Goal: Share content: Contribute content

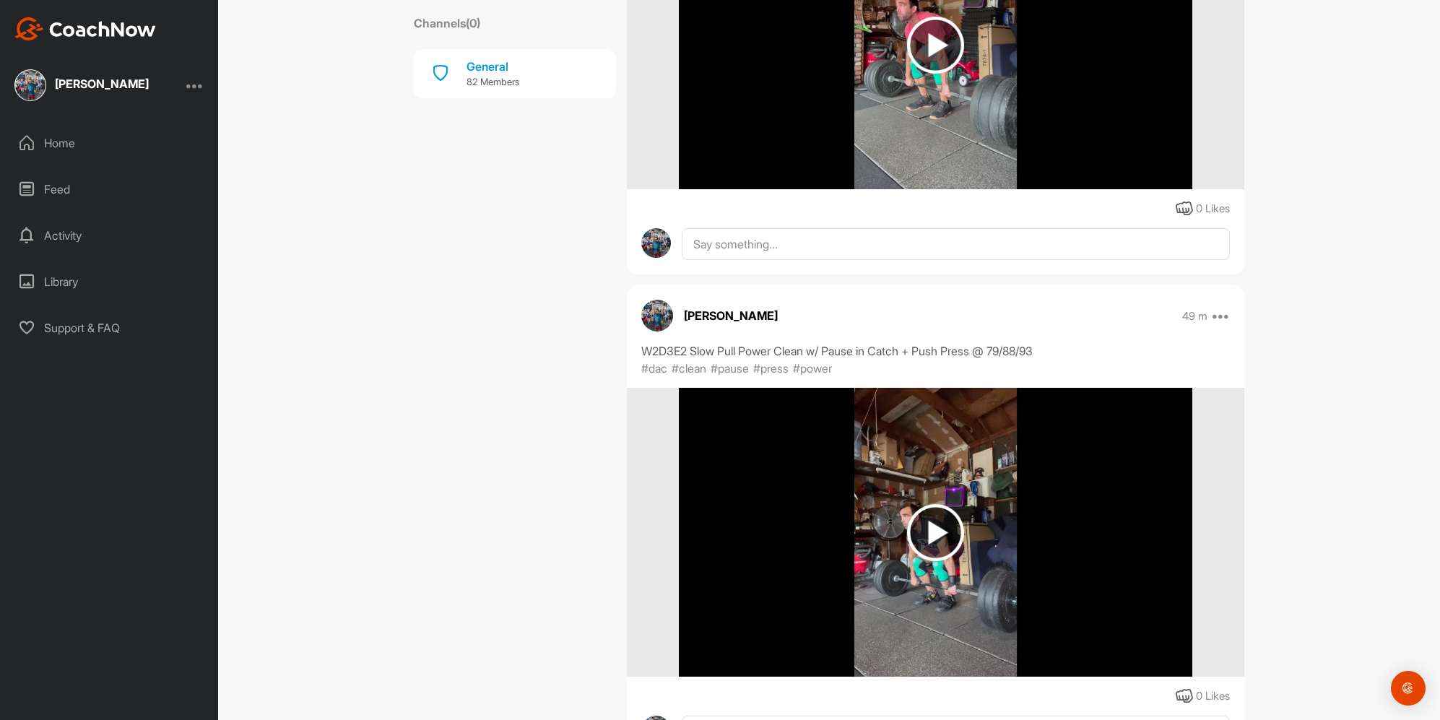
scroll to position [2251, 0]
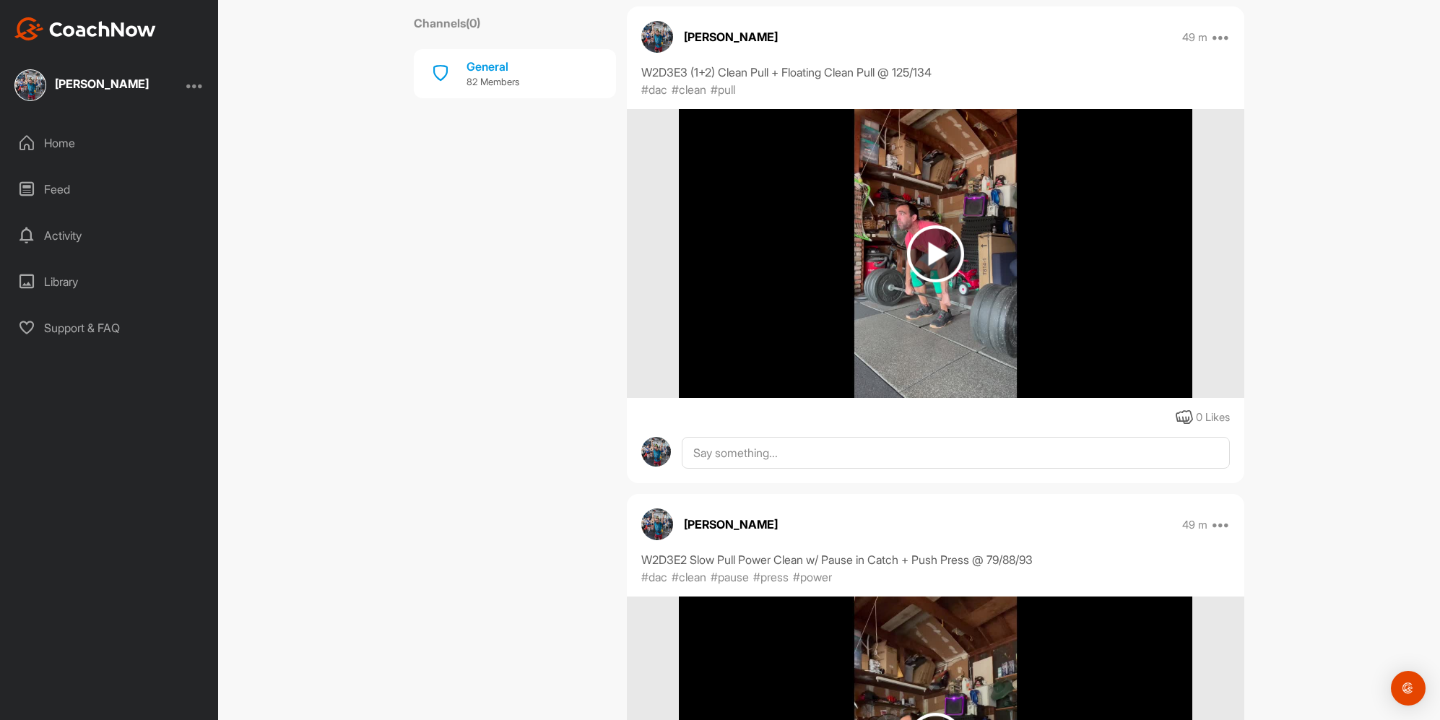
click at [1022, 371] on img at bounding box center [936, 253] width 514 height 289
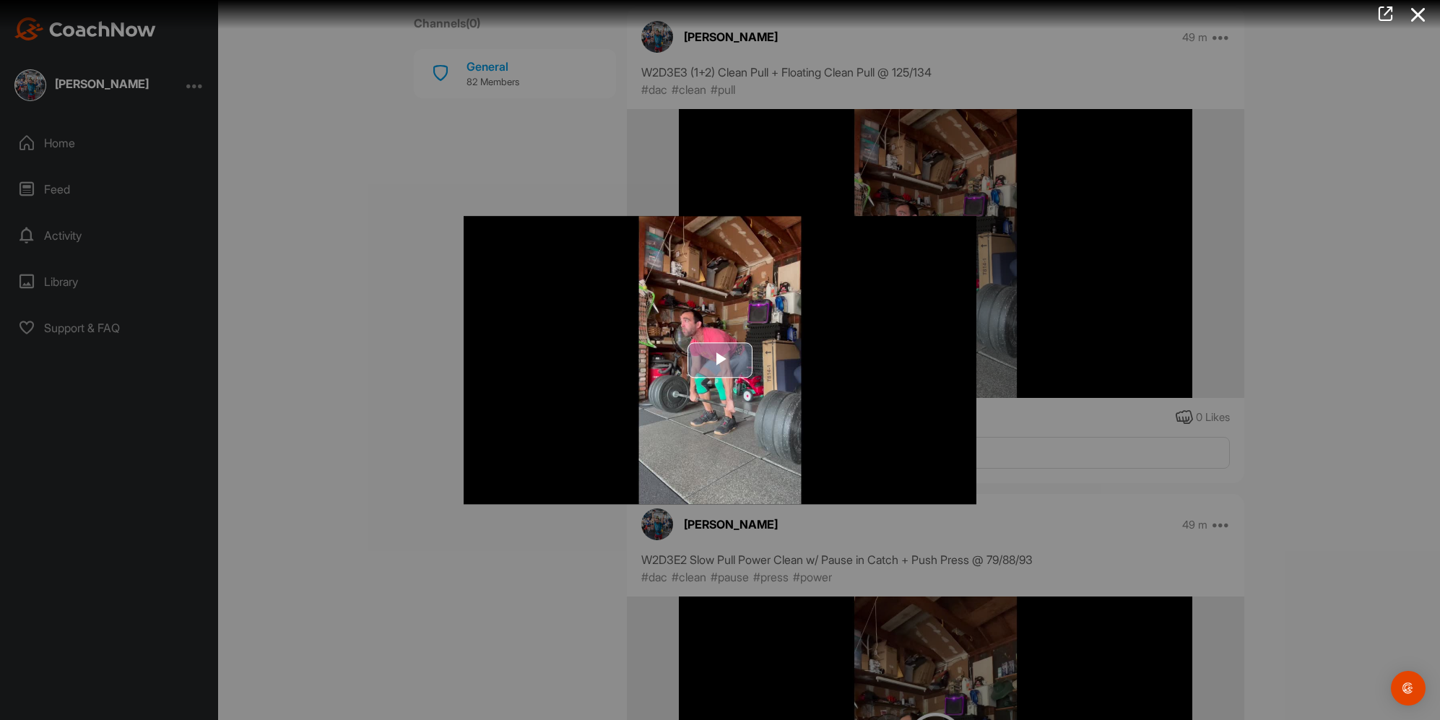
click at [720, 360] on span "Video Player" at bounding box center [720, 360] width 0 height 0
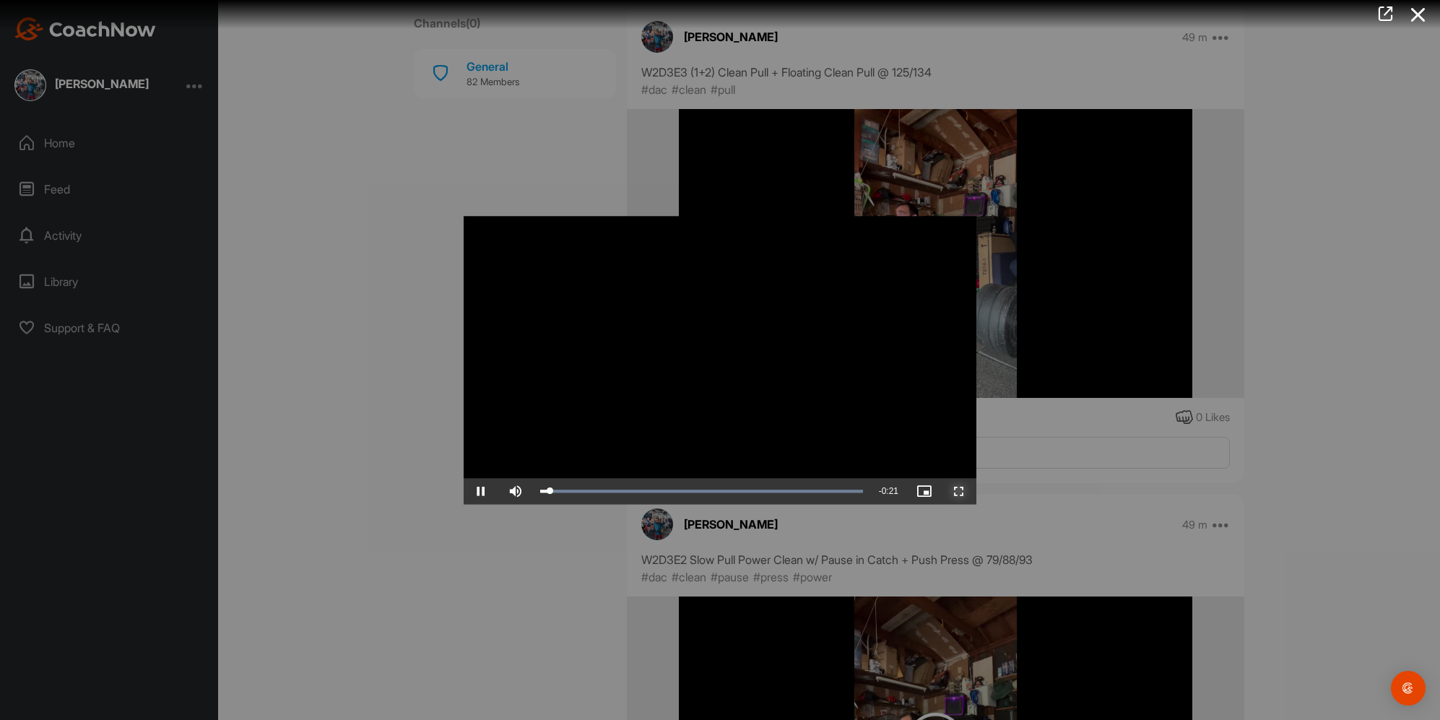
click at [957, 491] on span "Video Player" at bounding box center [959, 491] width 35 height 0
drag, startPoint x: 1151, startPoint y: 417, endPoint x: 1169, endPoint y: 449, distance: 37.5
click at [1148, 420] on div at bounding box center [720, 360] width 1440 height 720
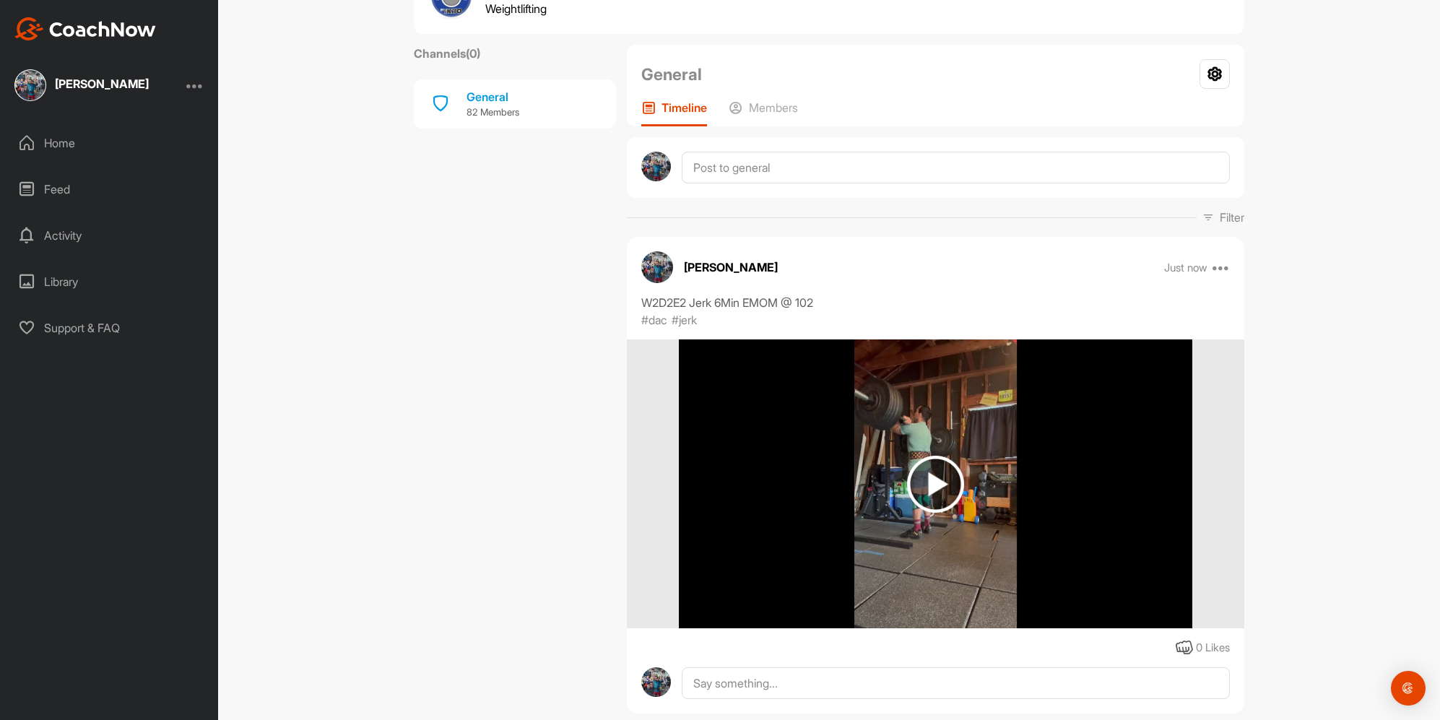
scroll to position [0, 0]
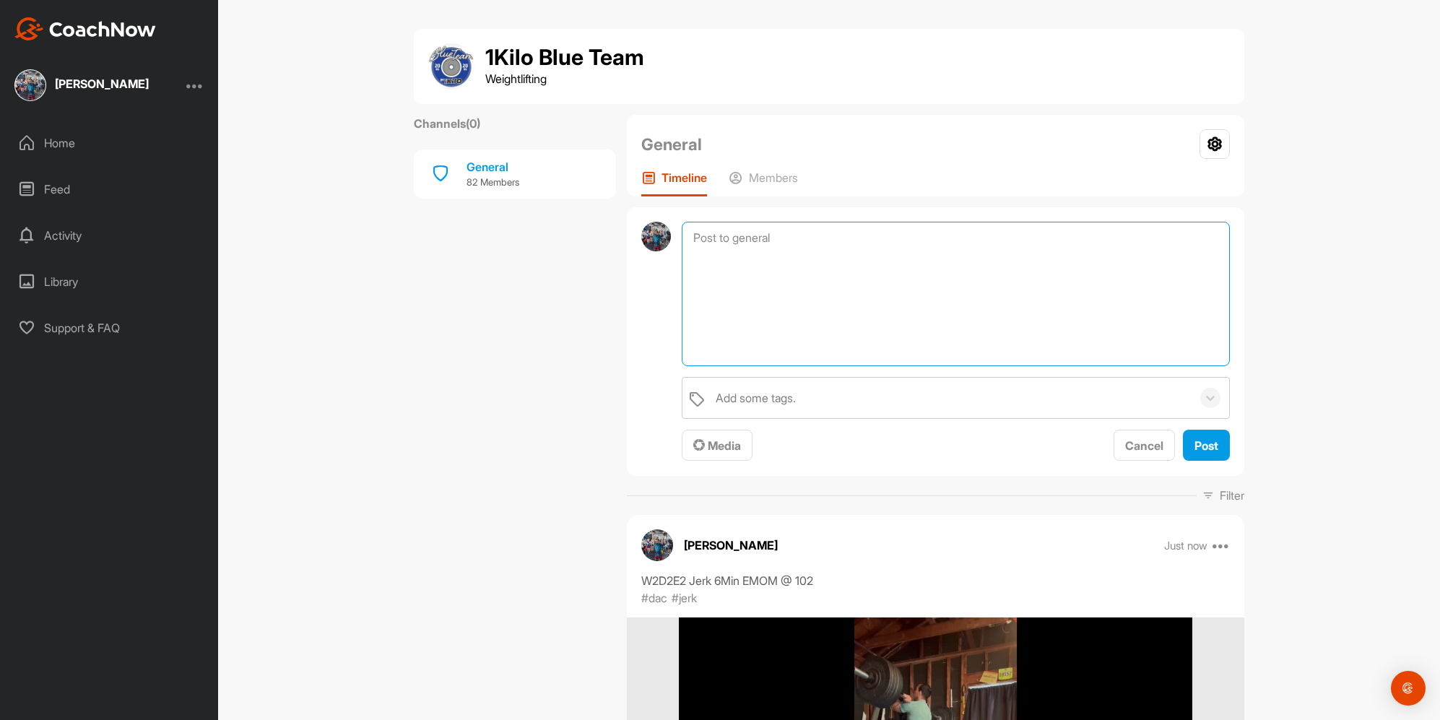
click at [762, 248] on textarea at bounding box center [956, 294] width 548 height 144
paste textarea "Clean Pull + Floating Clean Pull"
click at [736, 234] on textarea "W2D3E3 Clean Pull + Floating Clean Pull" at bounding box center [956, 294] width 548 height 144
click at [1108, 237] on textarea "W2D3E3 (1+2) Clean Pull + Floating Clean Pull" at bounding box center [956, 294] width 548 height 144
type textarea "W2D3E3 (1+2) Clean Pull + Floating Clean Pull @ 93/102"
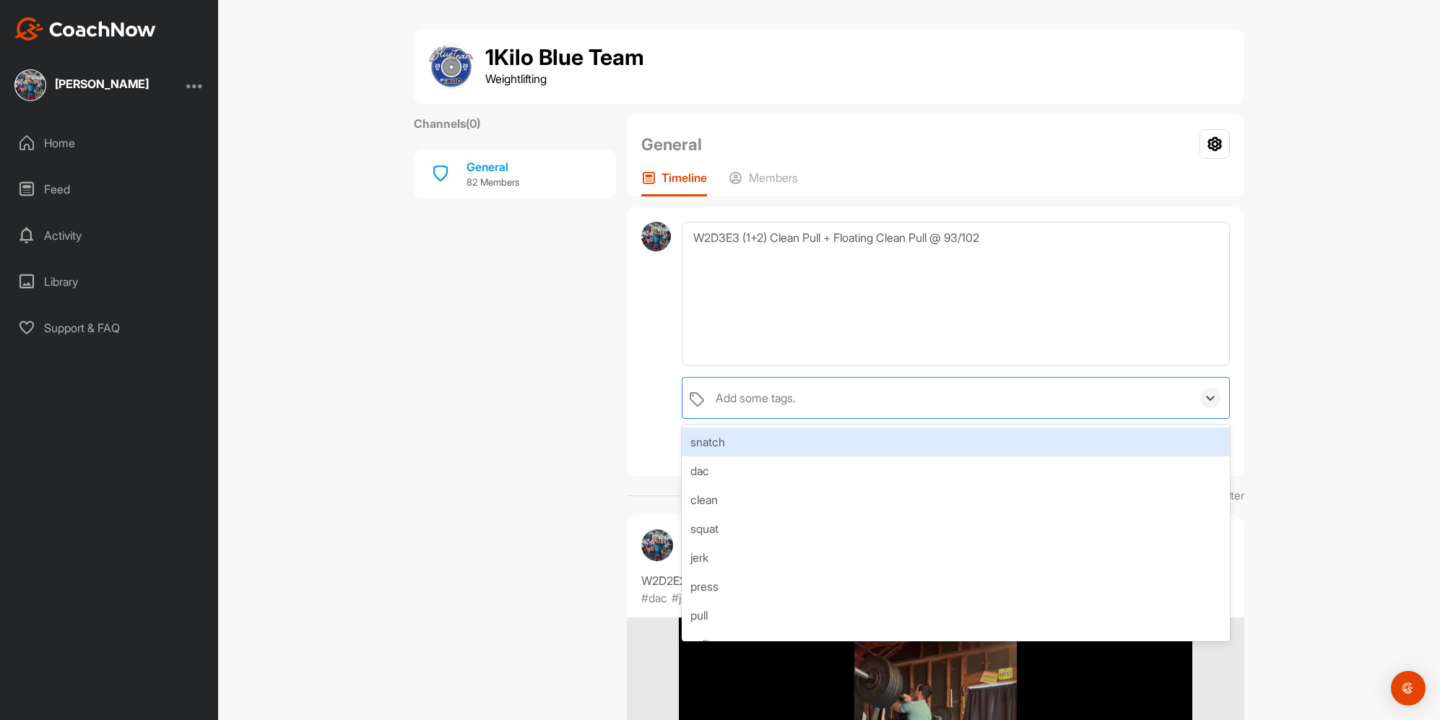
click at [751, 405] on div "Add some tags." at bounding box center [756, 397] width 80 height 17
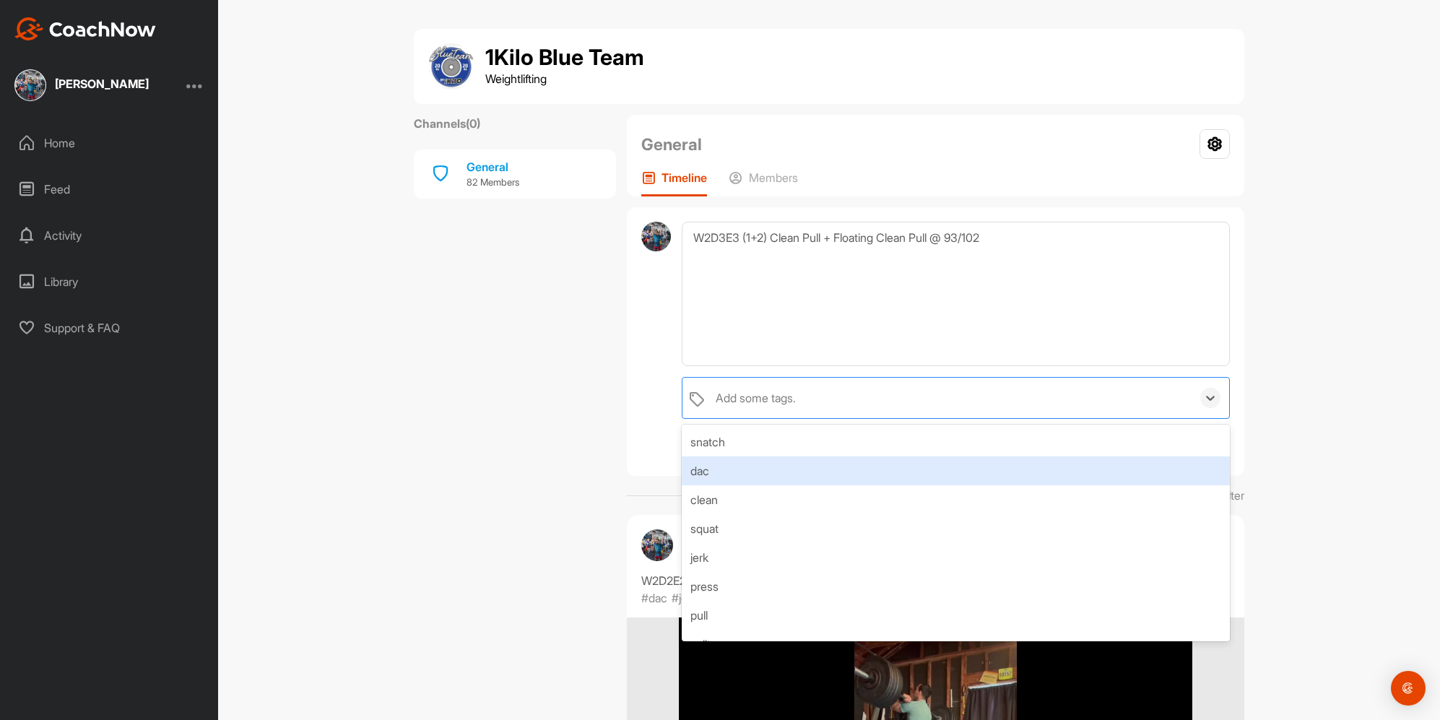
click at [727, 459] on div "dac" at bounding box center [956, 470] width 548 height 29
click at [735, 477] on div "clean" at bounding box center [956, 470] width 548 height 29
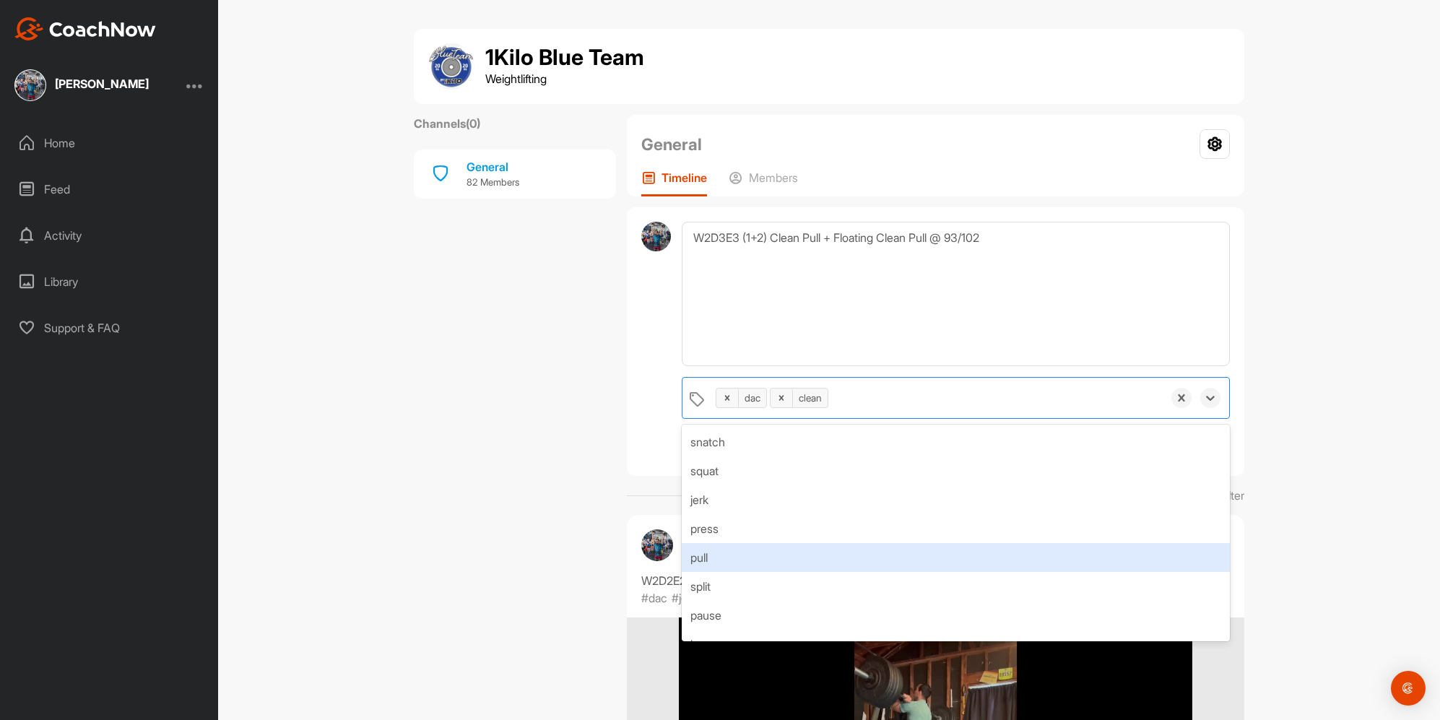
click at [742, 553] on div "pull" at bounding box center [956, 557] width 548 height 29
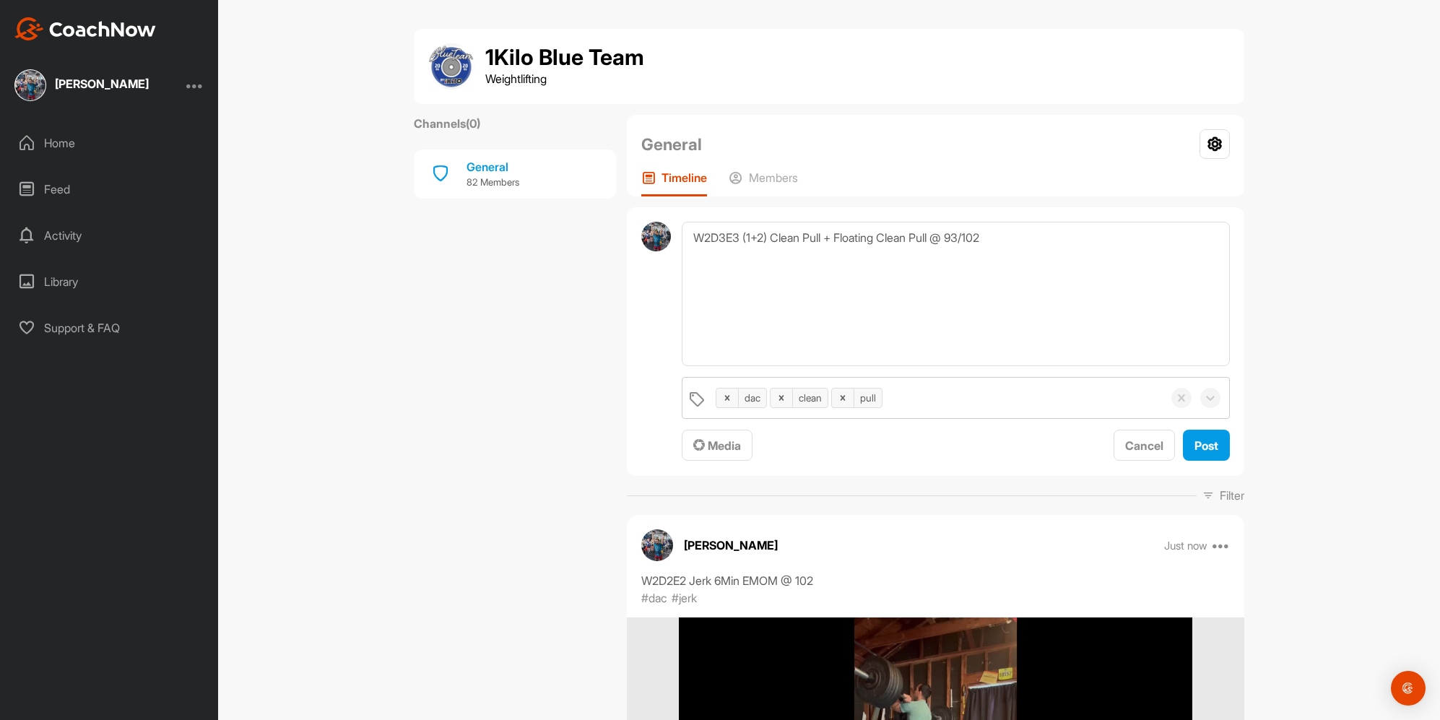
click at [702, 449] on span "Media" at bounding box center [717, 445] width 48 height 14
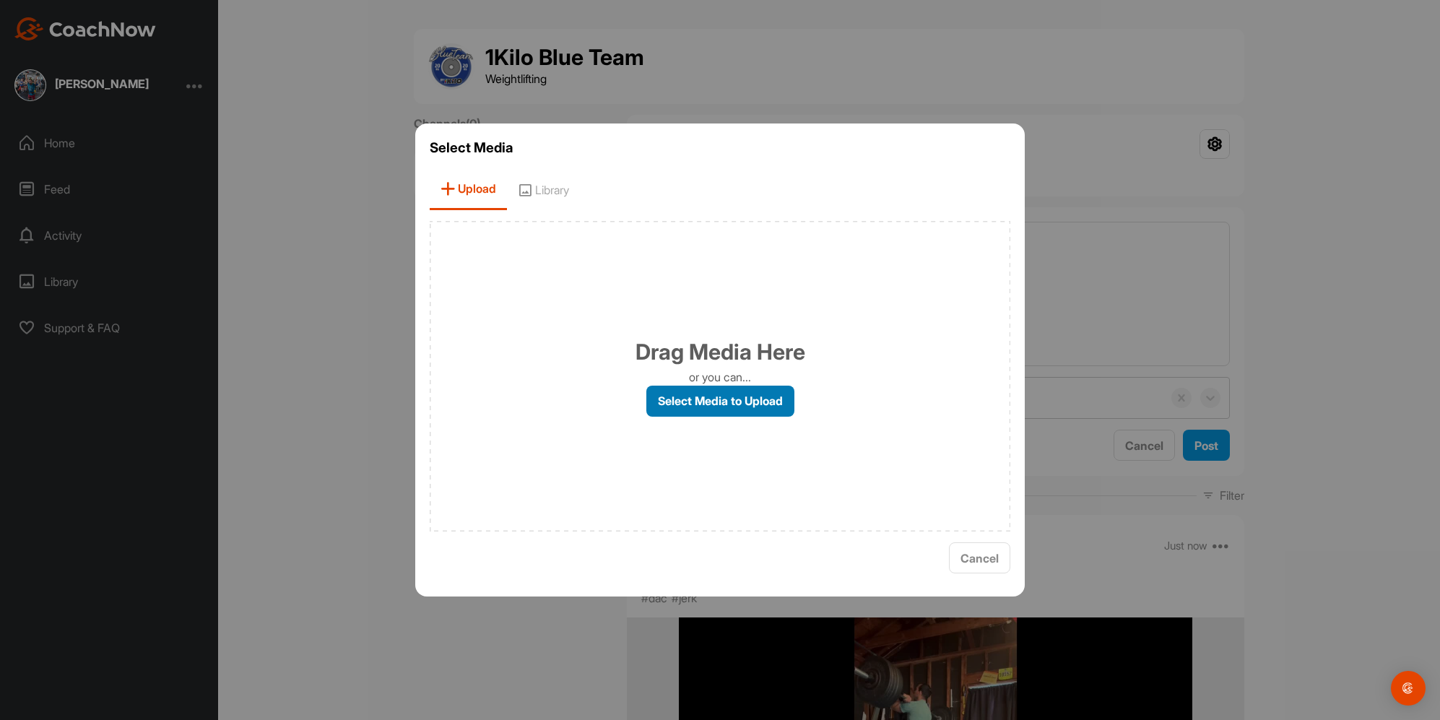
click at [704, 406] on label "Select Media to Upload" at bounding box center [720, 401] width 148 height 31
click at [0, 0] on input "Select Media to Upload" at bounding box center [0, 0] width 0 height 0
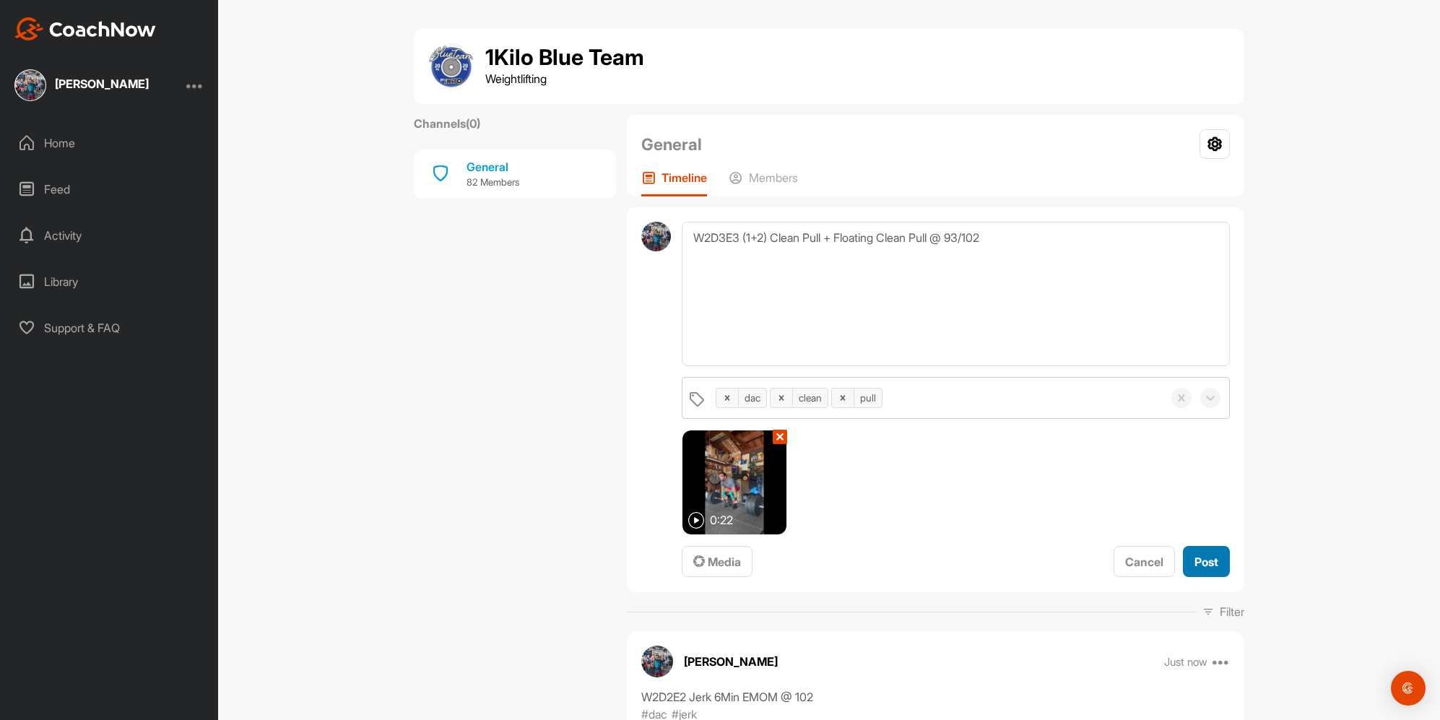
click at [1199, 566] on span "Post" at bounding box center [1207, 562] width 24 height 14
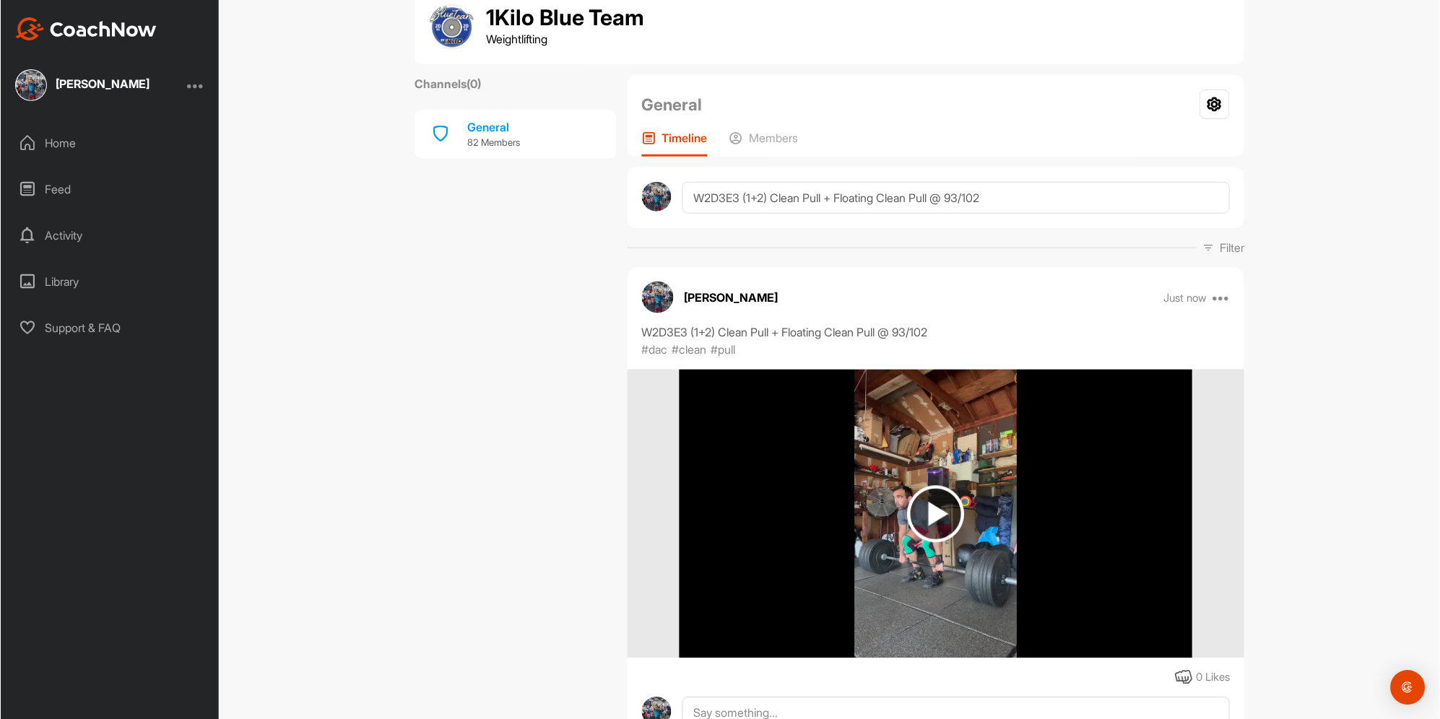
scroll to position [43, 0]
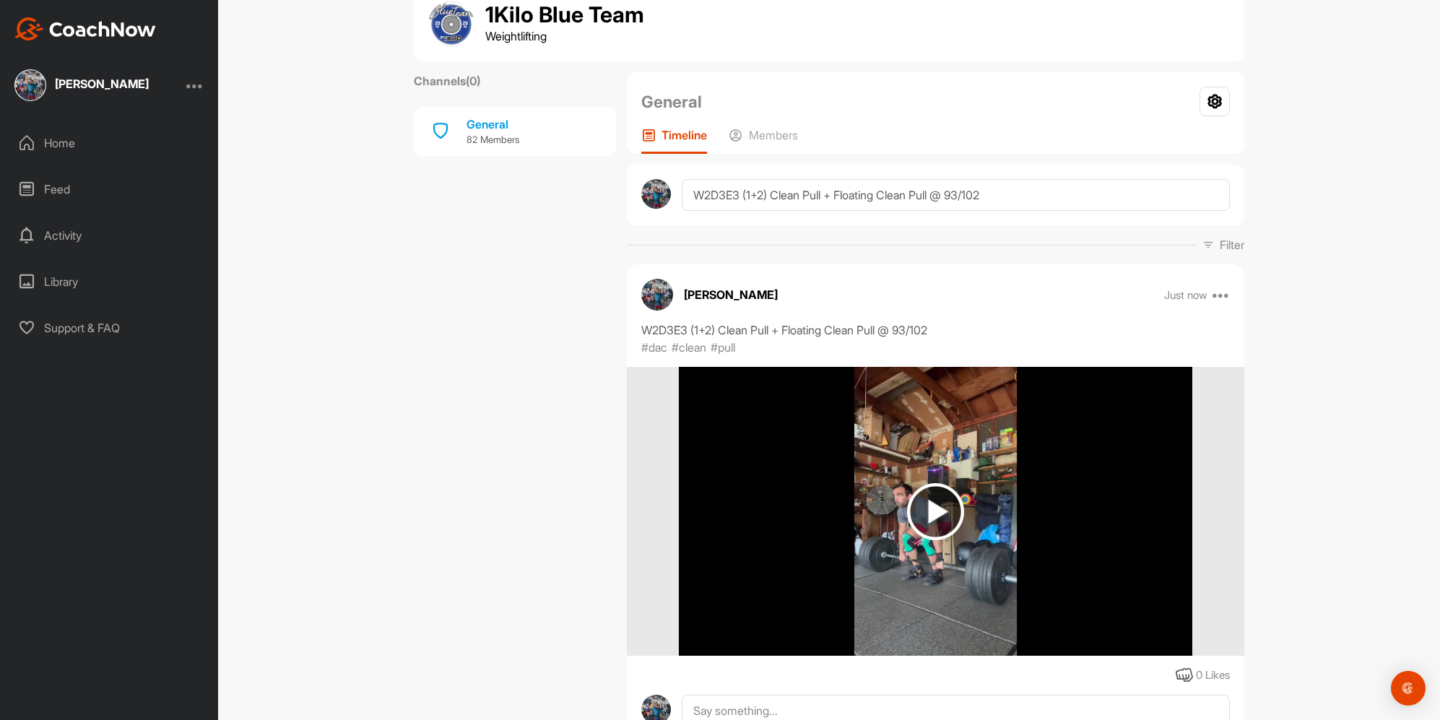
click at [77, 141] on div "Home" at bounding box center [110, 143] width 204 height 36
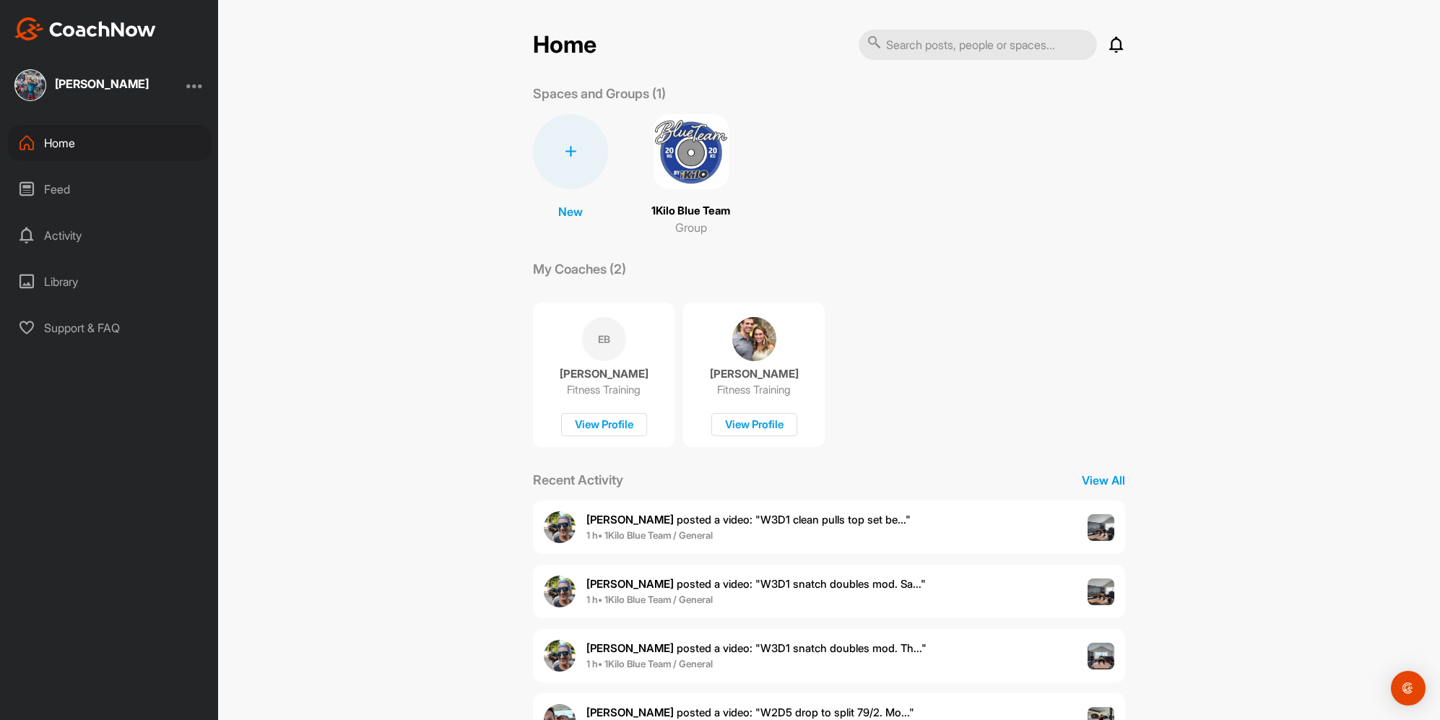
click at [708, 141] on img at bounding box center [691, 151] width 75 height 75
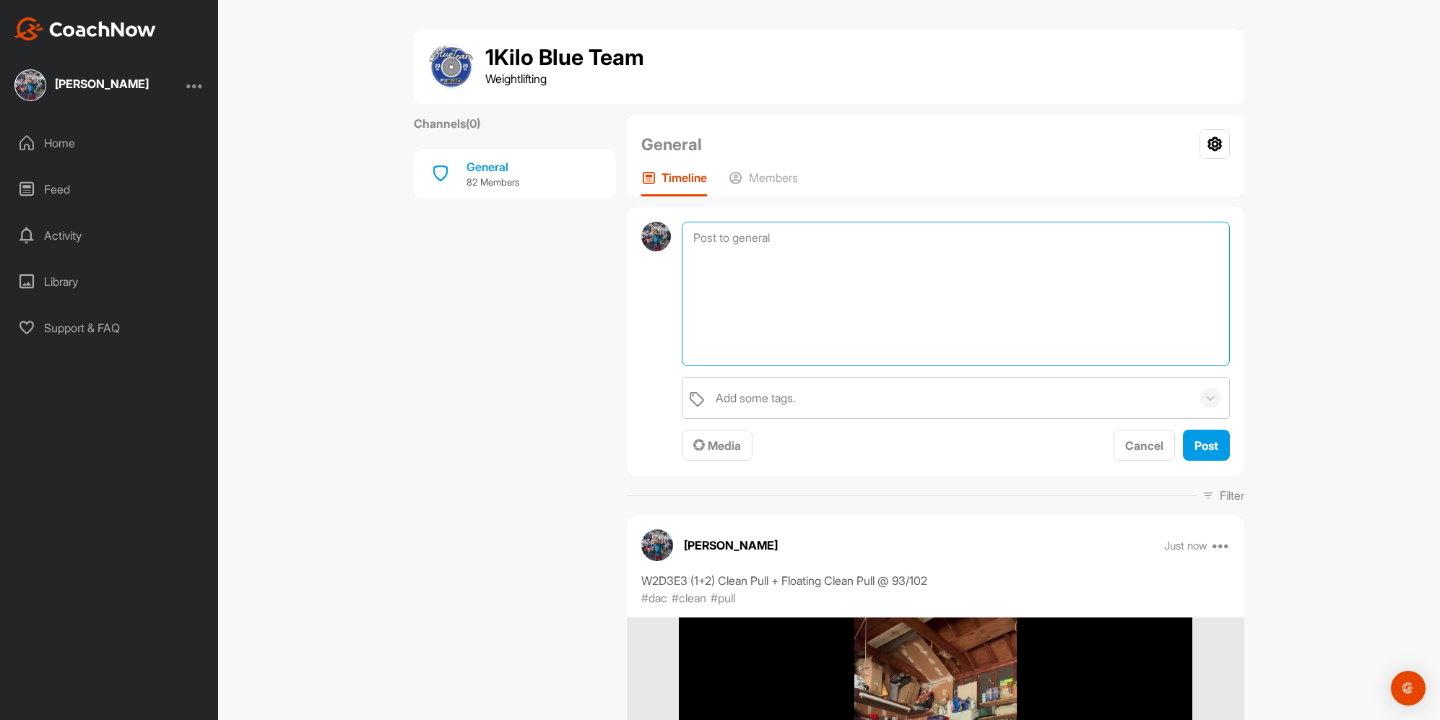
click at [730, 240] on textarea at bounding box center [956, 294] width 548 height 144
click at [717, 454] on div "Media" at bounding box center [717, 445] width 48 height 17
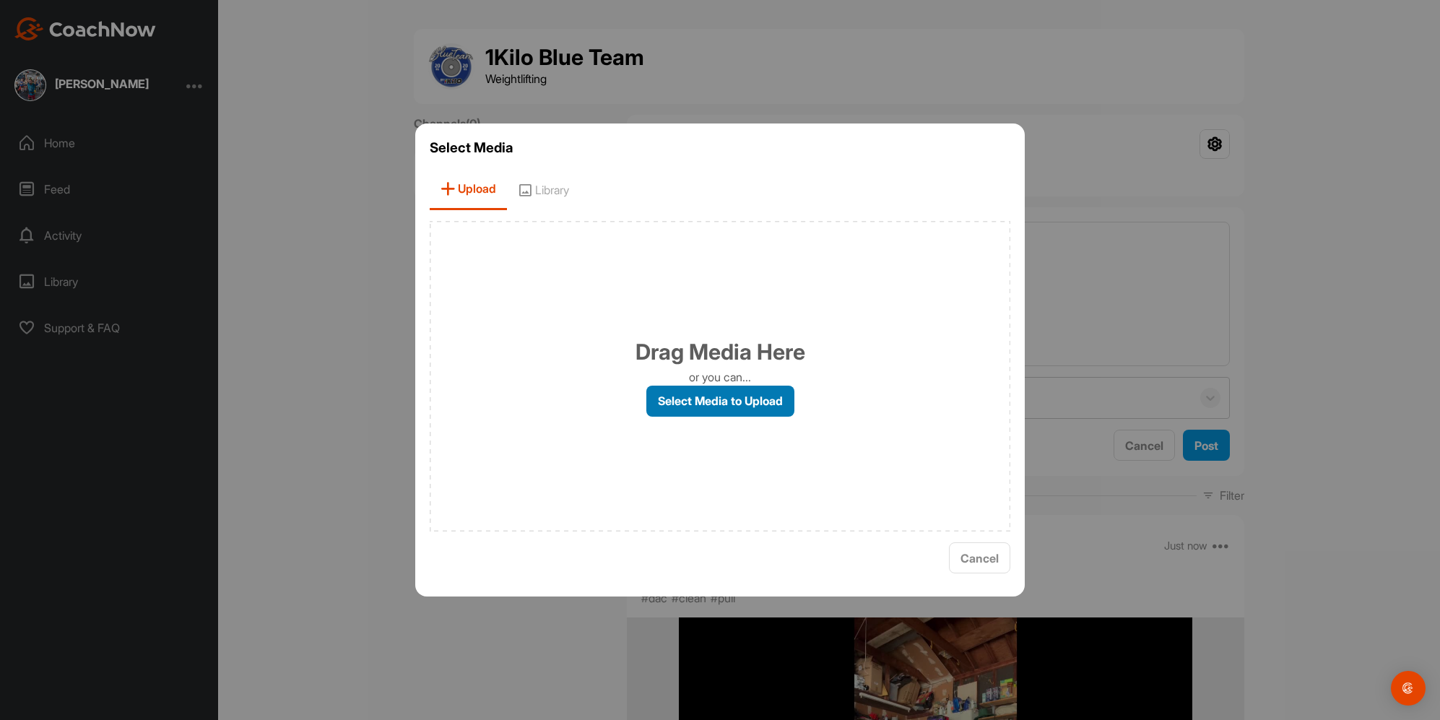
click at [714, 399] on label "Select Media to Upload" at bounding box center [720, 401] width 148 height 31
click at [0, 0] on input "Select Media to Upload" at bounding box center [0, 0] width 0 height 0
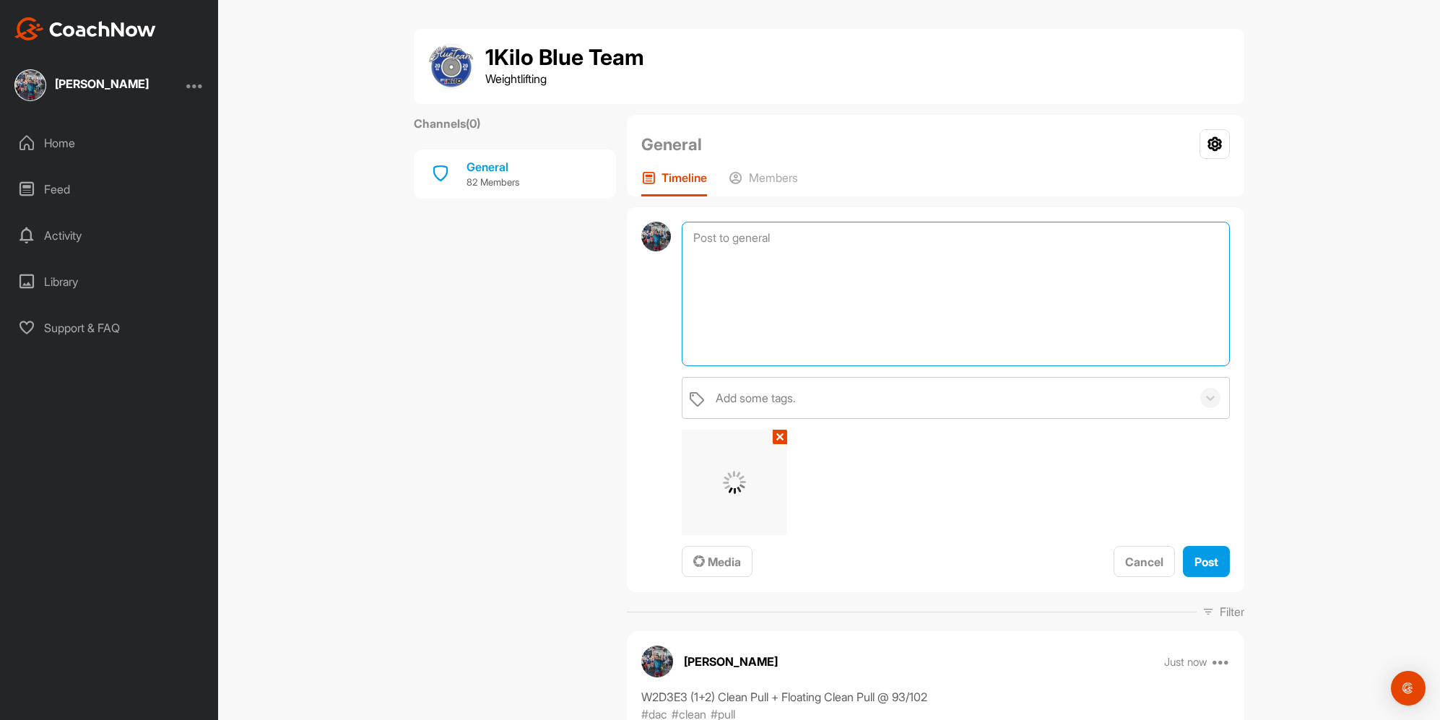
click at [865, 295] on textarea at bounding box center [956, 294] width 548 height 144
paste textarea "Flat Footed Snatch Pull"
type textarea "W3D1E3 3x Flat Footed Snatch Pull @ 98/107"
click at [783, 402] on div "Add some tags." at bounding box center [756, 397] width 80 height 17
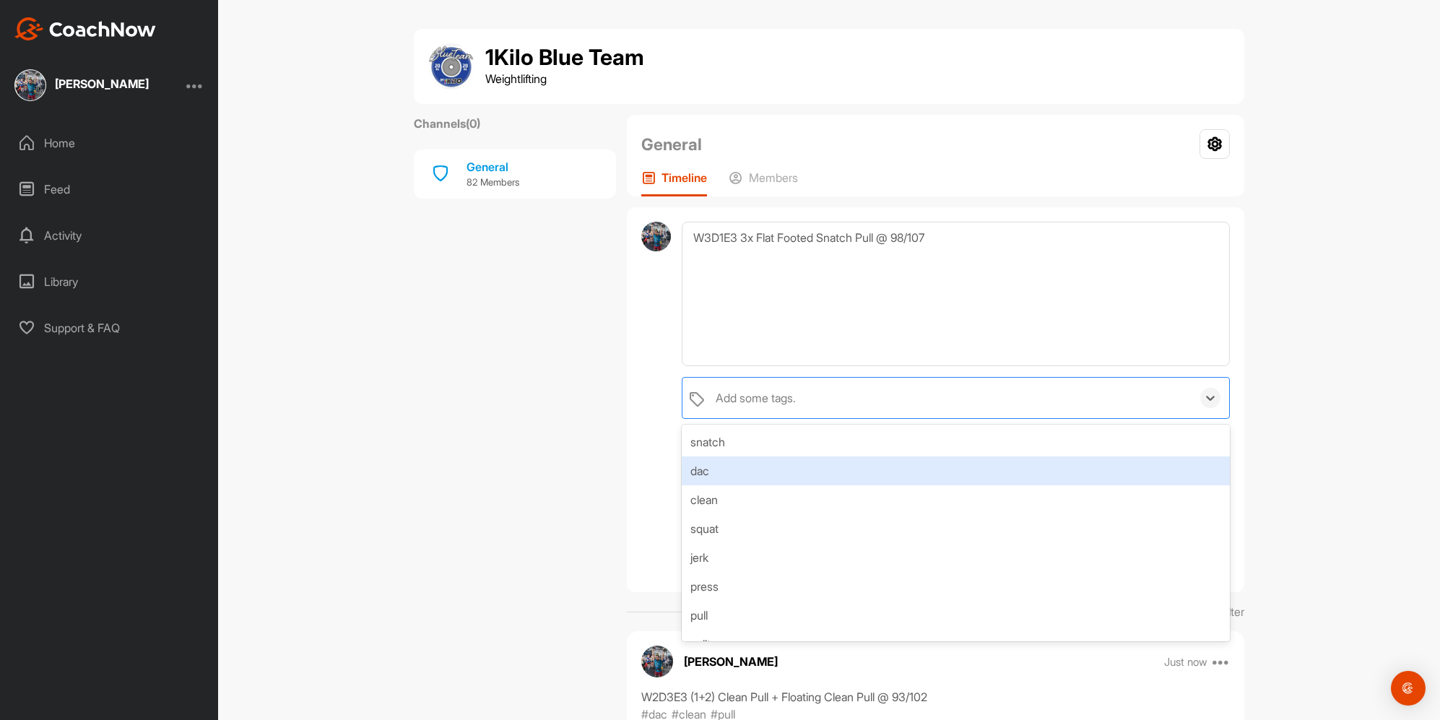
click at [753, 473] on div "dac" at bounding box center [956, 470] width 548 height 29
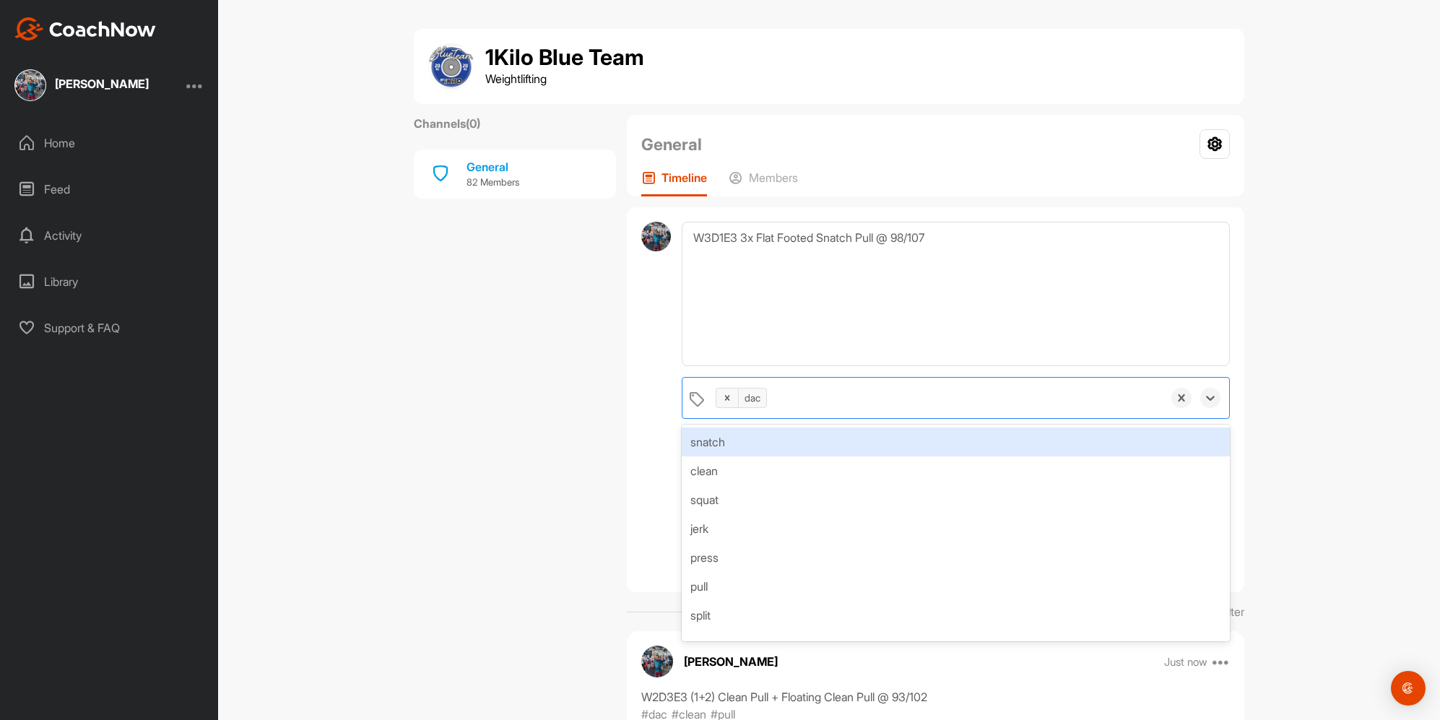
click at [747, 446] on div "snatch" at bounding box center [956, 442] width 548 height 29
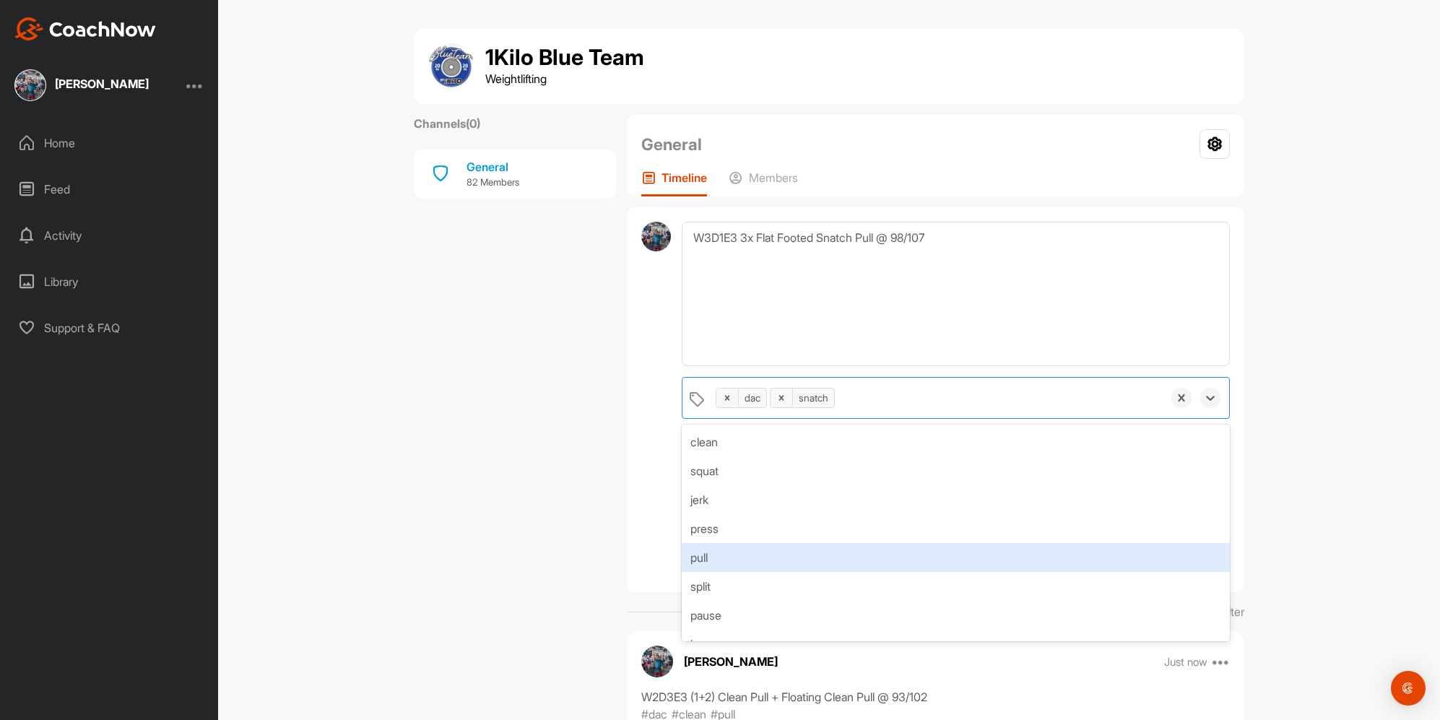
click at [761, 560] on div "pull" at bounding box center [956, 557] width 548 height 29
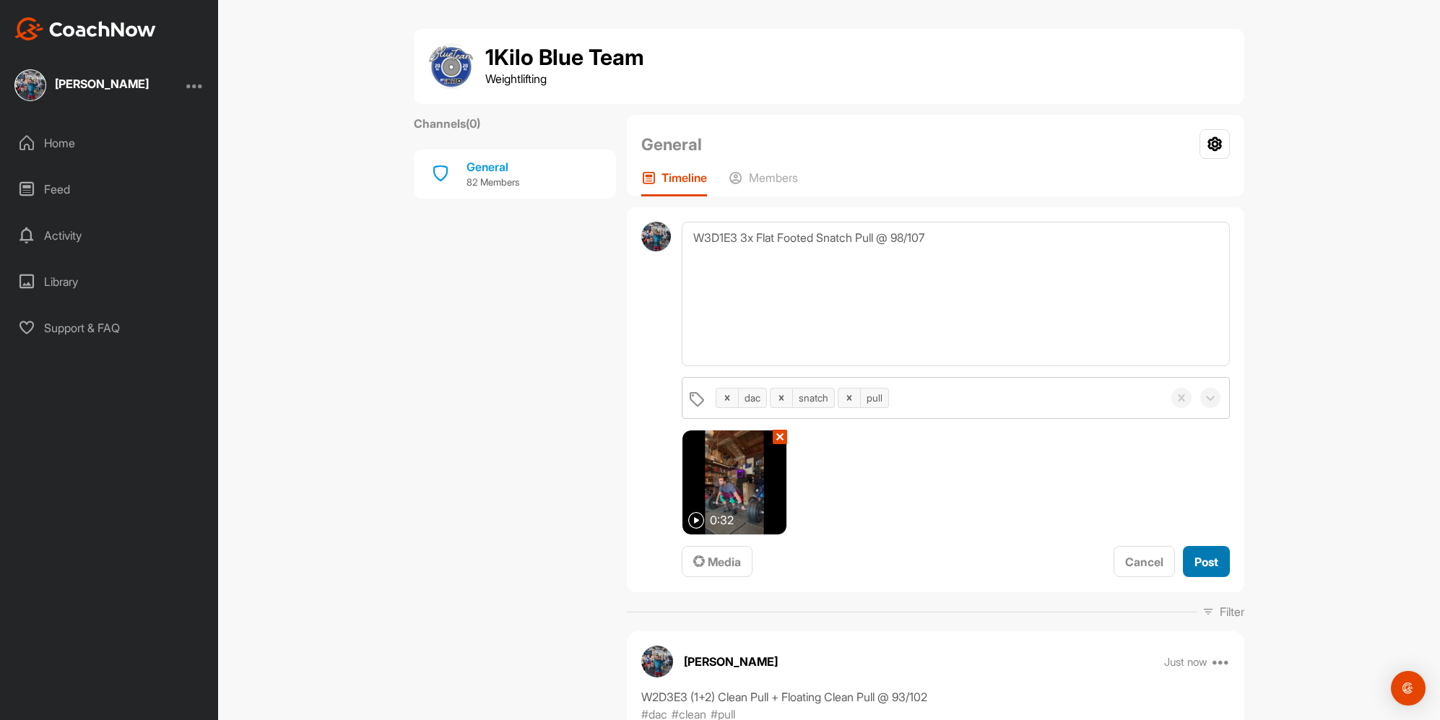
click at [1201, 559] on span "Post" at bounding box center [1207, 562] width 24 height 14
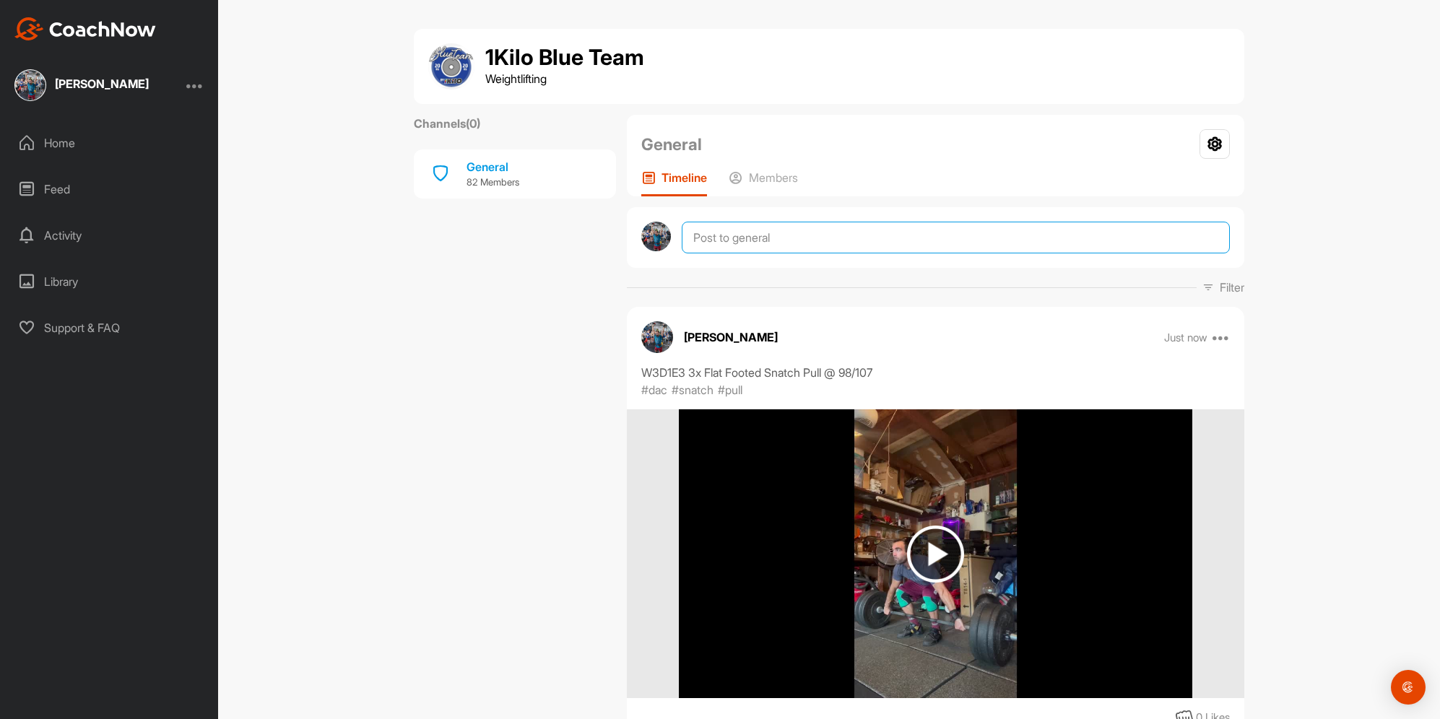
click at [773, 247] on textarea at bounding box center [956, 238] width 548 height 32
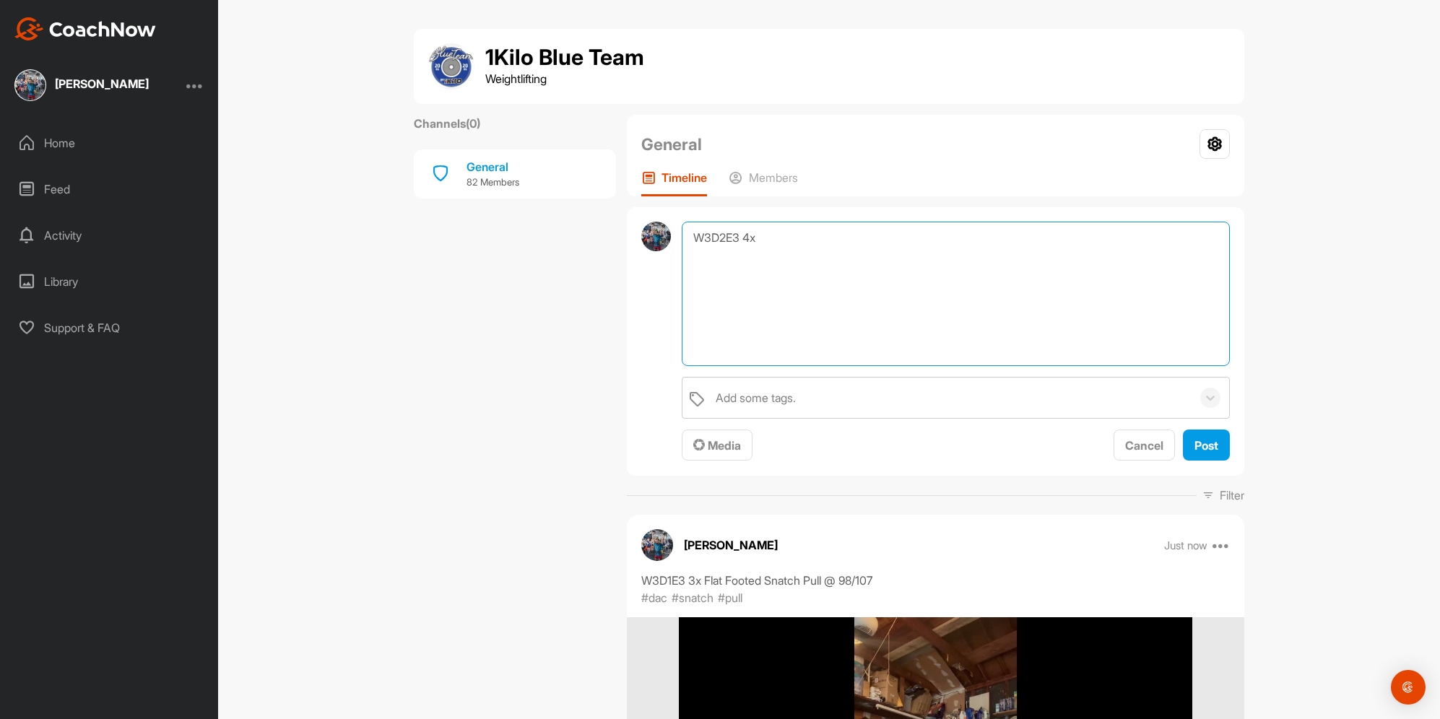
paste textarea "Back Squat"
type textarea "W3D2E3 4x Back Squat @ 138/143"
click at [849, 399] on div "Add some tags." at bounding box center [950, 398] width 483 height 40
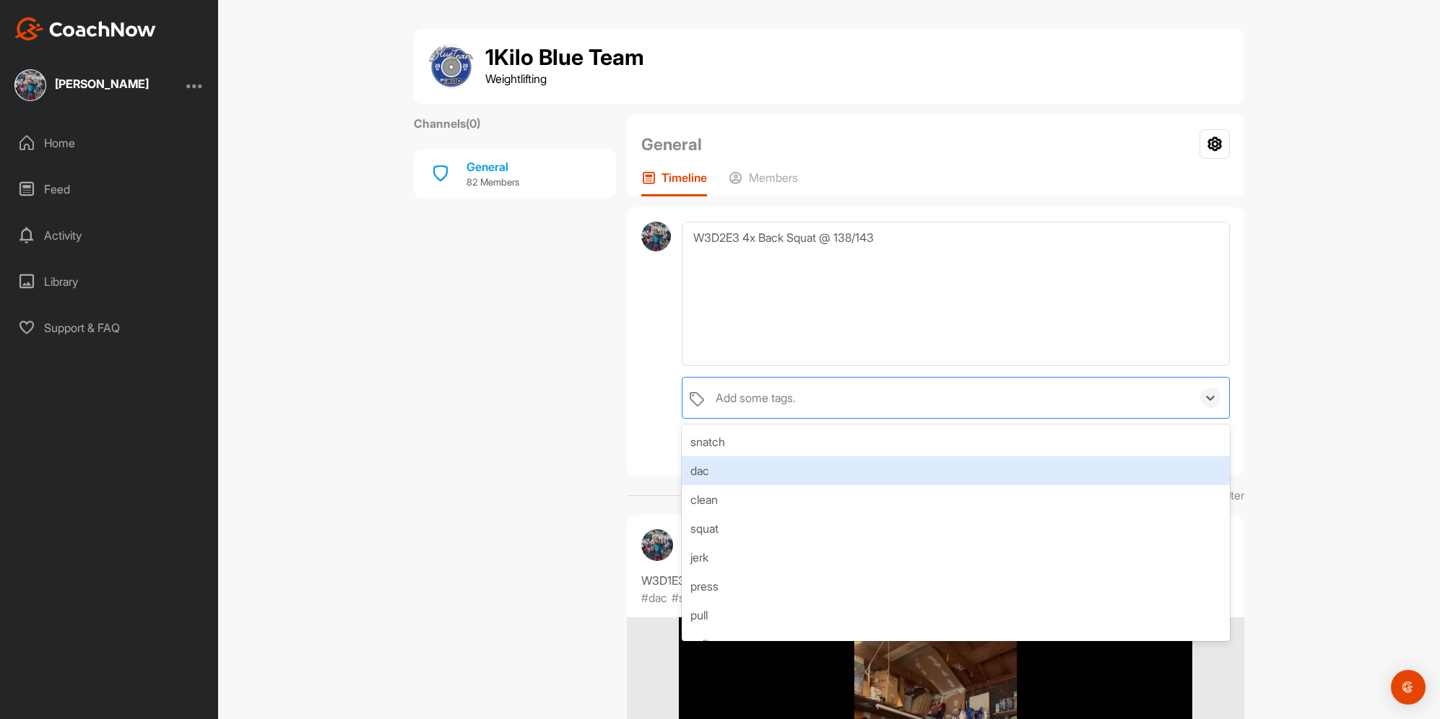
click at [714, 468] on div "dac" at bounding box center [956, 470] width 548 height 29
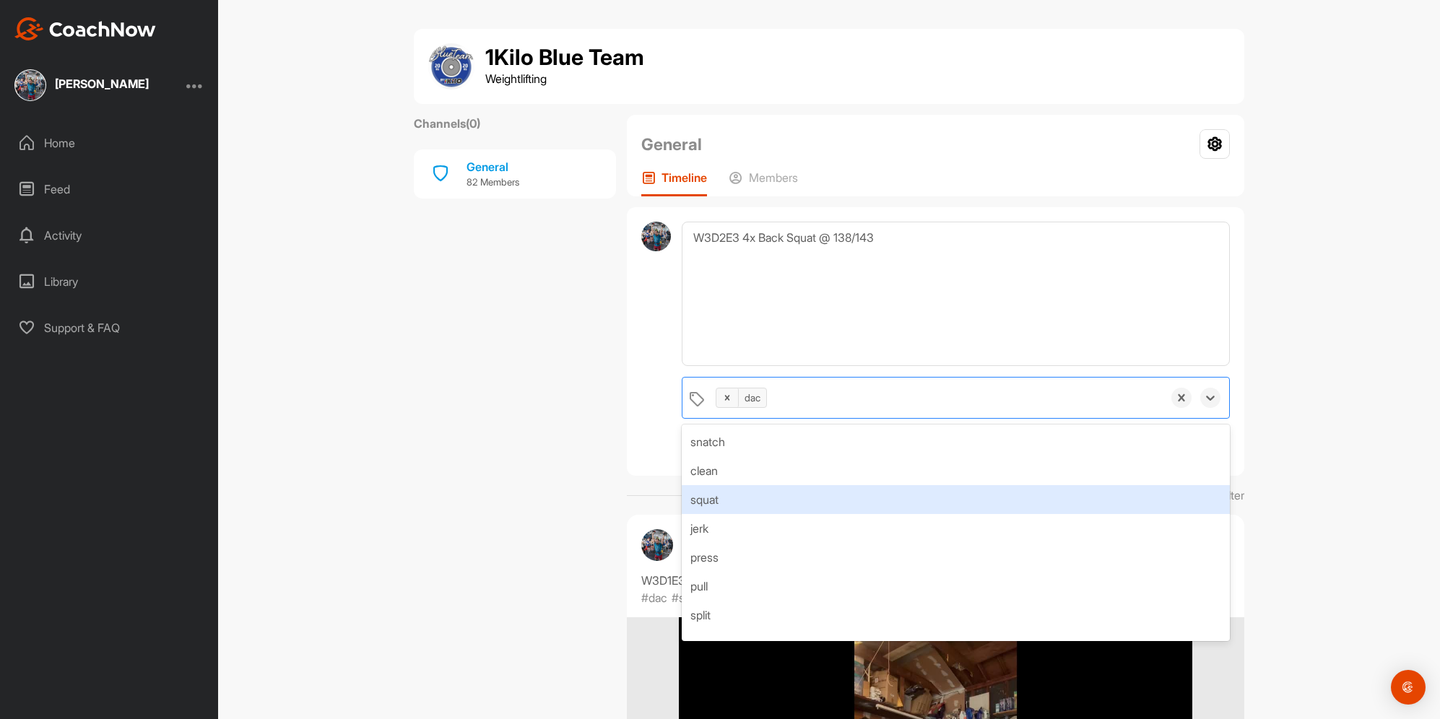
click at [735, 506] on div "squat" at bounding box center [956, 499] width 548 height 29
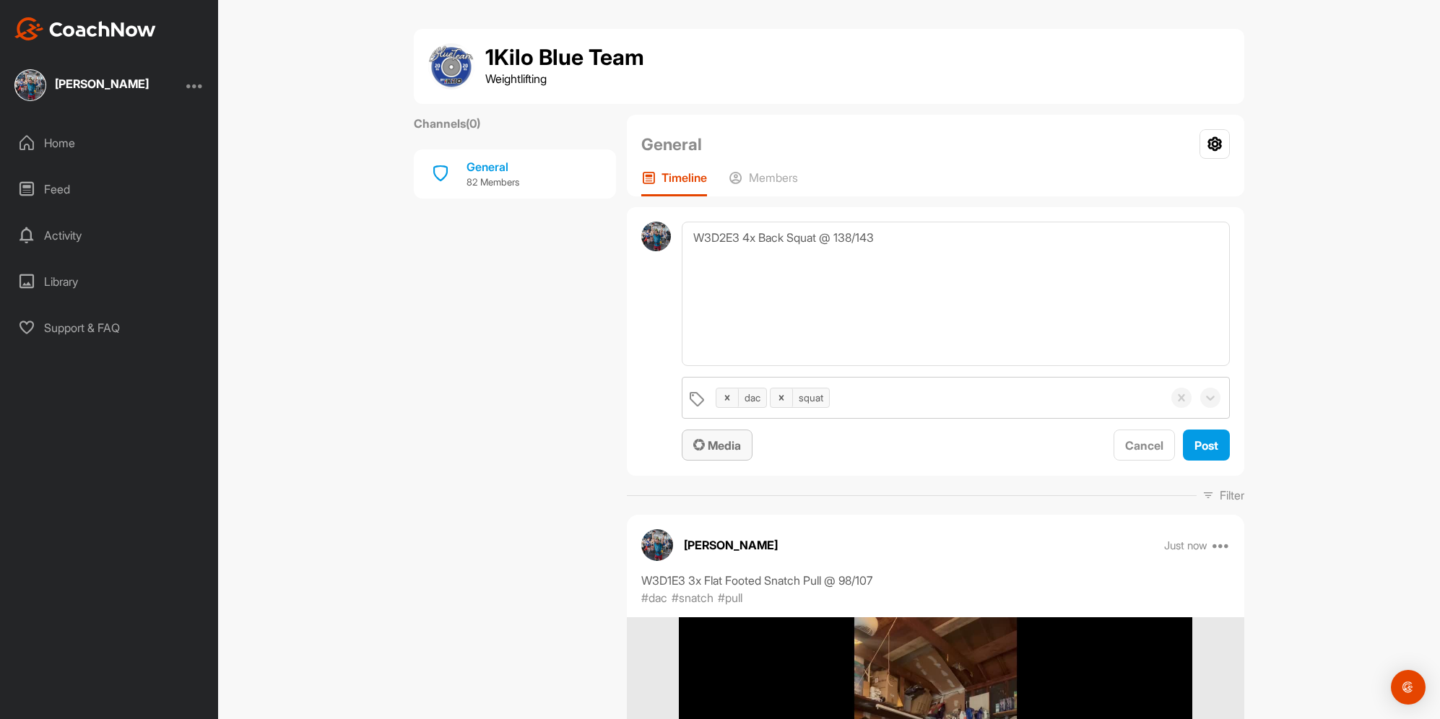
click at [721, 444] on span "Media" at bounding box center [717, 445] width 48 height 14
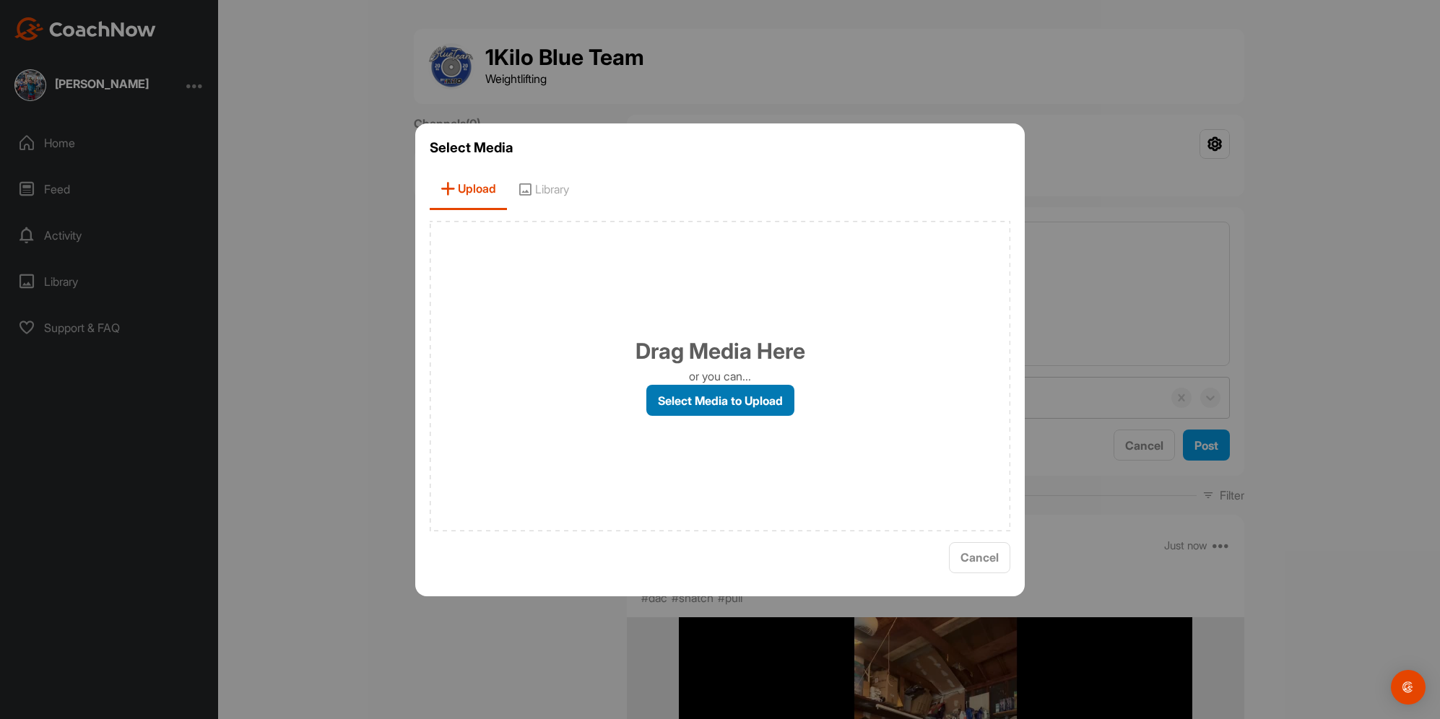
click at [683, 399] on label "Select Media to Upload" at bounding box center [720, 400] width 148 height 31
click at [0, 0] on input "Select Media to Upload" at bounding box center [0, 0] width 0 height 0
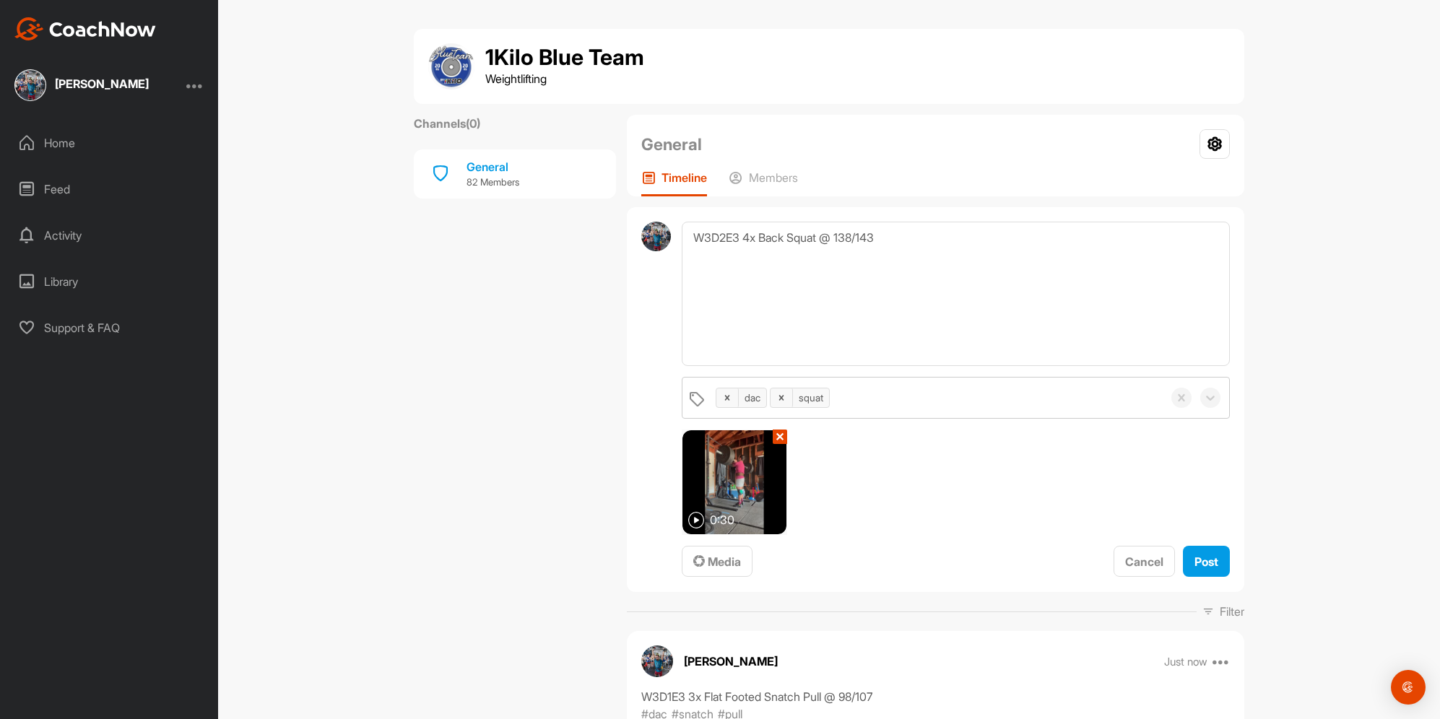
click at [1225, 564] on div "W3D2E3 4x Back Squat @ 138/143 dac squat 0:30 ✕ Media Cancel Post" at bounding box center [936, 399] width 618 height 385
click at [1216, 560] on button "Post" at bounding box center [1206, 561] width 47 height 31
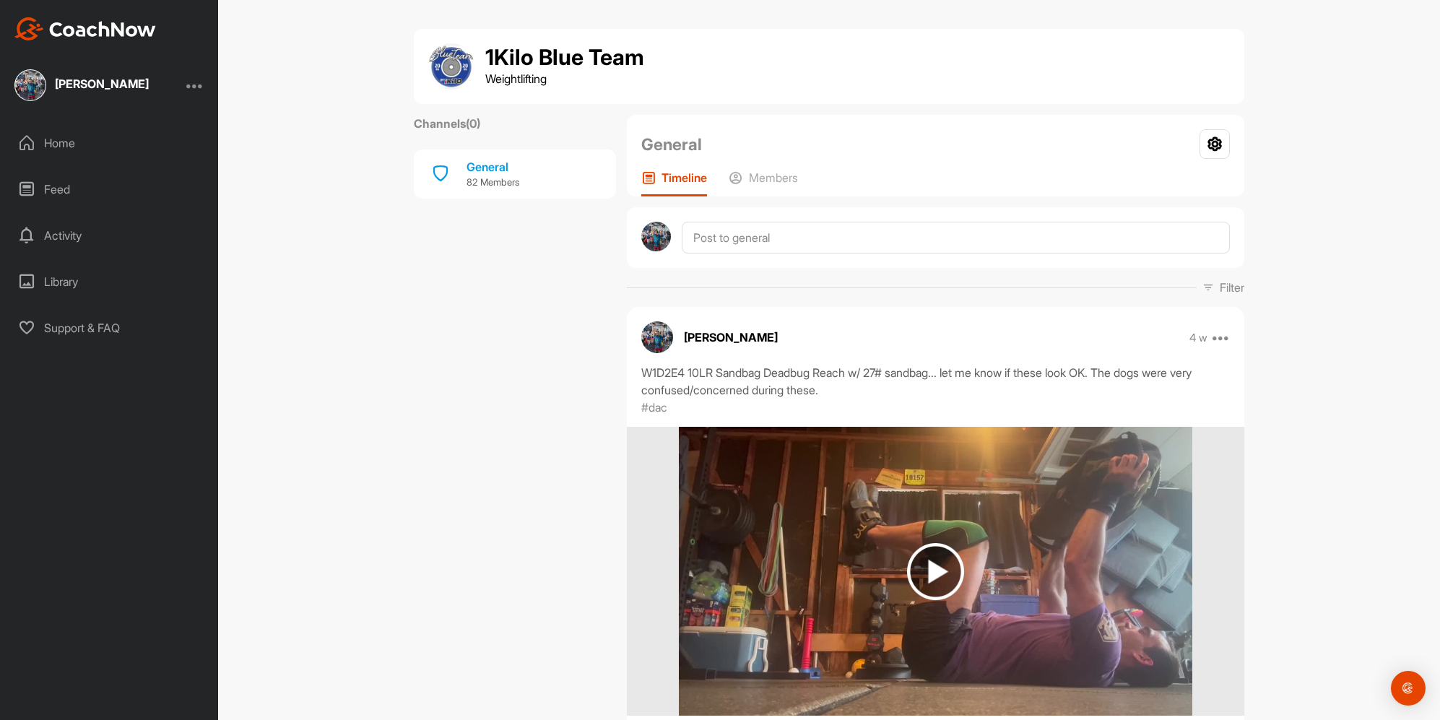
click at [59, 37] on img at bounding box center [85, 28] width 142 height 23
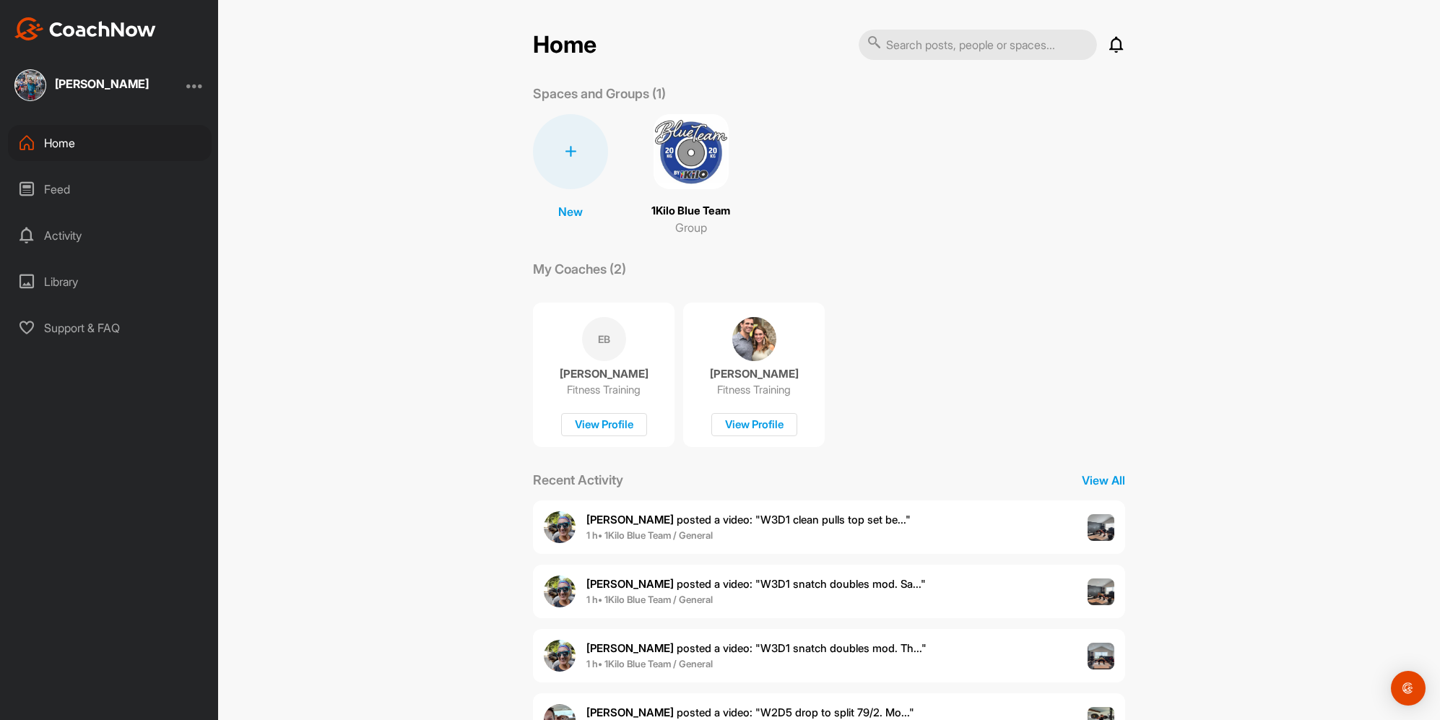
click at [693, 160] on img at bounding box center [691, 151] width 75 height 75
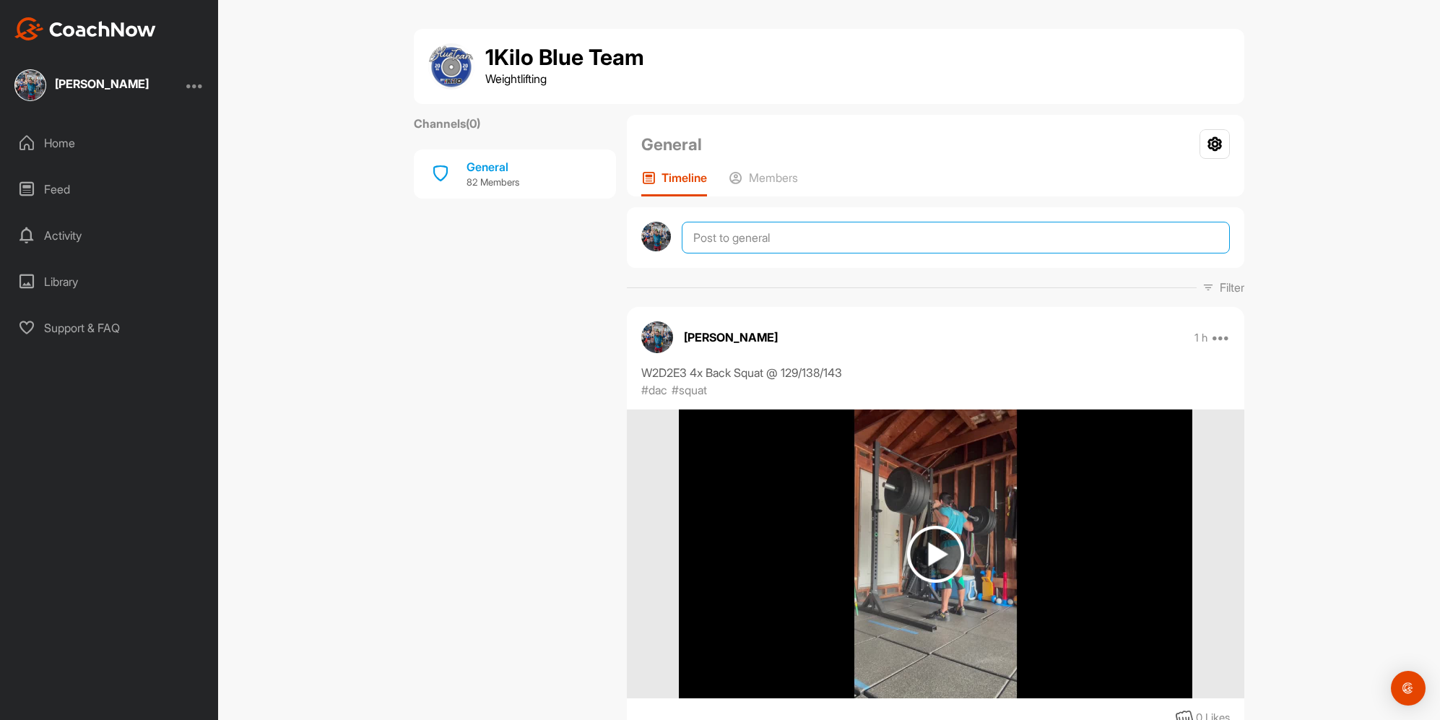
click at [732, 242] on textarea at bounding box center [956, 238] width 548 height 32
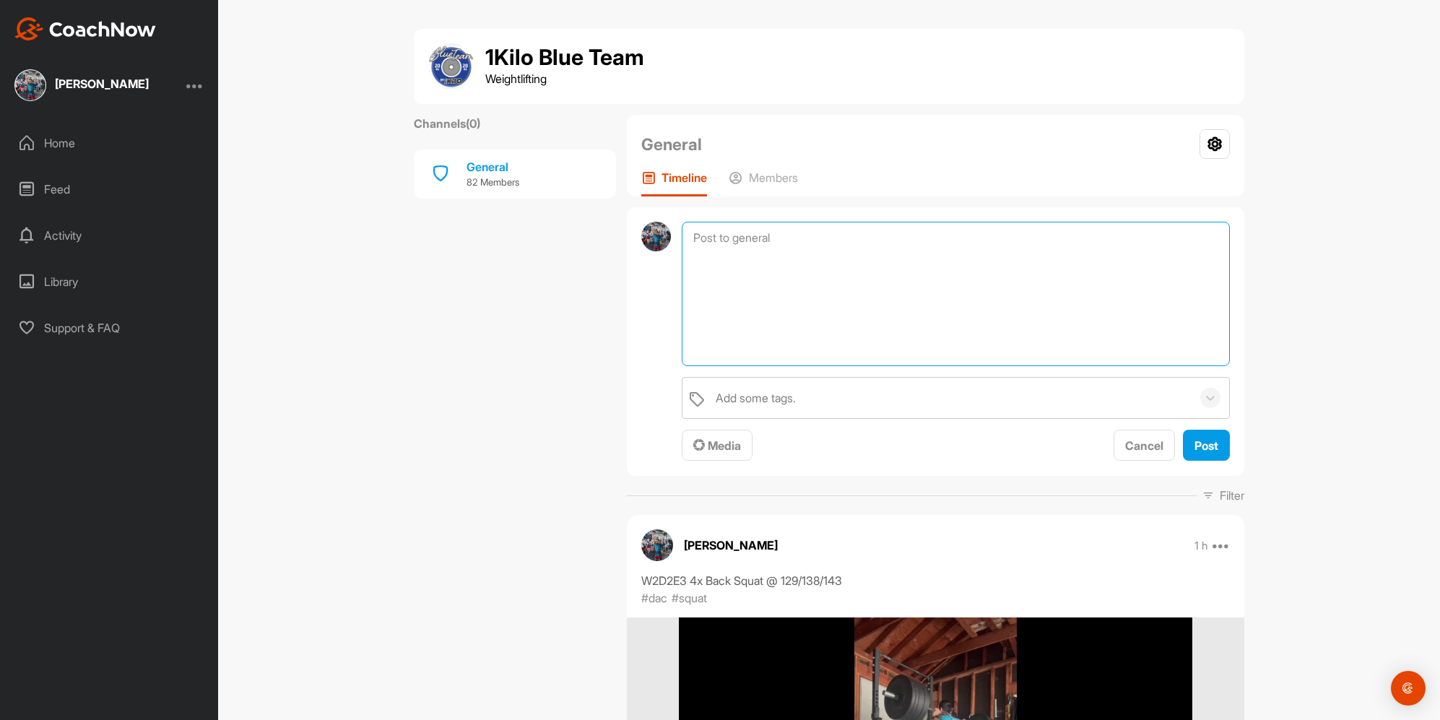
paste textarea "Pull + Hang Snatch from BTK"
click at [687, 235] on textarea "Pull + Hang Snatch from BTK" at bounding box center [956, 294] width 548 height 144
click at [1002, 241] on textarea "W2D3E1 Pull + Hang Snatch from BTK" at bounding box center [956, 294] width 548 height 144
drag, startPoint x: 895, startPoint y: 234, endPoint x: 925, endPoint y: 258, distance: 38.0
click at [895, 234] on textarea "W2D3E1 Pull + Hang Snatch from BTK" at bounding box center [956, 294] width 548 height 144
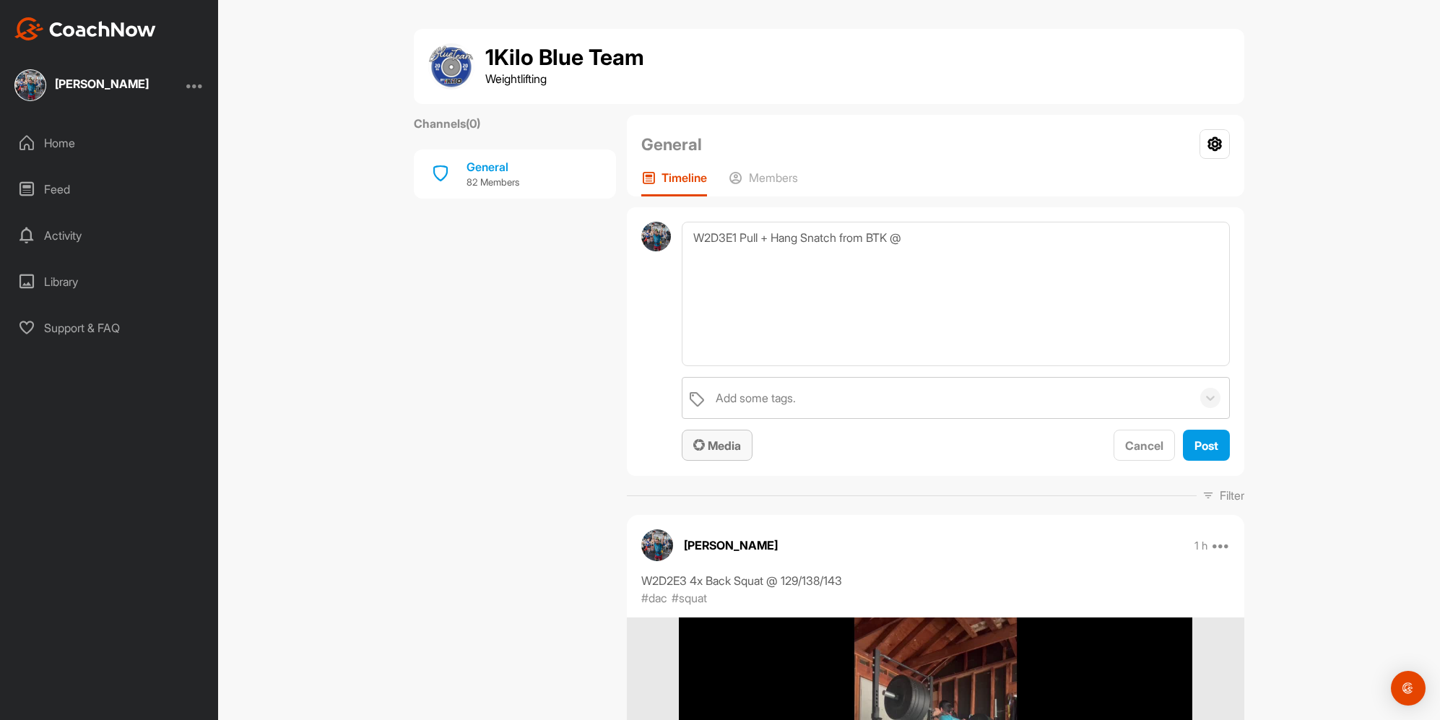
click at [682, 444] on button "Media" at bounding box center [717, 445] width 71 height 31
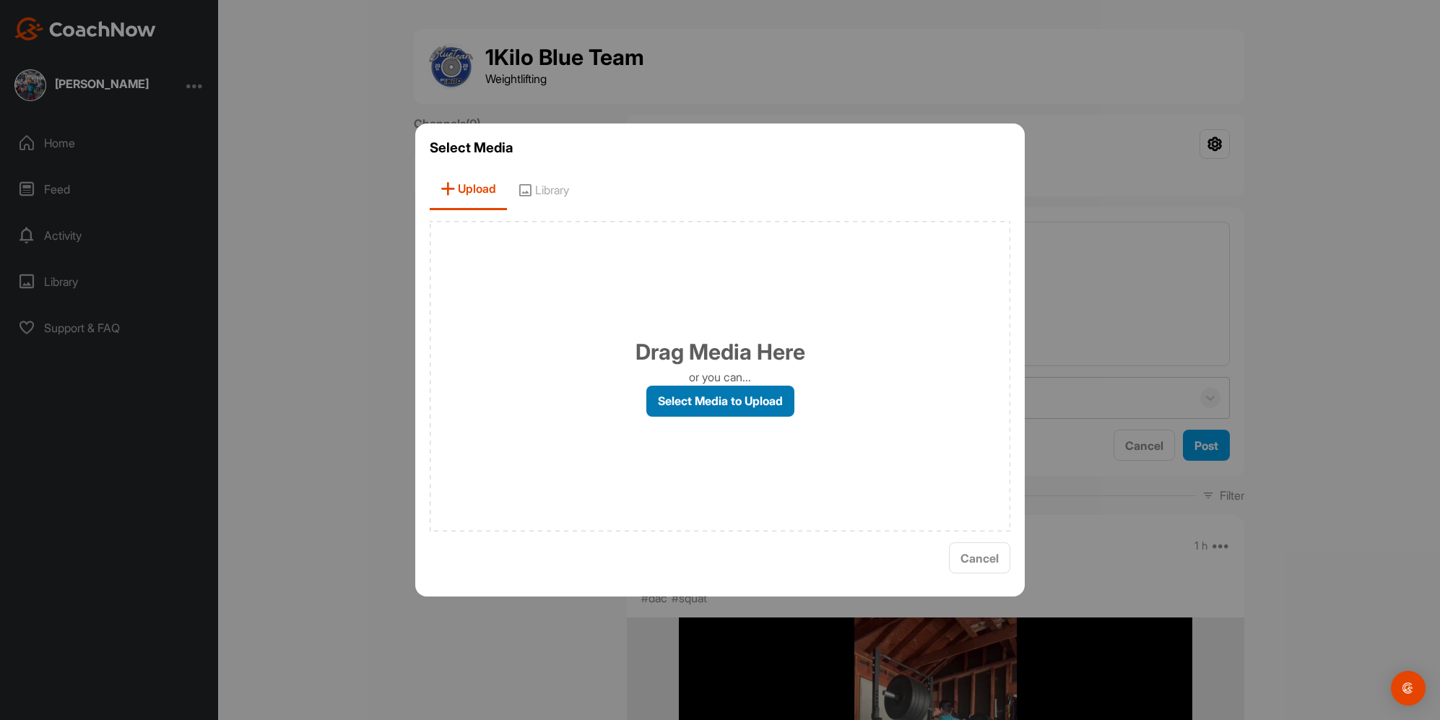
click at [695, 397] on label "Select Media to Upload" at bounding box center [720, 401] width 148 height 31
click at [0, 0] on input "Select Media to Upload" at bounding box center [0, 0] width 0 height 0
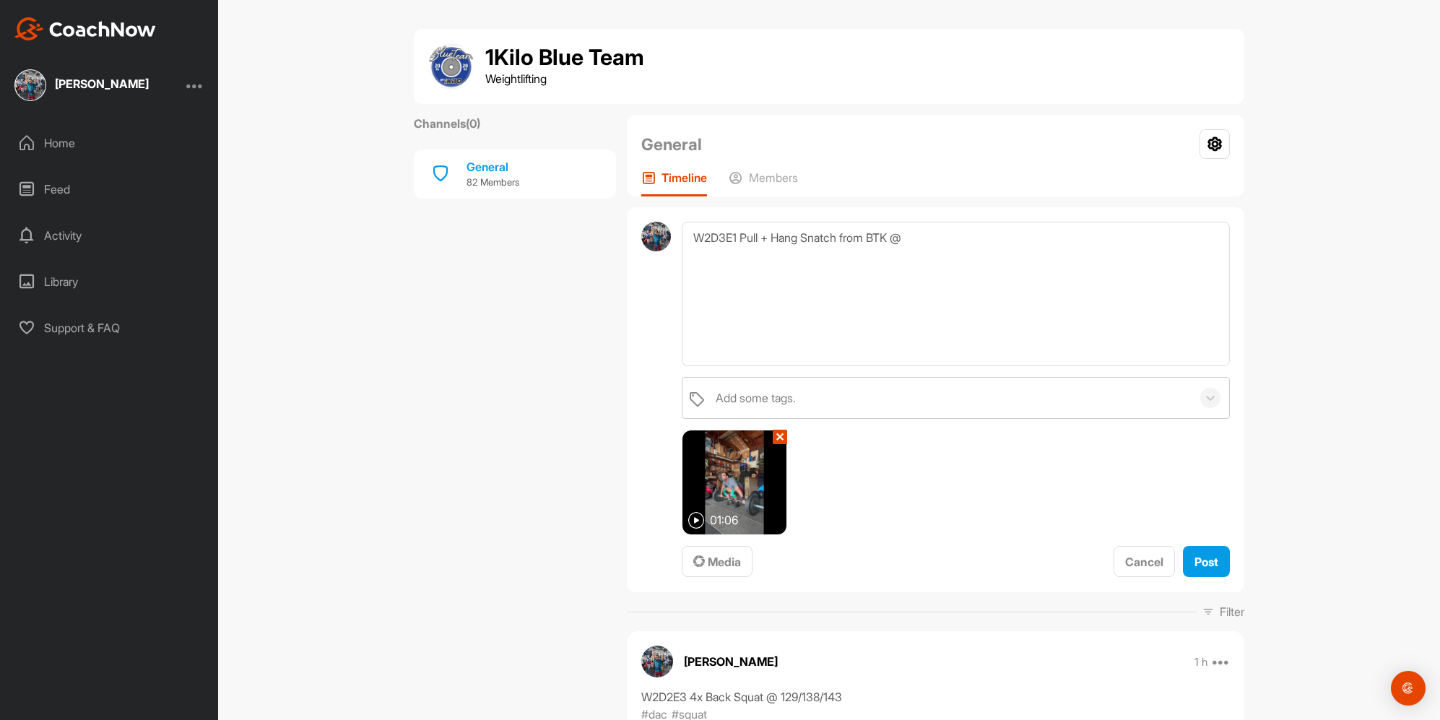
click at [736, 486] on img at bounding box center [735, 482] width 104 height 104
click at [688, 522] on img at bounding box center [696, 520] width 17 height 17
click at [688, 523] on img at bounding box center [696, 520] width 17 height 17
click at [734, 488] on img at bounding box center [735, 482] width 104 height 104
click at [733, 488] on img at bounding box center [735, 482] width 104 height 104
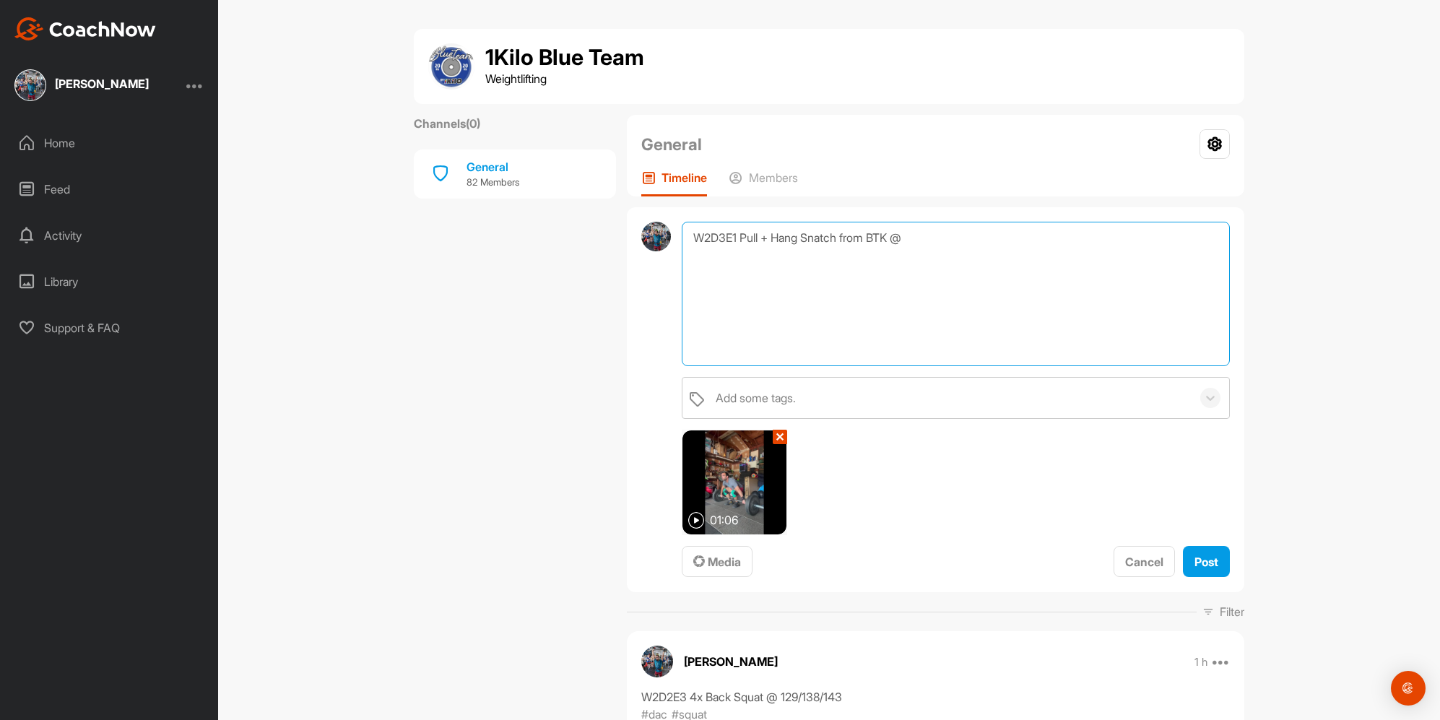
drag, startPoint x: 983, startPoint y: 290, endPoint x: 945, endPoint y: 287, distance: 38.4
click at [983, 290] on textarea "W2D3E1 Pull + Hang Snatch from BTK @" at bounding box center [956, 294] width 548 height 144
click at [736, 238] on textarea "W2D3E1 Pull + Hang Snatch from BTK @" at bounding box center [956, 294] width 548 height 144
click at [1098, 261] on textarea "W2D3E1 2x Pull + Hang Snatch from BTK @" at bounding box center [956, 294] width 548 height 144
type textarea "W2D3E1 2x Pull + Hang Snatch from BTK @ 52/61"
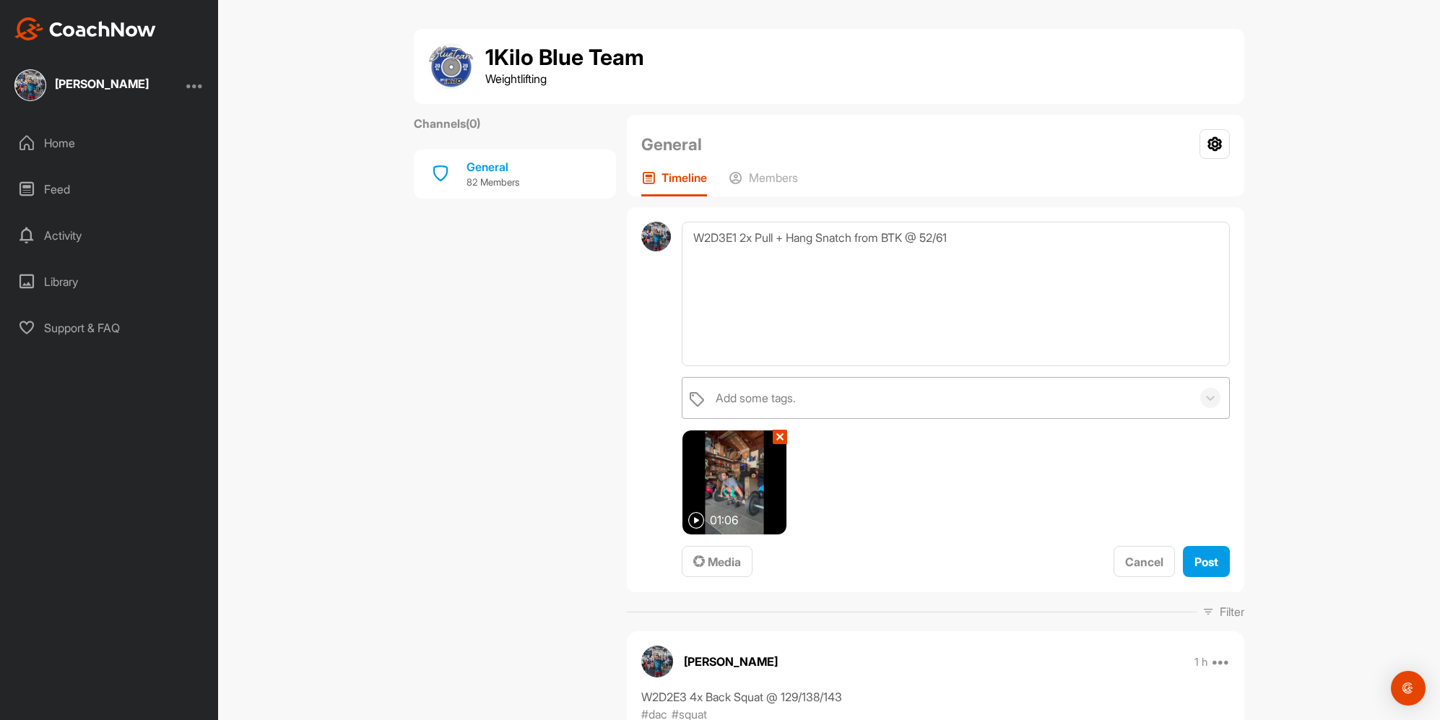
click at [786, 384] on div "Add some tags." at bounding box center [950, 398] width 483 height 40
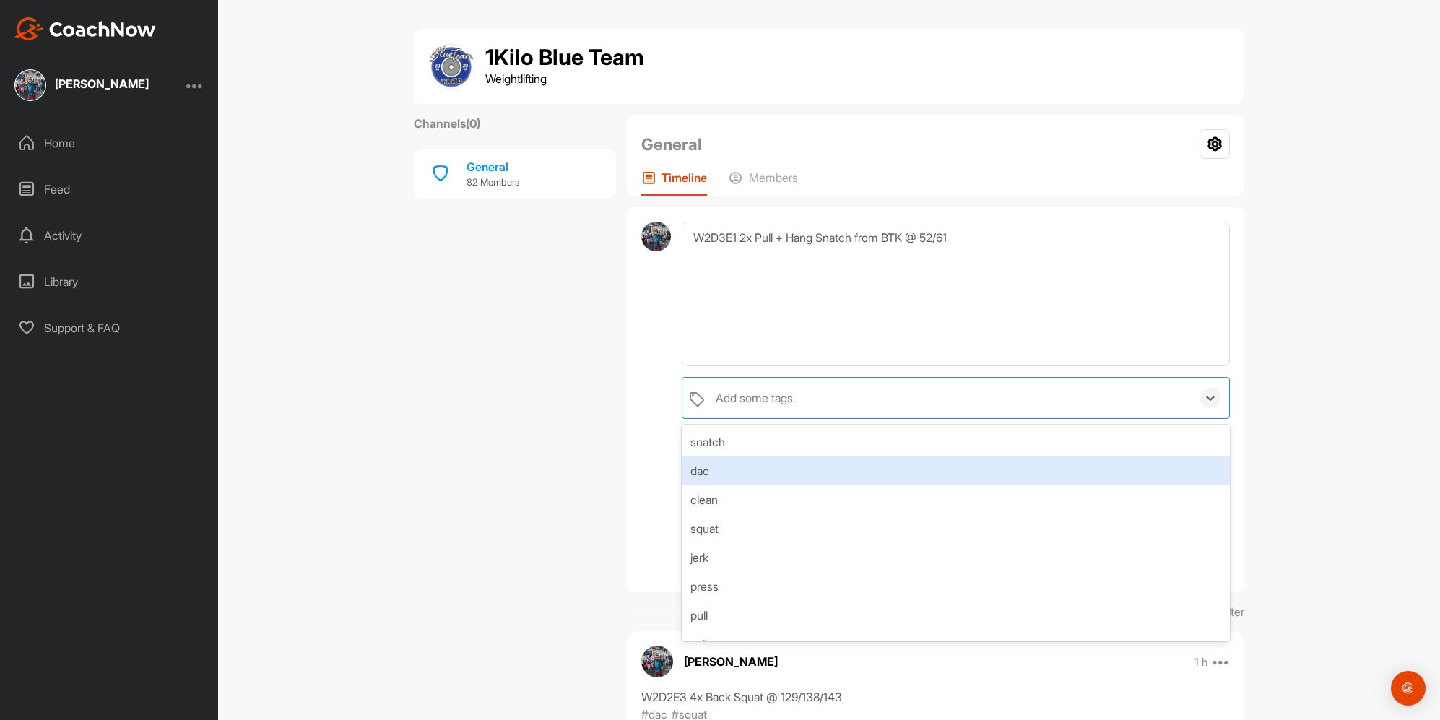
drag, startPoint x: 769, startPoint y: 469, endPoint x: 768, endPoint y: 460, distance: 9.5
click at [769, 469] on div "dac" at bounding box center [956, 470] width 548 height 29
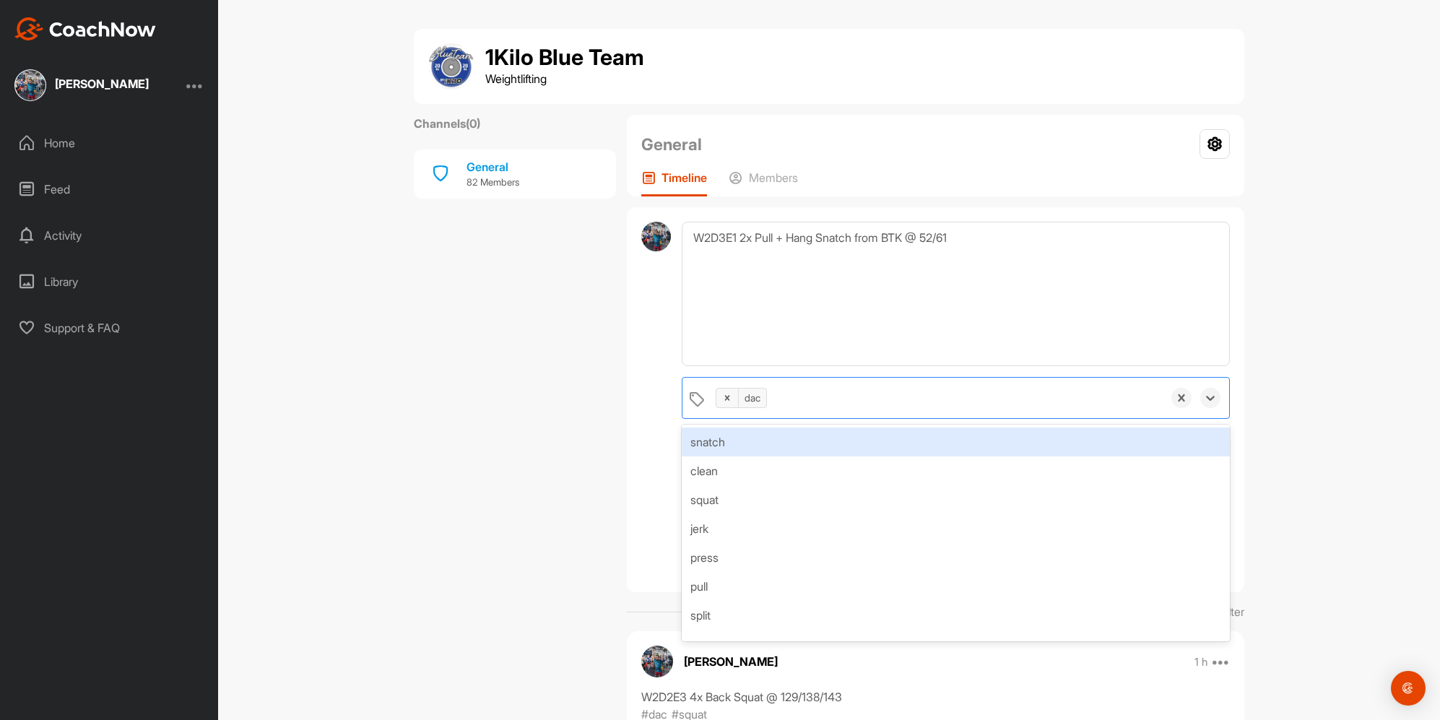
click at [763, 446] on div "snatch" at bounding box center [956, 442] width 548 height 29
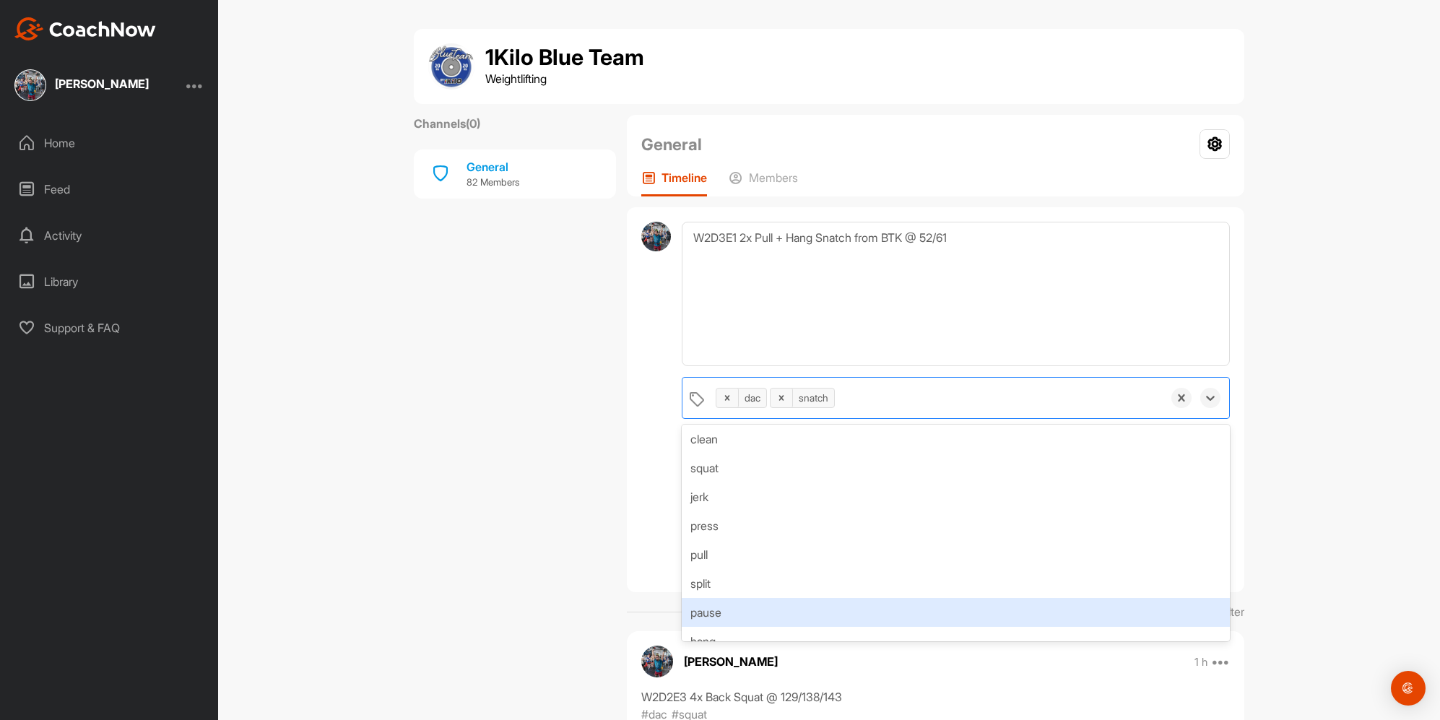
scroll to position [78, 0]
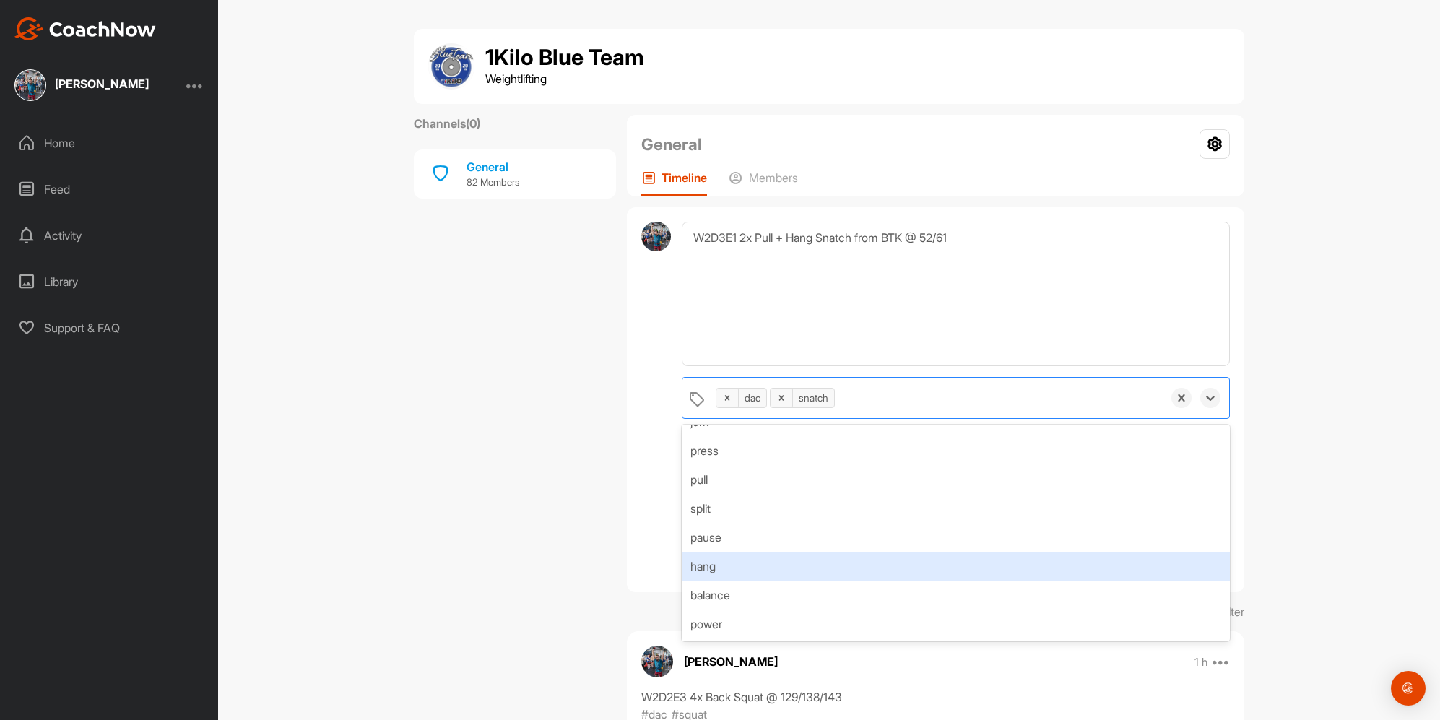
click at [747, 567] on div "hang" at bounding box center [956, 566] width 548 height 29
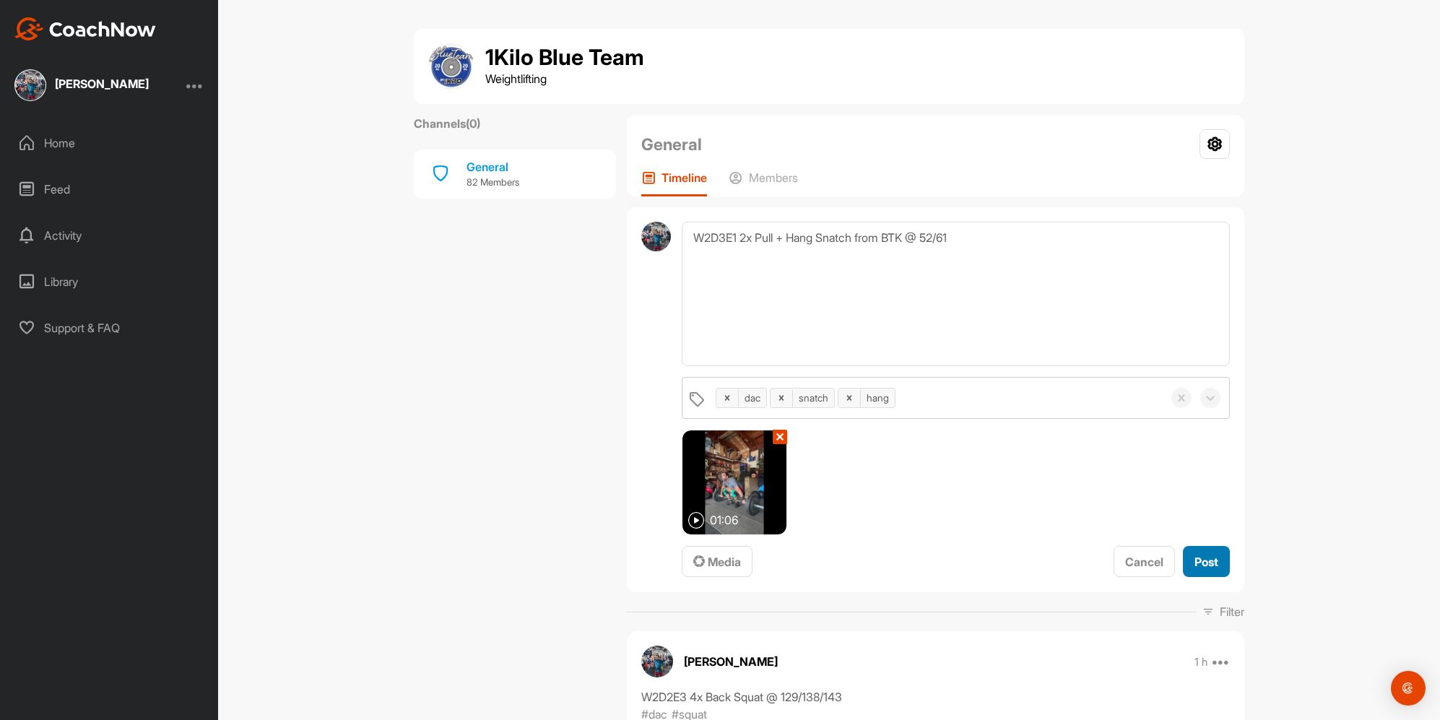
drag, startPoint x: 1201, startPoint y: 560, endPoint x: 840, endPoint y: 195, distance: 513.8
click at [1201, 560] on span "Post" at bounding box center [1207, 562] width 24 height 14
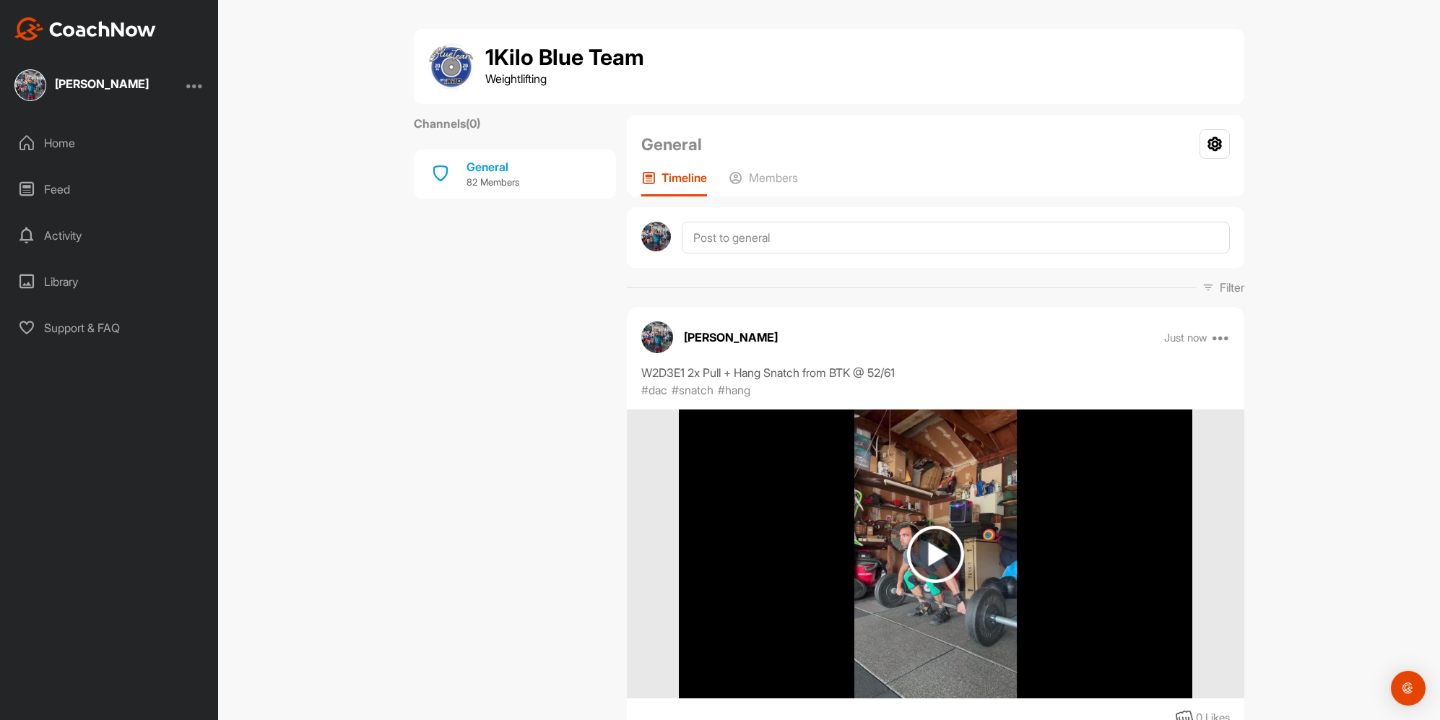
click at [95, 94] on div "[PERSON_NAME]" at bounding box center [102, 86] width 94 height 18
click at [147, 147] on div "Home" at bounding box center [110, 143] width 204 height 36
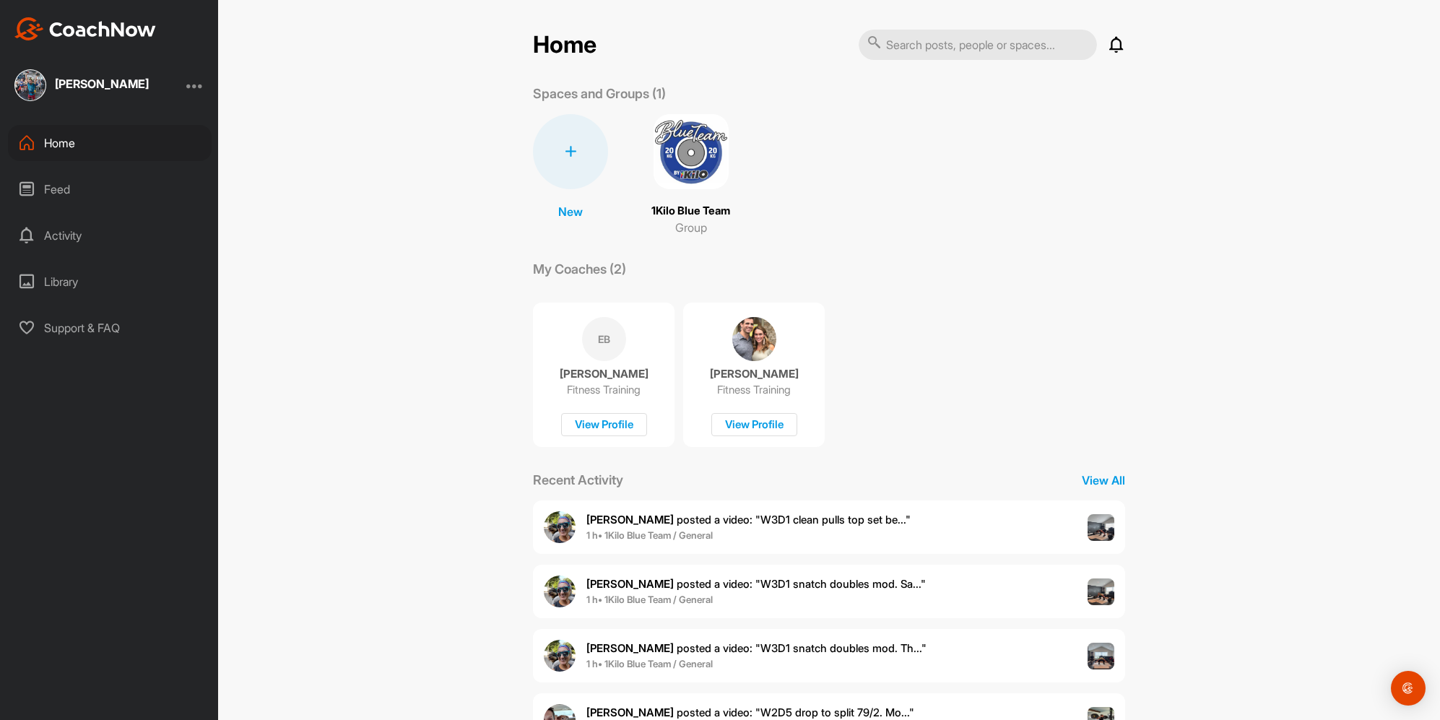
click at [683, 159] on img at bounding box center [691, 151] width 75 height 75
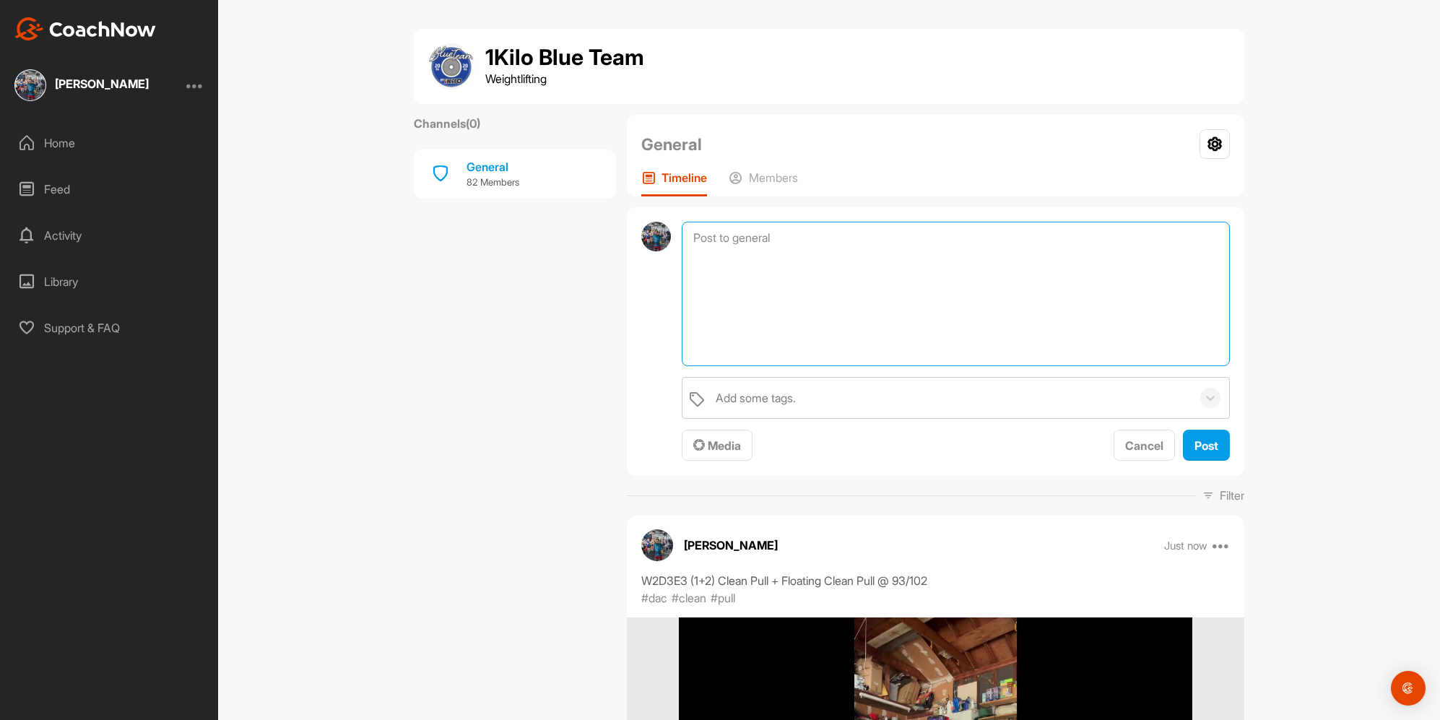
click at [774, 247] on textarea at bounding box center [956, 294] width 548 height 144
paste textarea "Slow Pull Snatch w/ Pause in Bottom"
click at [735, 242] on textarea "W3D1E1 Slow Pull Snatch w/ Pause in Bottom" at bounding box center [956, 294] width 548 height 144
click at [992, 245] on textarea "W3D1E1 2x Slow Pull Snatch w/ Pause in Bottom" at bounding box center [956, 294] width 548 height 144
drag, startPoint x: 948, startPoint y: 240, endPoint x: 962, endPoint y: 241, distance: 13.8
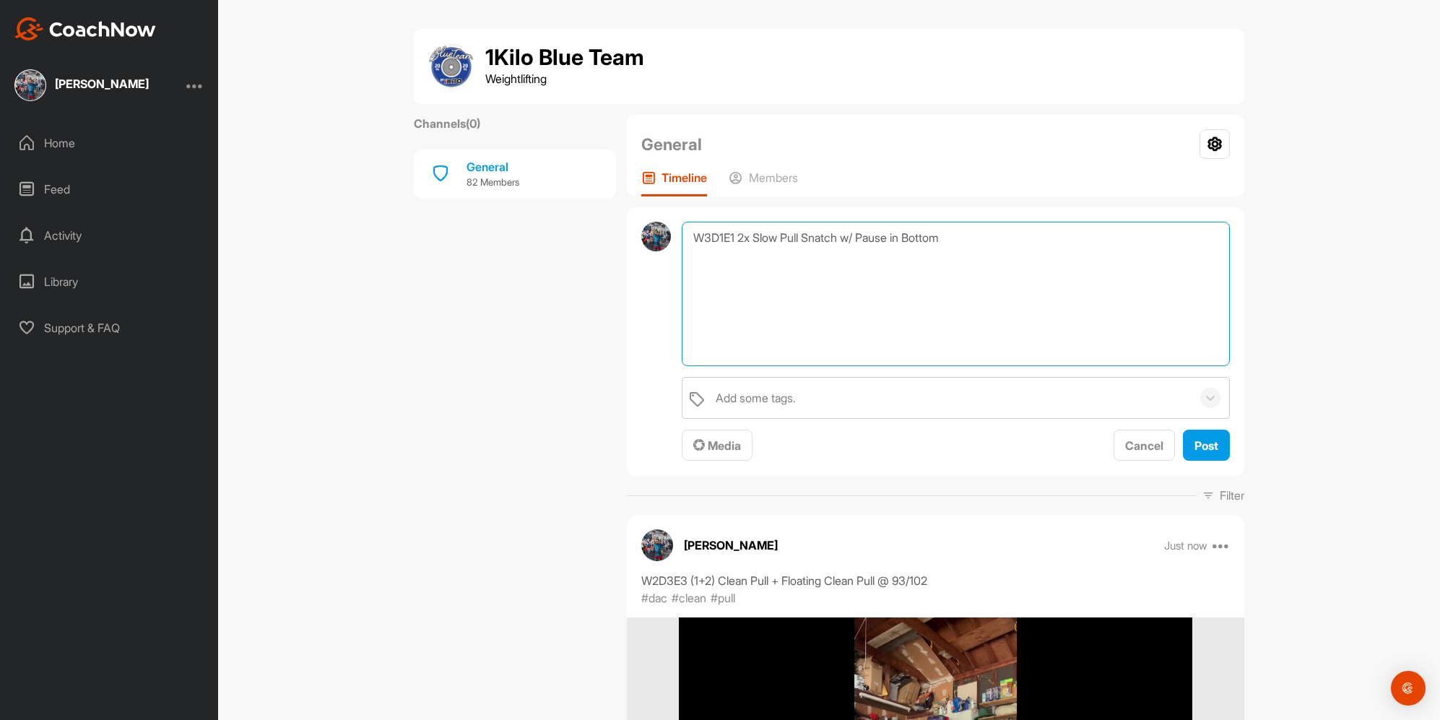
click at [952, 240] on textarea "W3D1E1 2x Slow Pull Snatch w/ Pause in Bottom" at bounding box center [956, 294] width 548 height 144
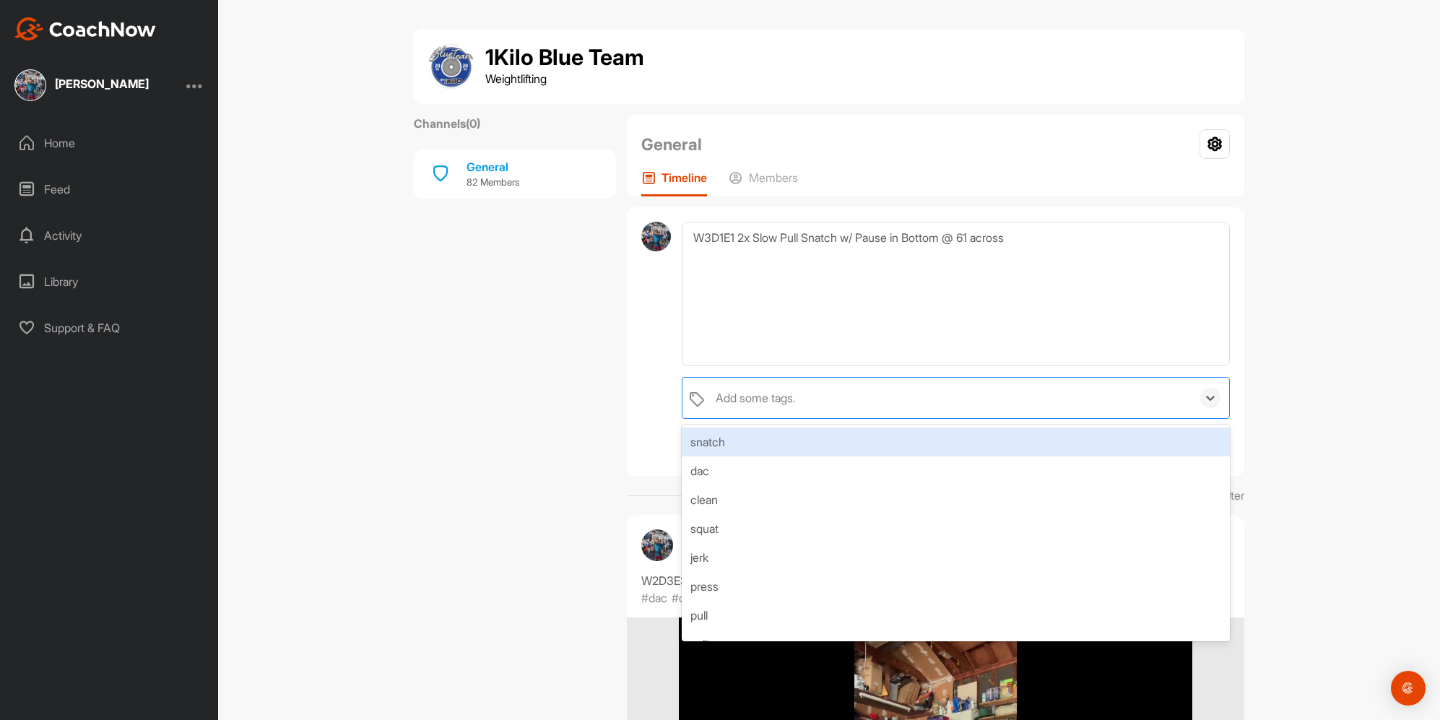
drag, startPoint x: 888, startPoint y: 395, endPoint x: 804, endPoint y: 423, distance: 88.2
click at [886, 396] on div "Add some tags." at bounding box center [950, 398] width 483 height 40
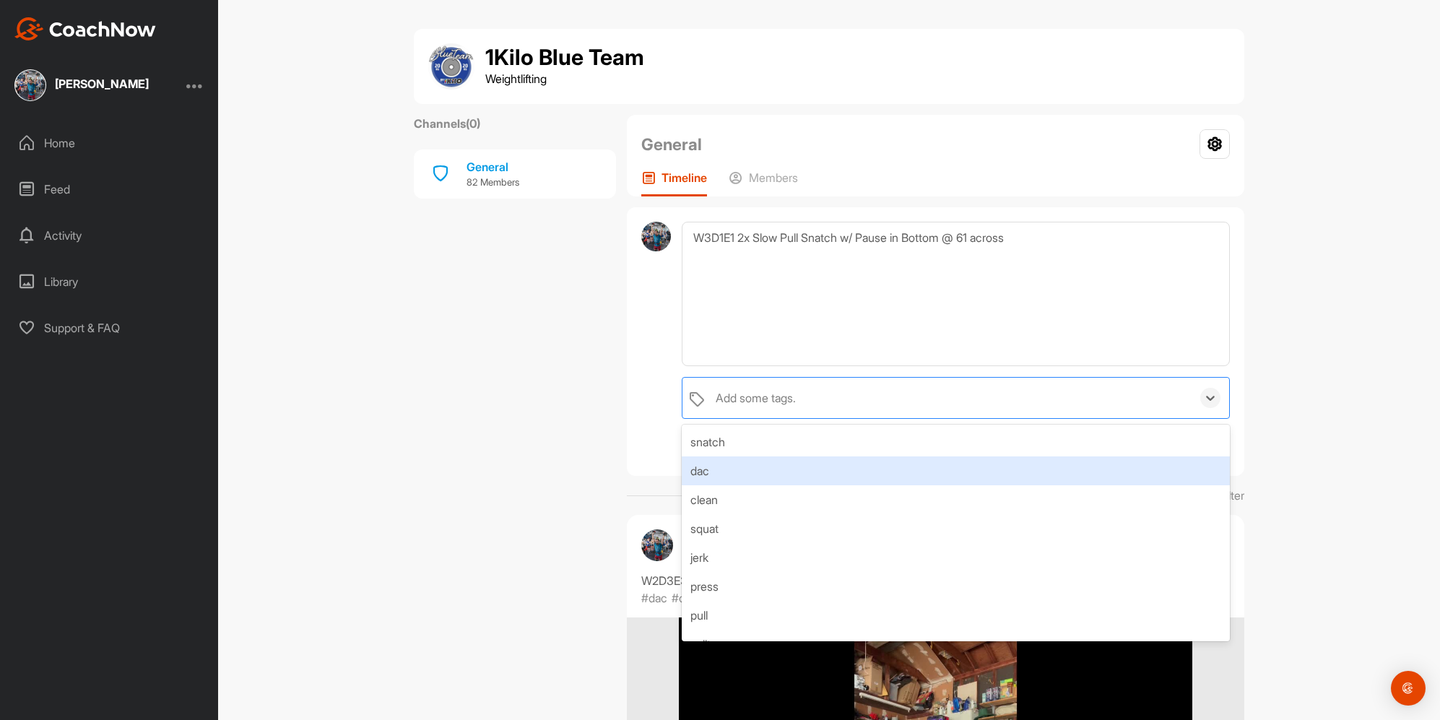
click at [724, 475] on div "dac" at bounding box center [956, 470] width 548 height 29
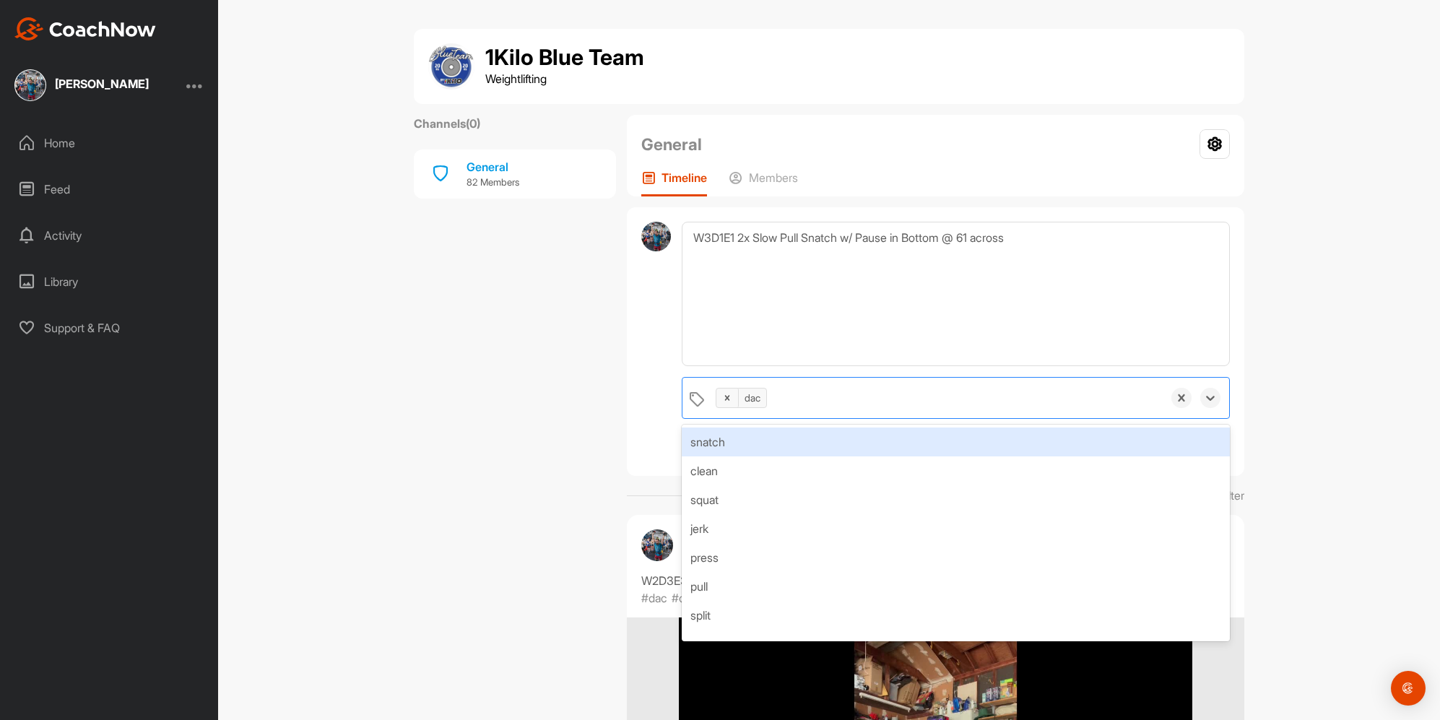
click at [752, 438] on div "snatch" at bounding box center [956, 442] width 548 height 29
drag, startPoint x: 625, startPoint y: 433, endPoint x: 662, endPoint y: 446, distance: 39.1
click at [627, 433] on div "W3D1E1 2x Slow Pull Snatch w/ Pause in Bottom @ 61 across option snatch, select…" at bounding box center [936, 341] width 618 height 269
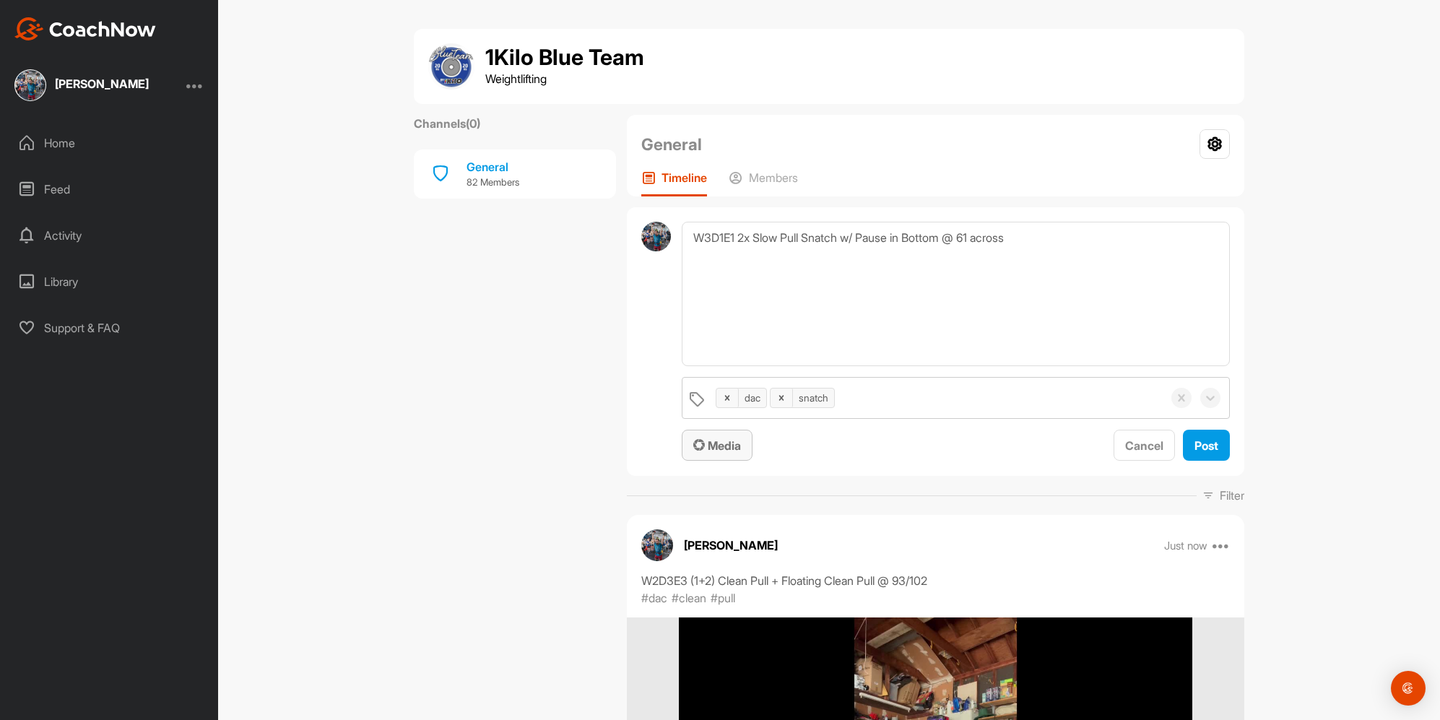
click at [720, 449] on span "Media" at bounding box center [717, 445] width 48 height 14
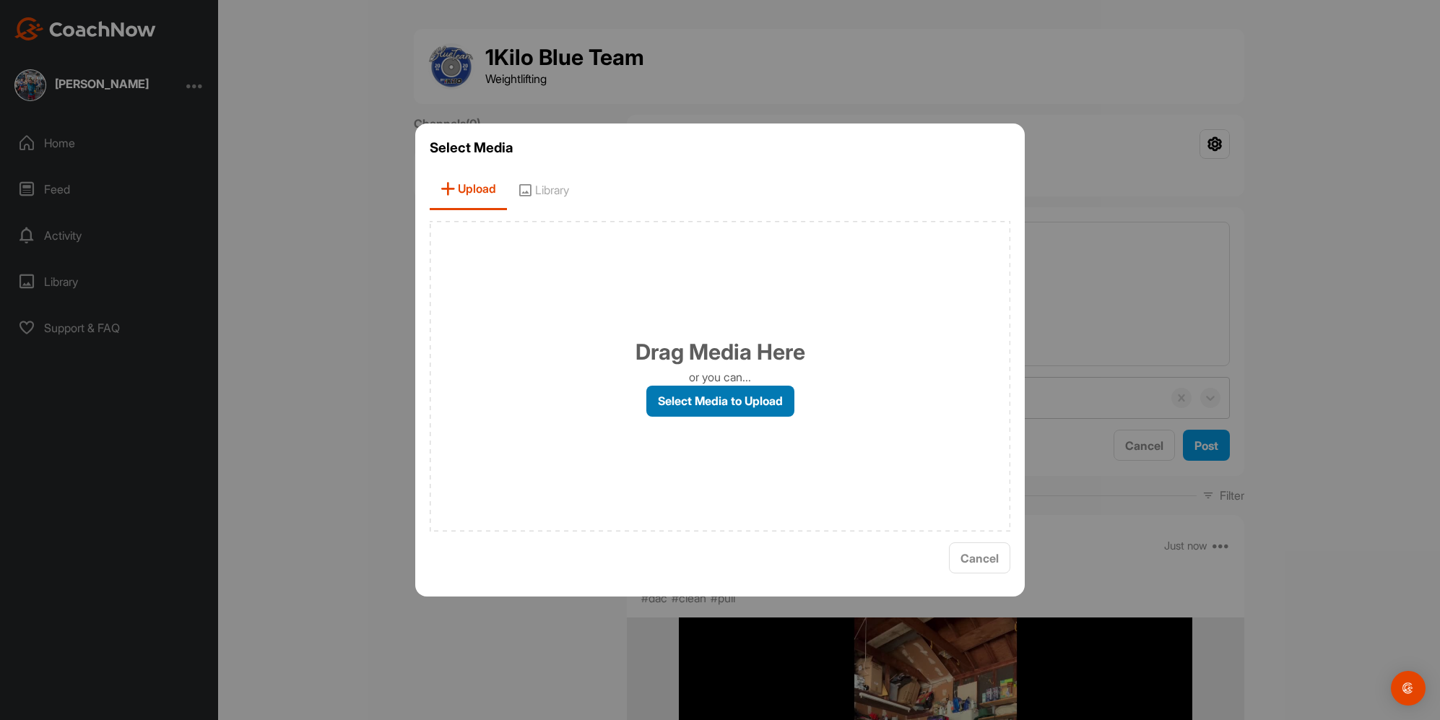
click at [713, 396] on label "Select Media to Upload" at bounding box center [720, 401] width 148 height 31
click at [0, 0] on input "Select Media to Upload" at bounding box center [0, 0] width 0 height 0
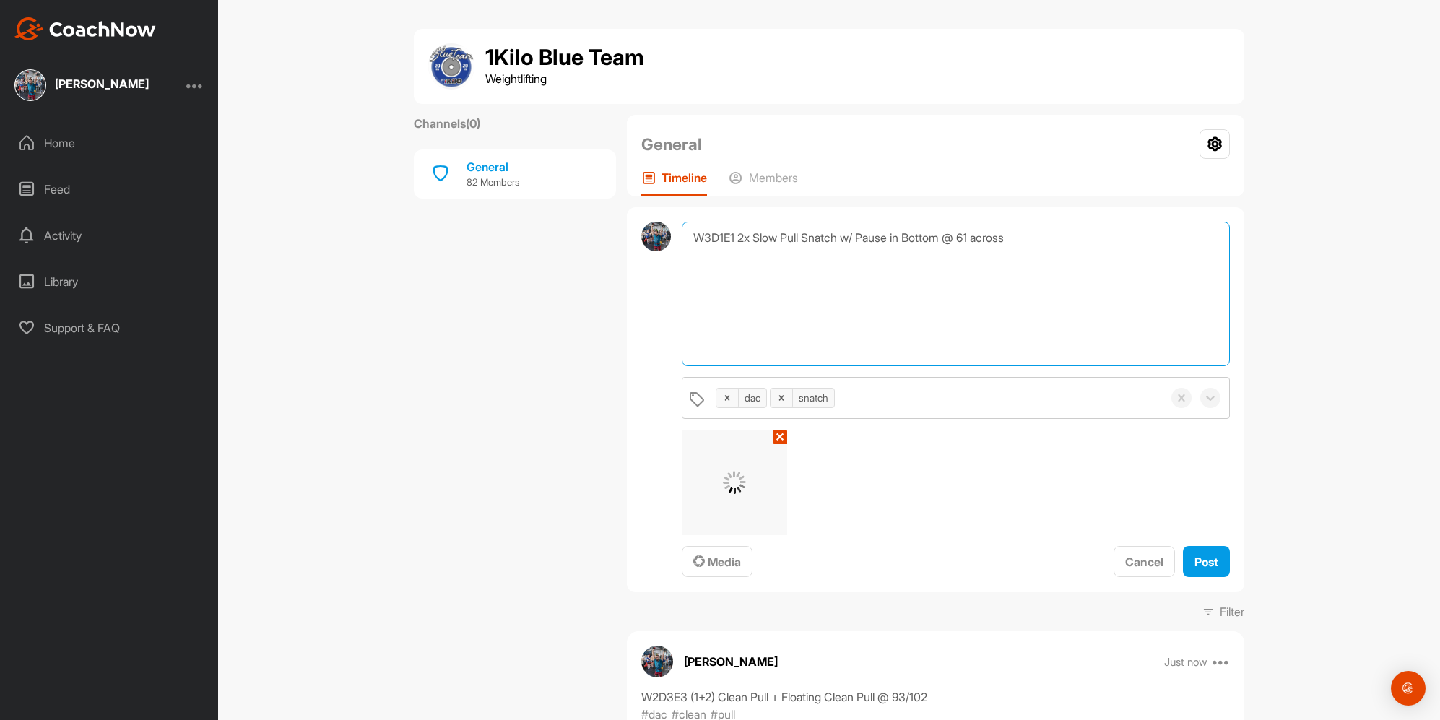
click at [1064, 264] on textarea "W3D1E1 2x Slow Pull Snatch w/ Pause in Bottom @ 61 across" at bounding box center [956, 294] width 548 height 144
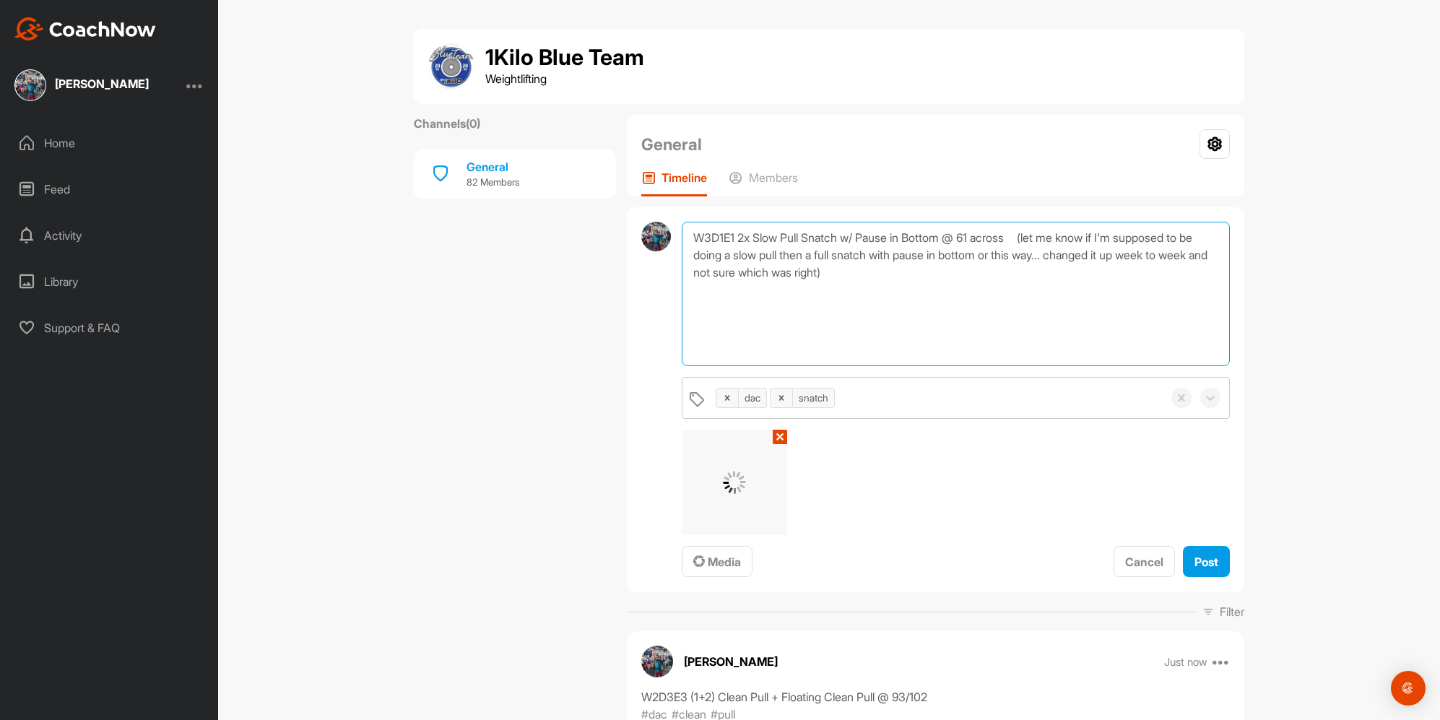
type textarea "W3D1E1 2x Slow Pull Snatch w/ Pause in Bottom @ 61 across (let me know if I'm s…"
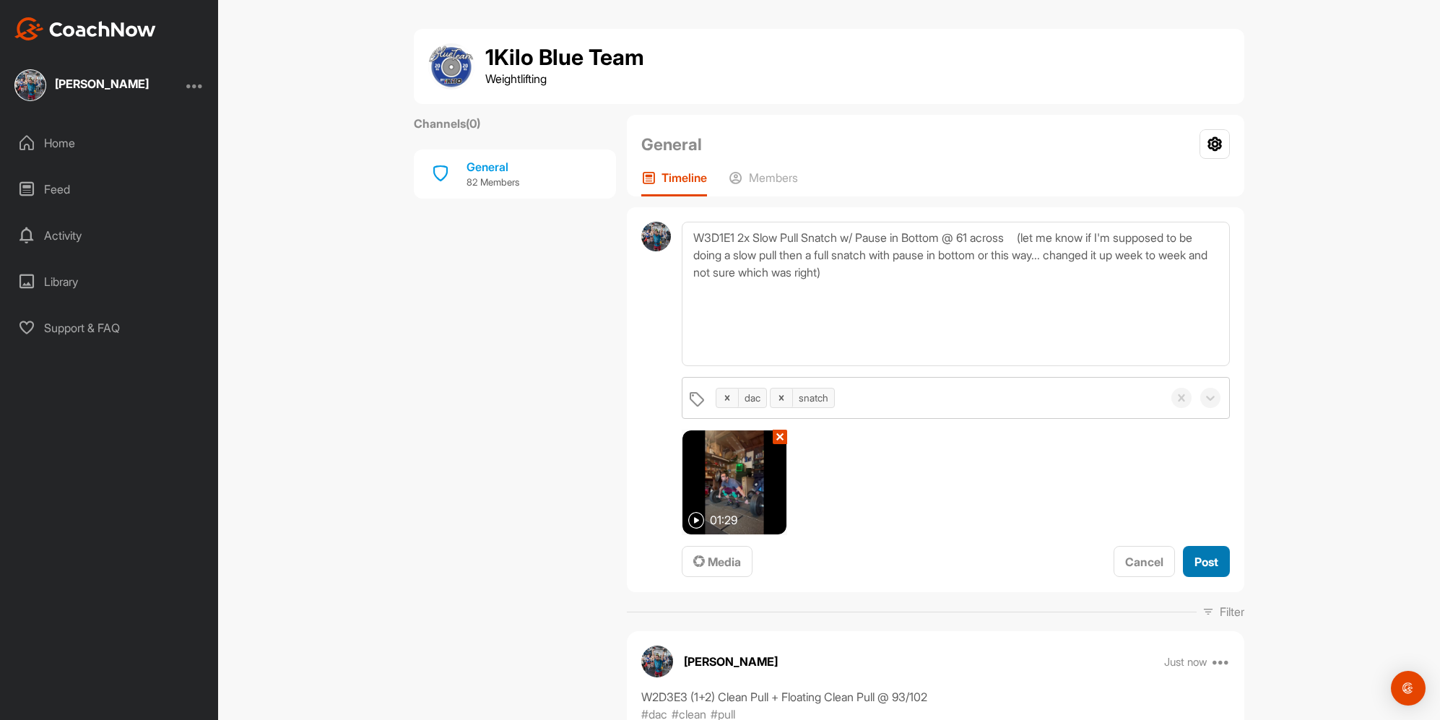
click at [1200, 571] on button "Post" at bounding box center [1206, 561] width 47 height 31
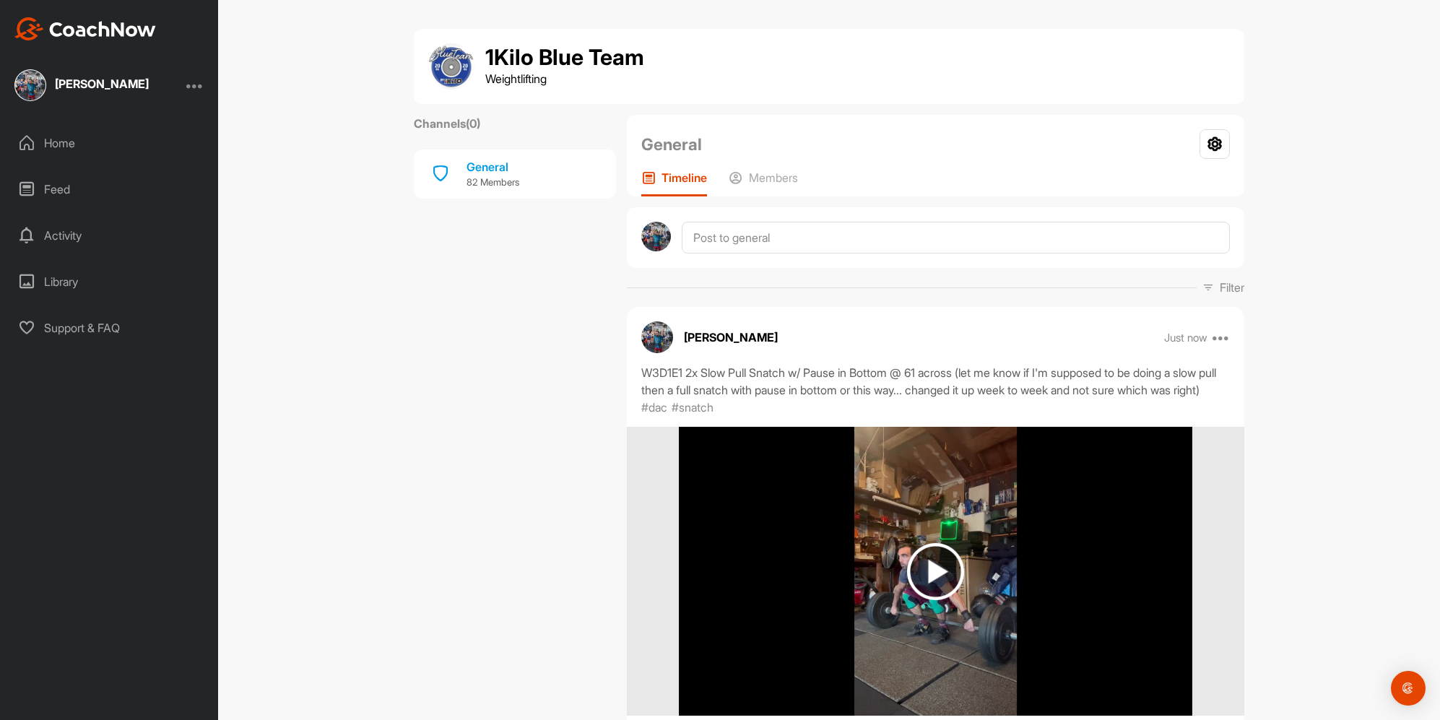
click at [68, 21] on img at bounding box center [85, 28] width 142 height 23
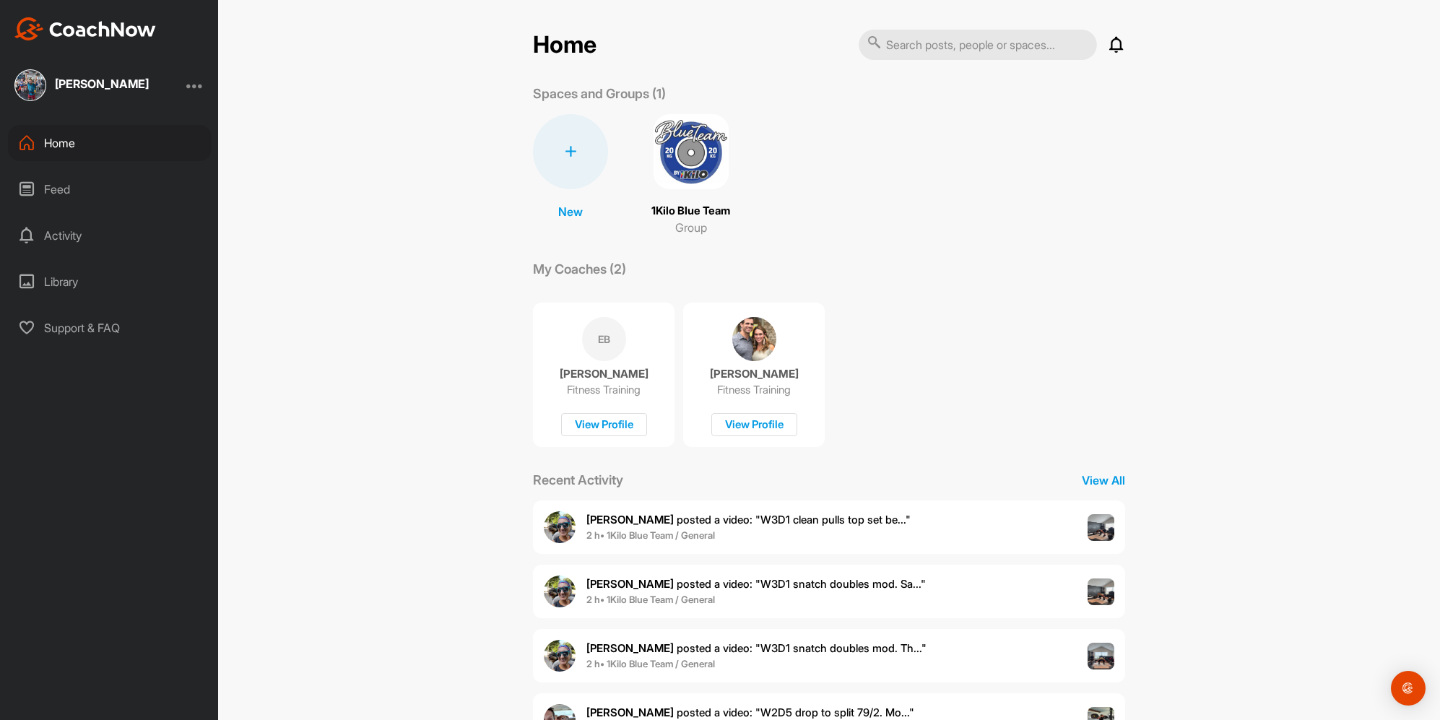
click at [706, 132] on img at bounding box center [691, 151] width 75 height 75
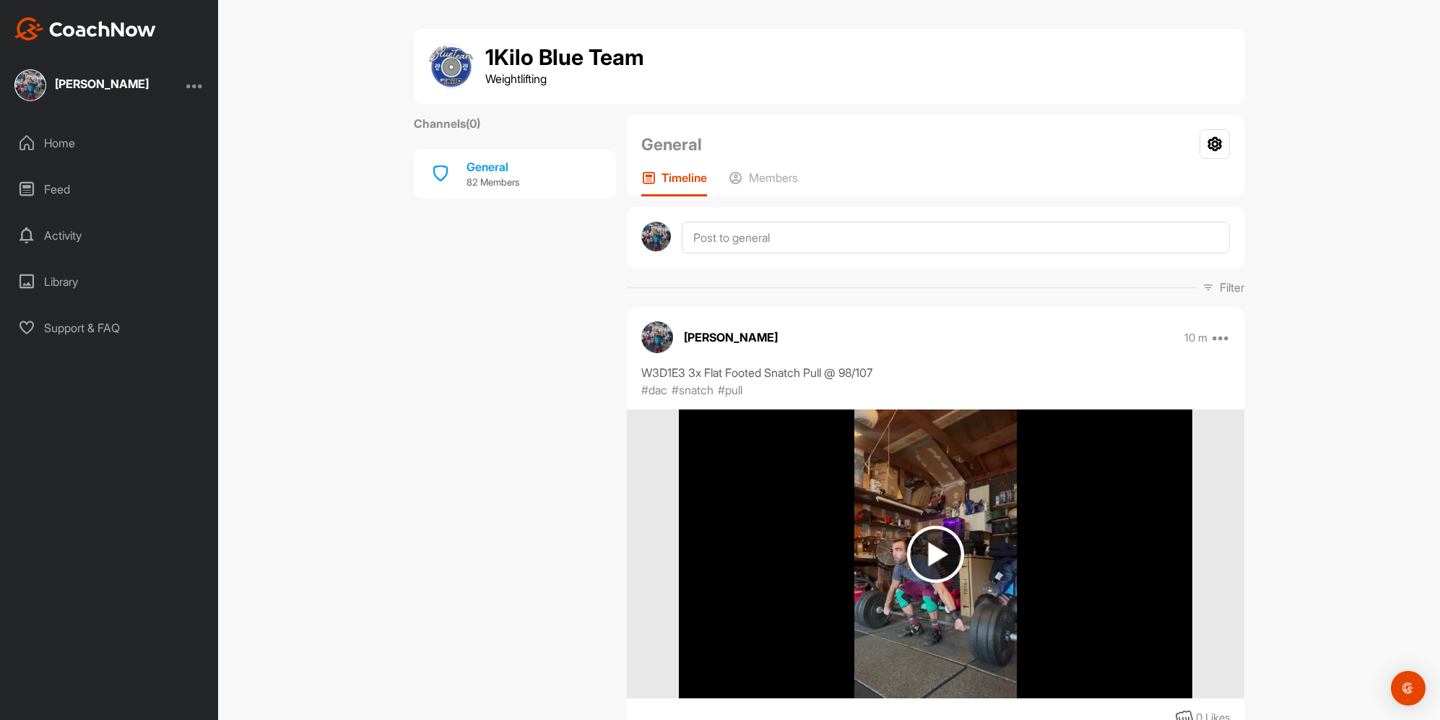
click at [833, 236] on textarea at bounding box center [956, 238] width 548 height 32
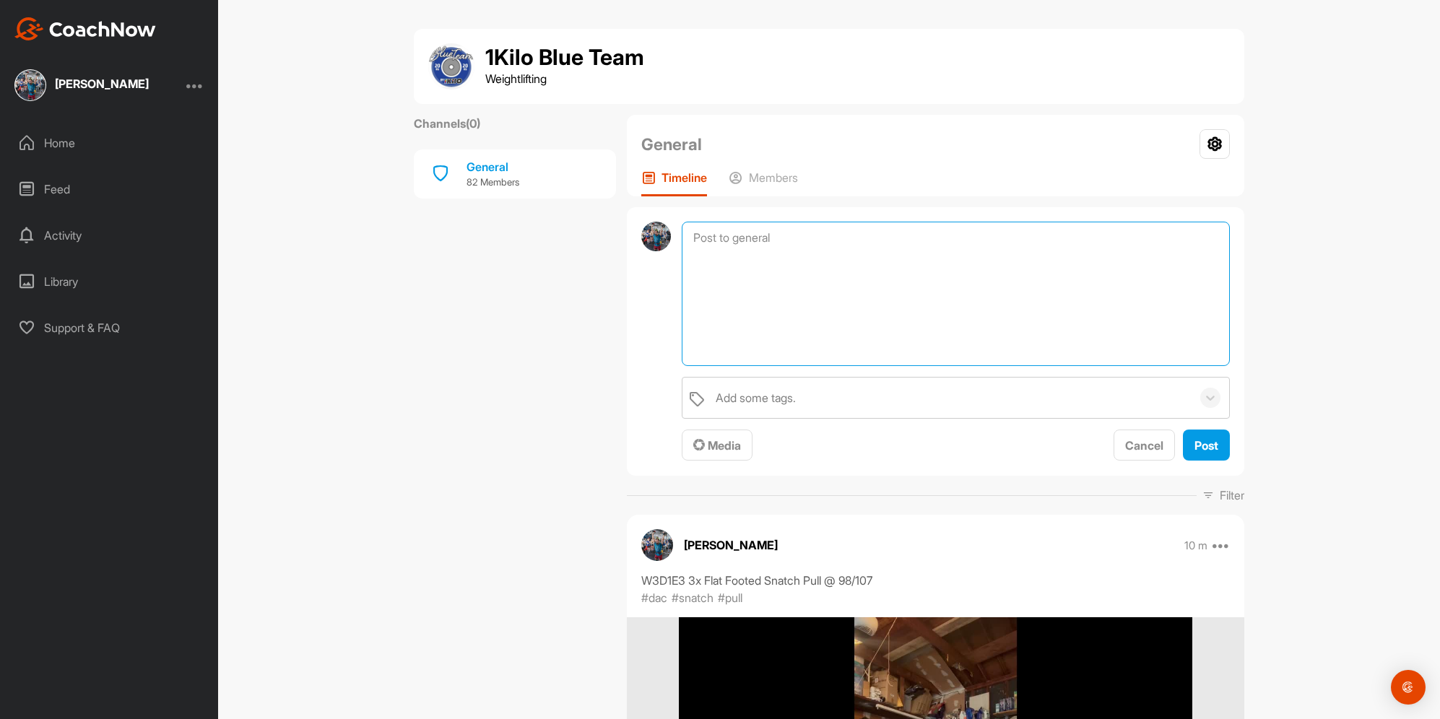
click at [842, 313] on textarea at bounding box center [956, 294] width 548 height 144
click at [839, 305] on textarea at bounding box center [956, 294] width 548 height 144
paste textarea "Jerk from Split"
type textarea "W3D2E1 4x Jerk from Split @ 52/61"
click at [728, 446] on span "Media" at bounding box center [717, 445] width 48 height 14
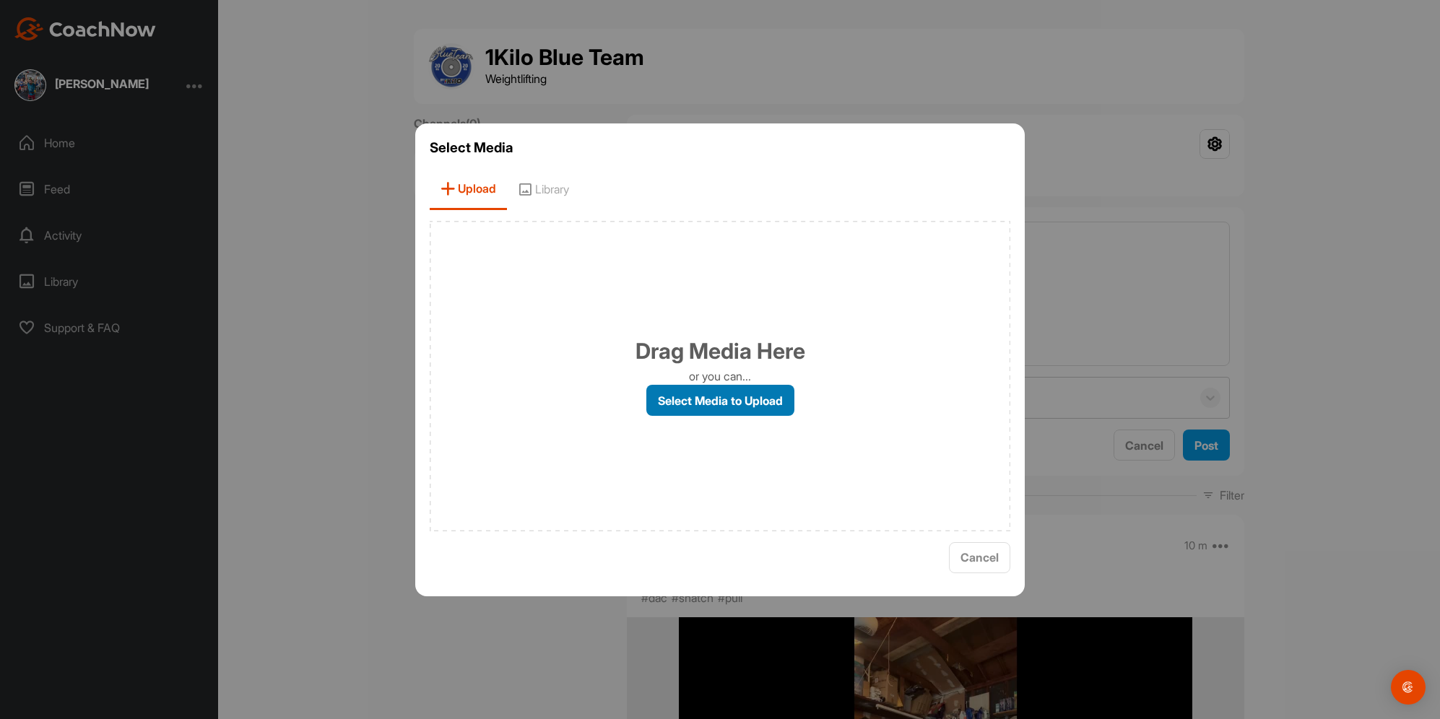
click at [752, 386] on label "Select Media to Upload" at bounding box center [720, 400] width 148 height 31
click at [0, 0] on input "Select Media to Upload" at bounding box center [0, 0] width 0 height 0
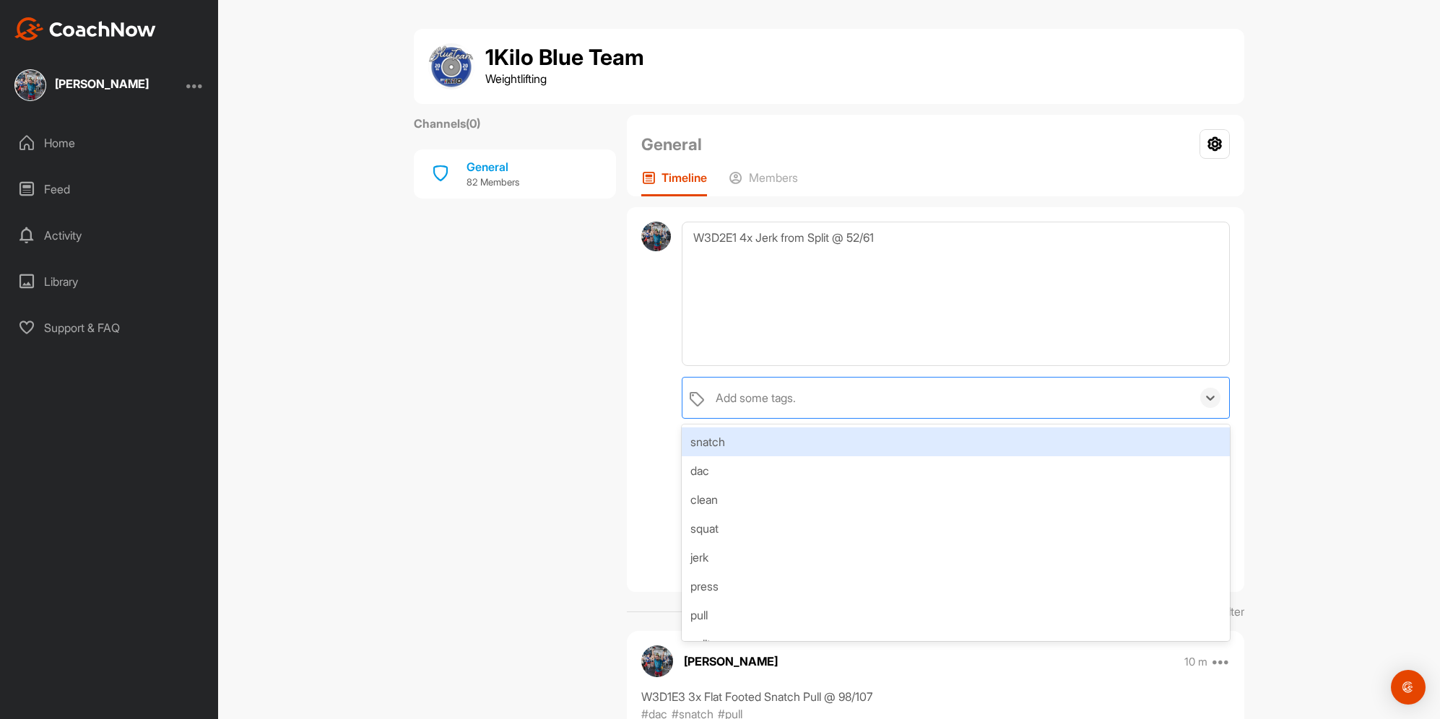
drag, startPoint x: 779, startPoint y: 404, endPoint x: 745, endPoint y: 391, distance: 37.0
click at [779, 404] on div "Add some tags." at bounding box center [756, 397] width 80 height 17
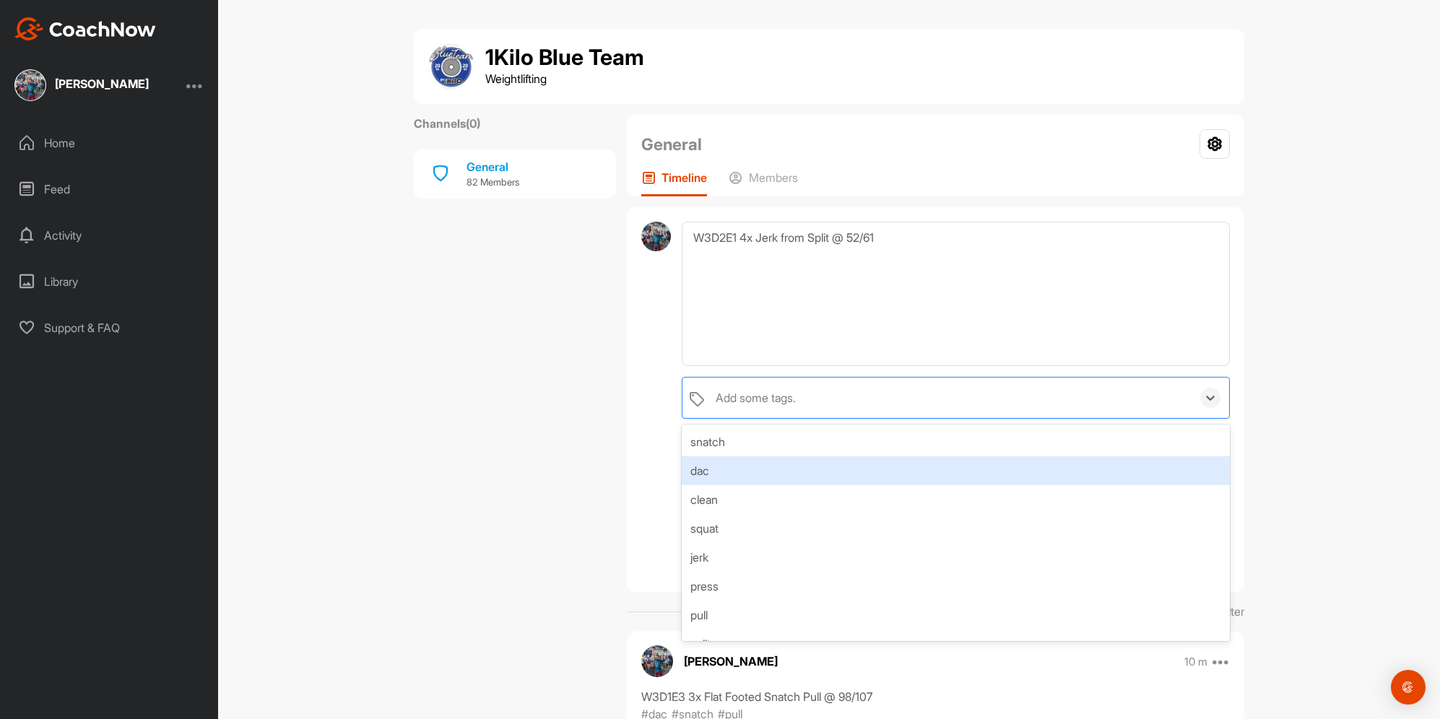
click at [771, 480] on div "dac" at bounding box center [956, 470] width 548 height 29
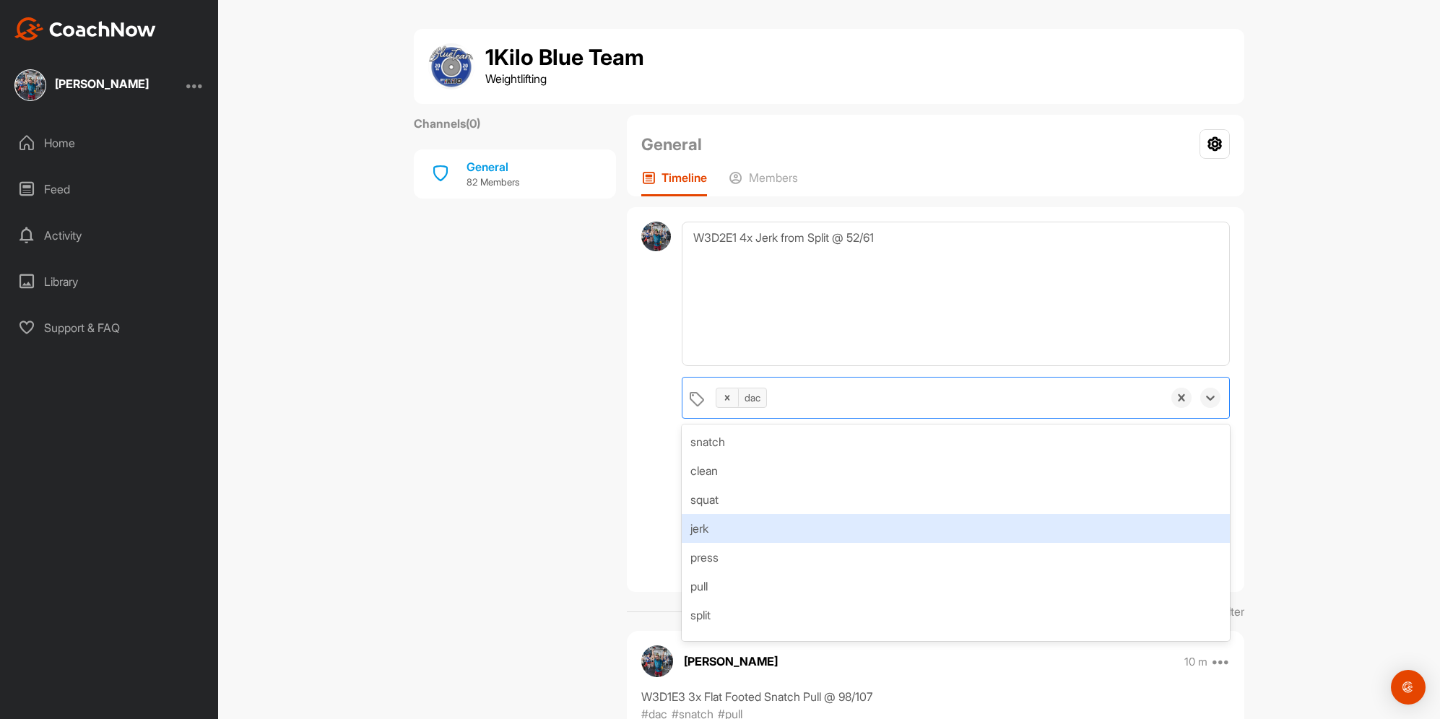
click at [765, 527] on div "jerk" at bounding box center [956, 528] width 548 height 29
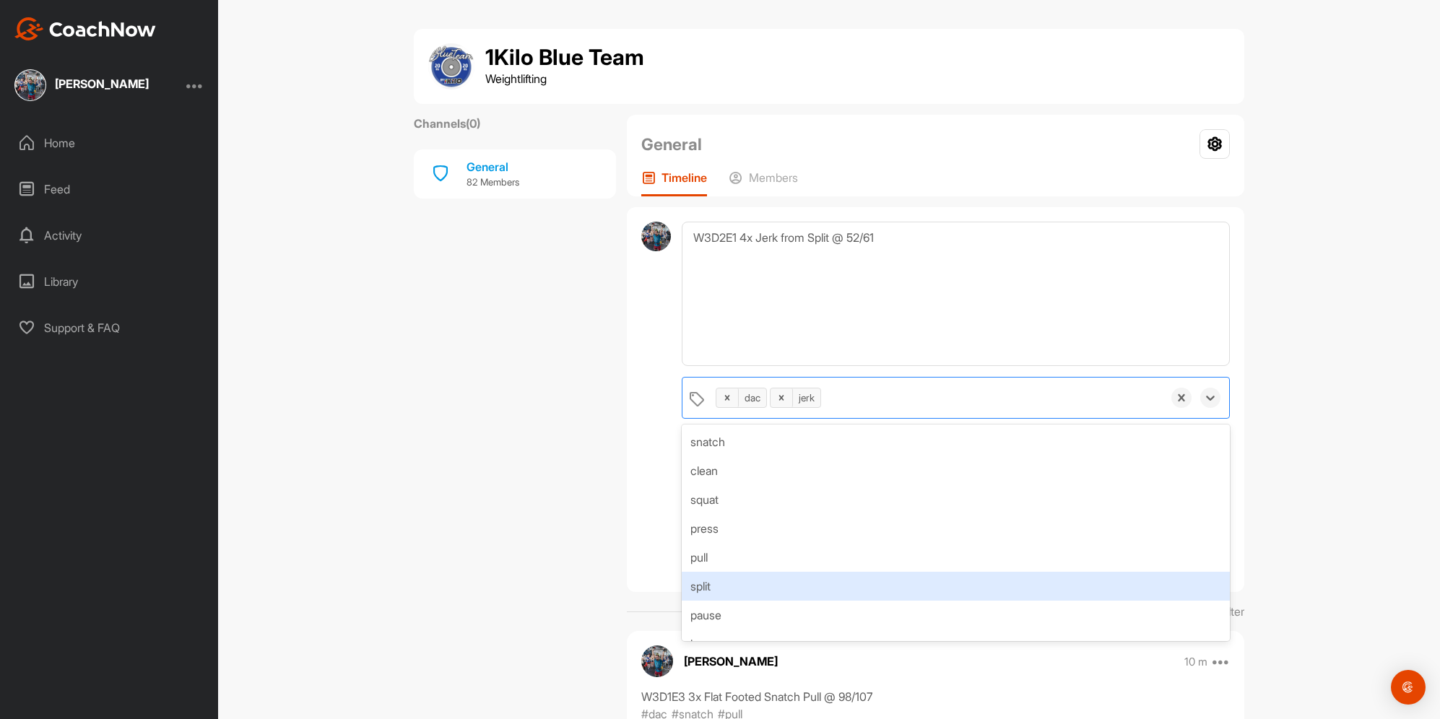
click at [755, 588] on div "split" at bounding box center [956, 586] width 548 height 29
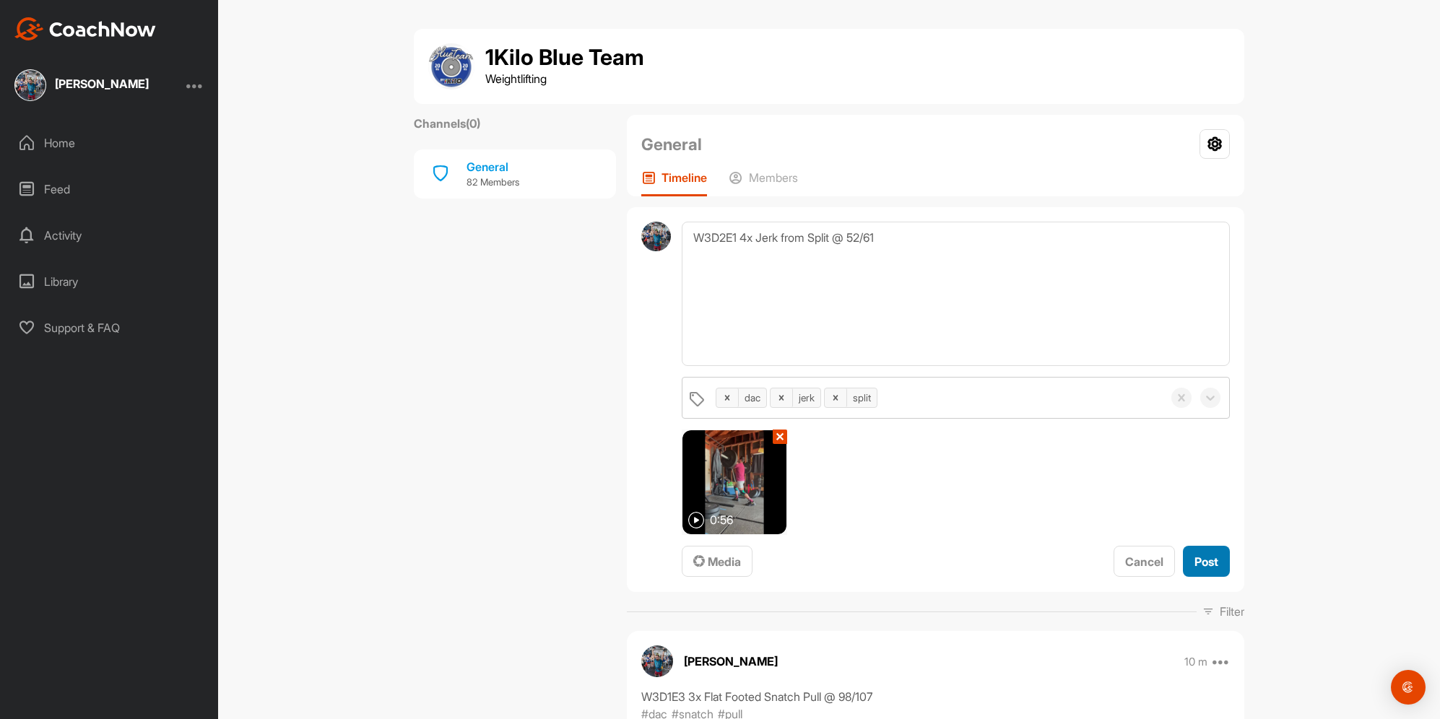
click at [1196, 570] on div "Post" at bounding box center [1207, 561] width 24 height 17
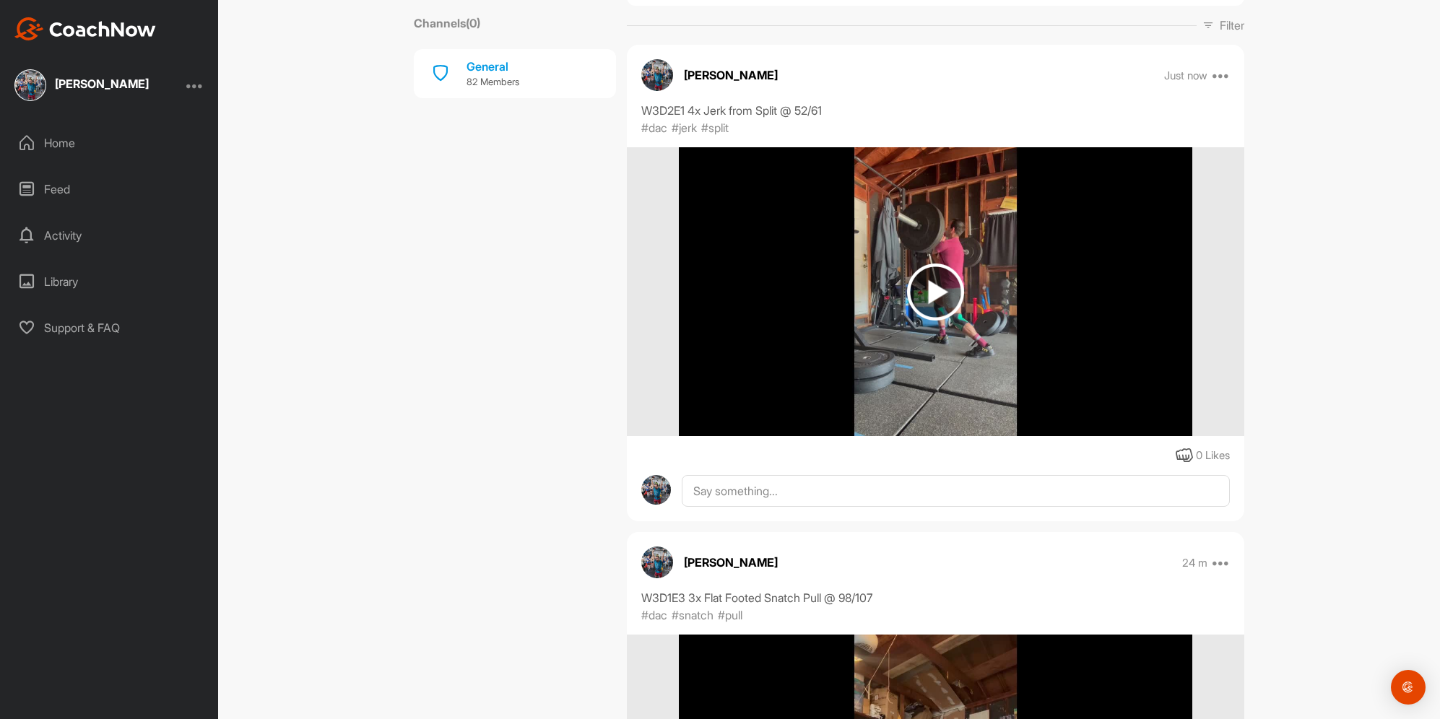
scroll to position [146, 0]
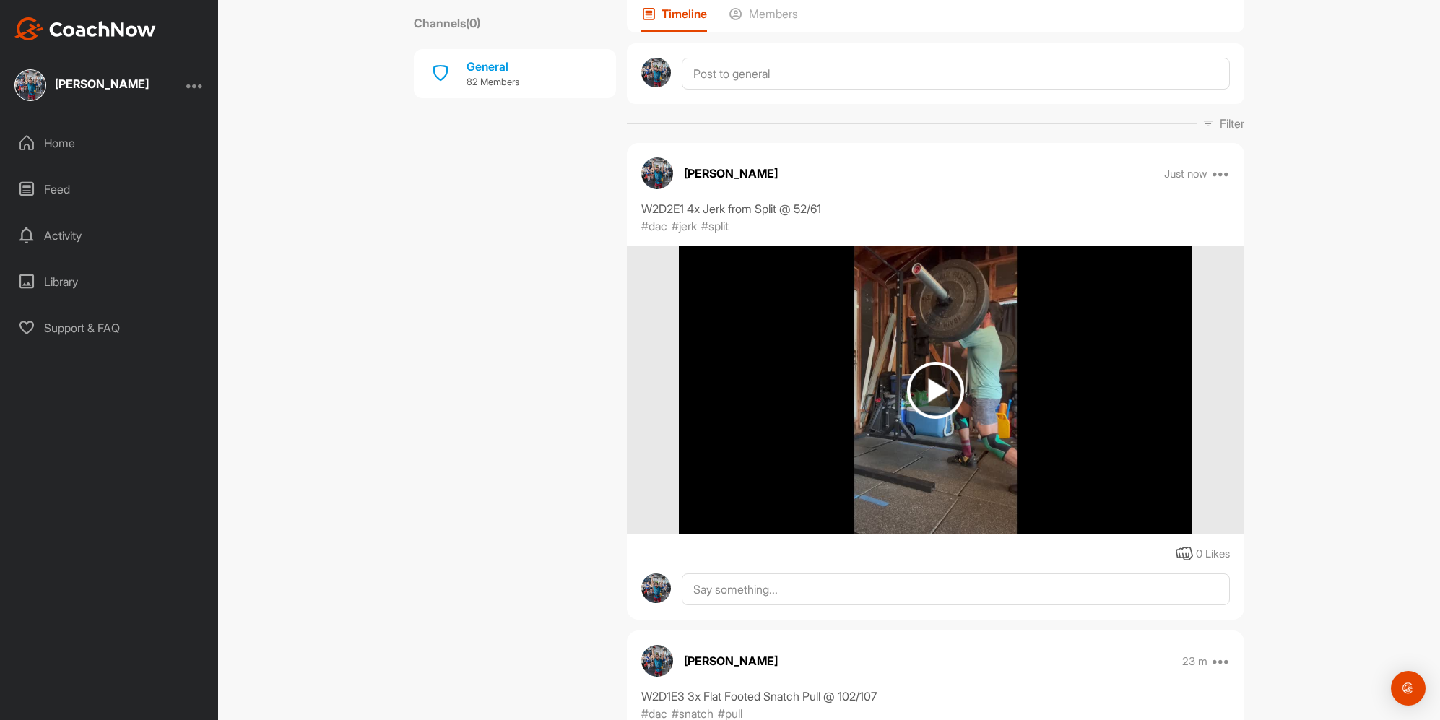
scroll to position [164, 0]
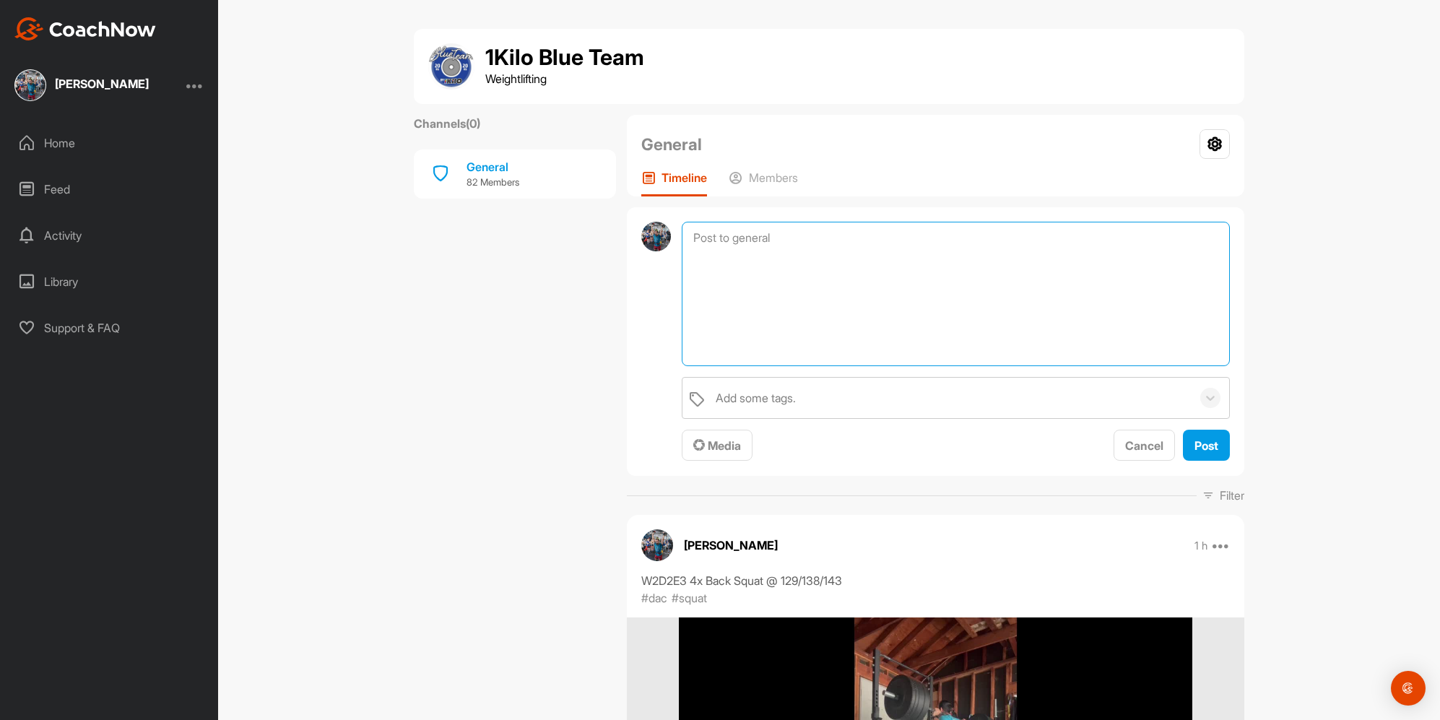
click at [715, 248] on textarea at bounding box center [956, 294] width 548 height 144
click at [730, 433] on button "Media" at bounding box center [717, 445] width 71 height 31
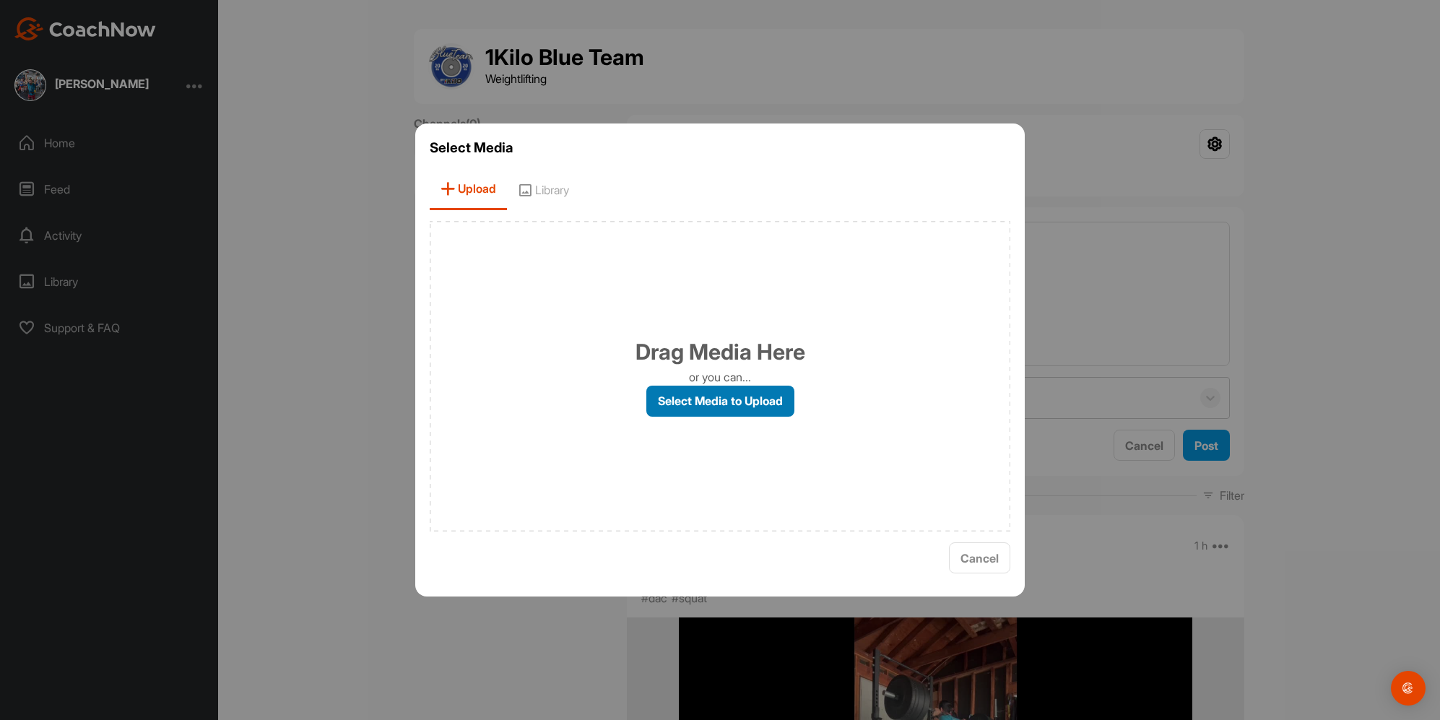
click at [734, 402] on label "Select Media to Upload" at bounding box center [720, 401] width 148 height 31
click at [0, 0] on input "Select Media to Upload" at bounding box center [0, 0] width 0 height 0
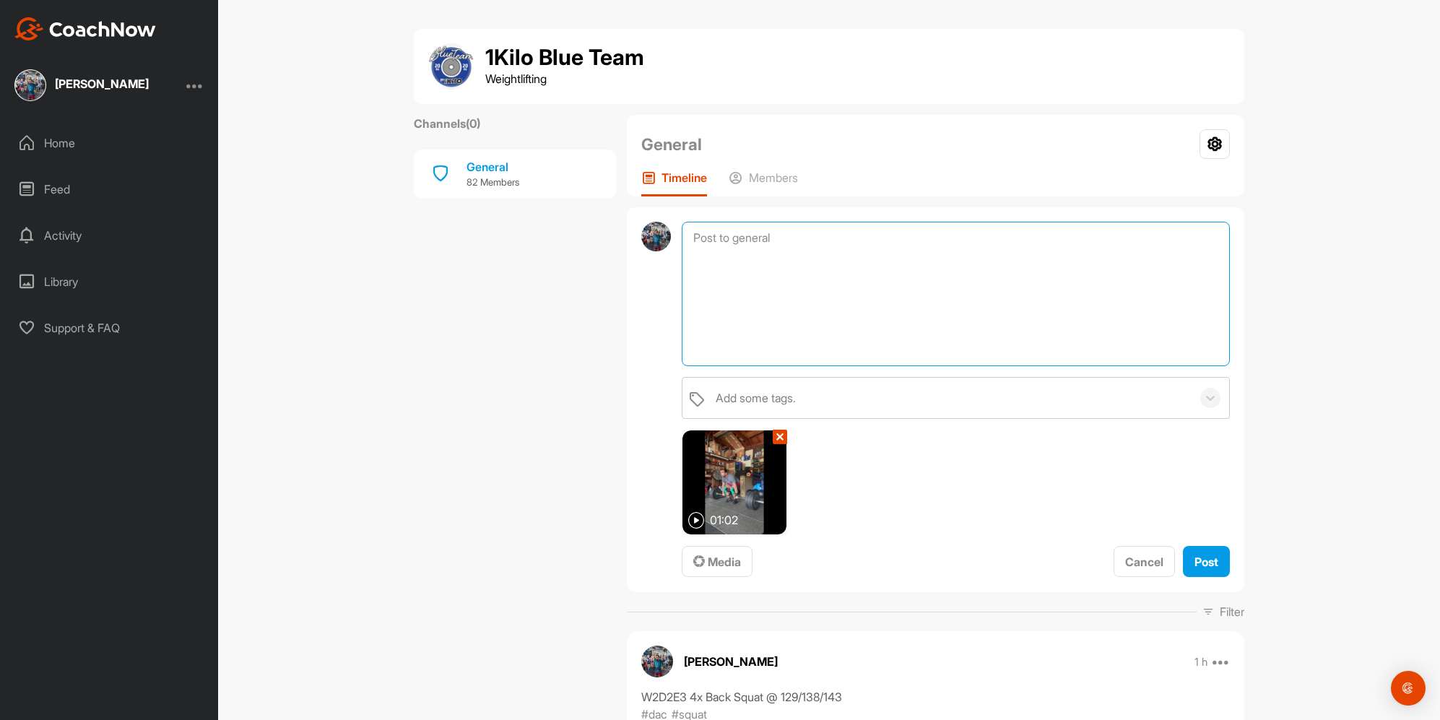
click at [761, 302] on textarea at bounding box center [956, 294] width 548 height 144
paste textarea "Slow Pull Power Clean w/ Pause in Catch + Push Press"
click at [682, 235] on textarea "Slow Pull Power Clean w/ Pause in Catch + Push Press" at bounding box center [956, 294] width 548 height 144
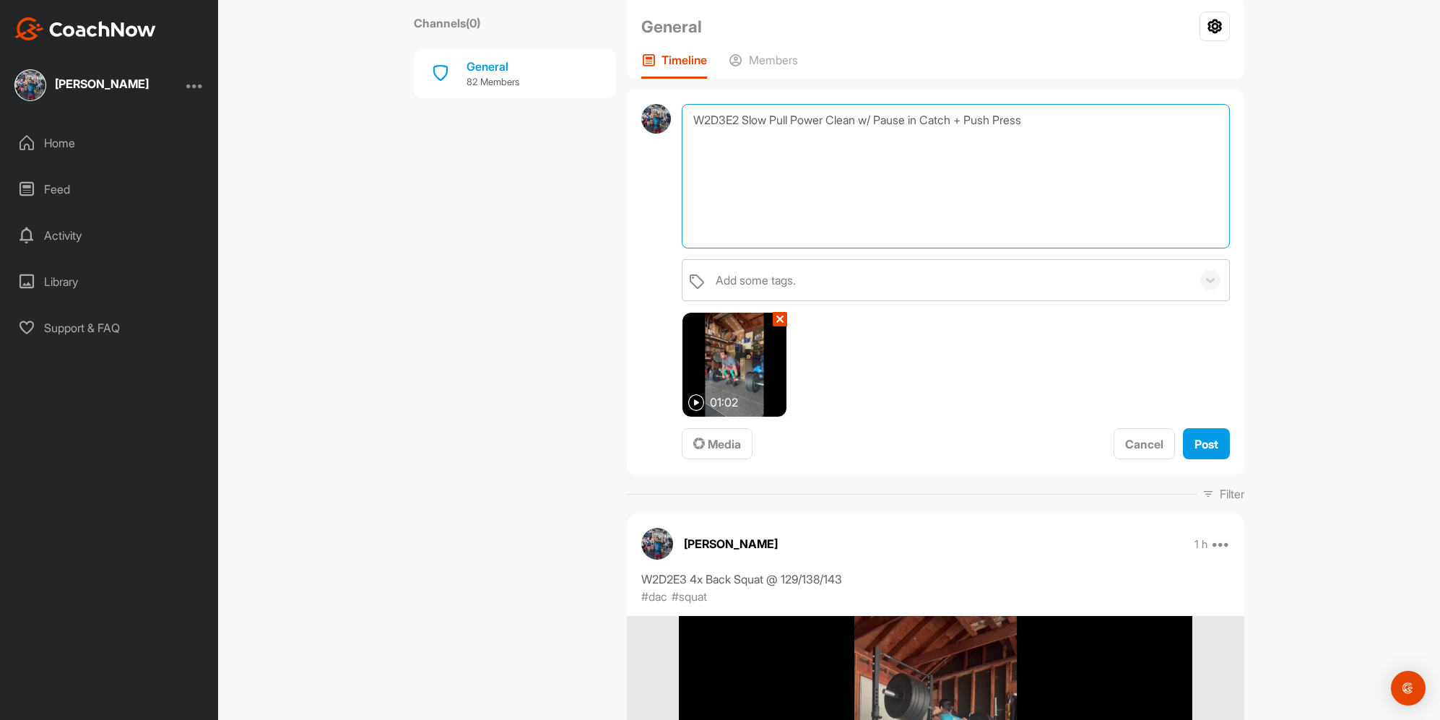
scroll to position [102, 0]
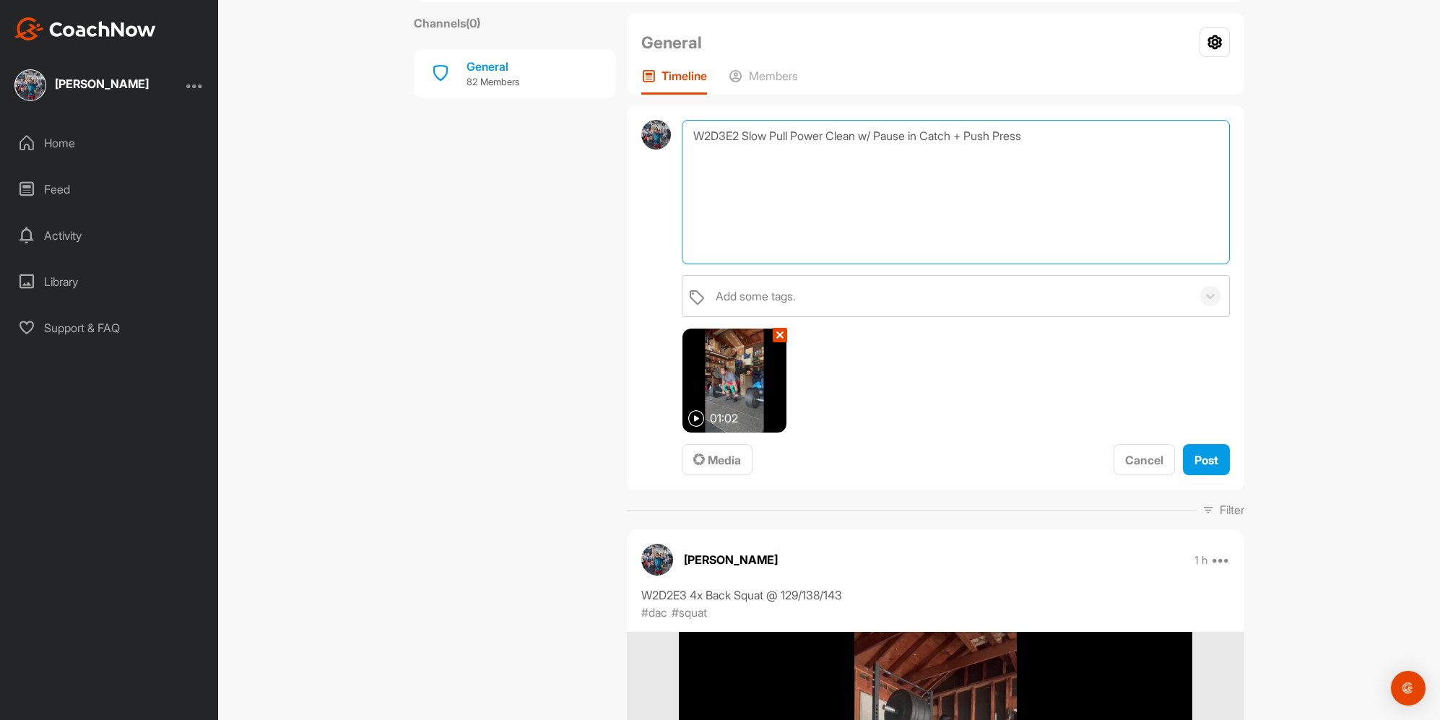
click at [1086, 159] on textarea "W2D3E2 Slow Pull Power Clean w/ Pause in Catch + Push Press" at bounding box center [956, 192] width 548 height 144
click at [1039, 133] on textarea "W2D3E2 Slow Pull Power Clean w/ Pause in Catch + Push Press" at bounding box center [956, 192] width 548 height 144
click at [1085, 142] on textarea "W2D3E2 Slow Pull Power Clean w/ Pause in Catch + Push Press @ 84/90/95" at bounding box center [956, 192] width 548 height 144
type textarea "W2D3E2 Slow Pull Power Clean w/ Pause in Catch + Push Press @ 84/91/95"
click at [883, 298] on div "Add some tags." at bounding box center [950, 296] width 483 height 40
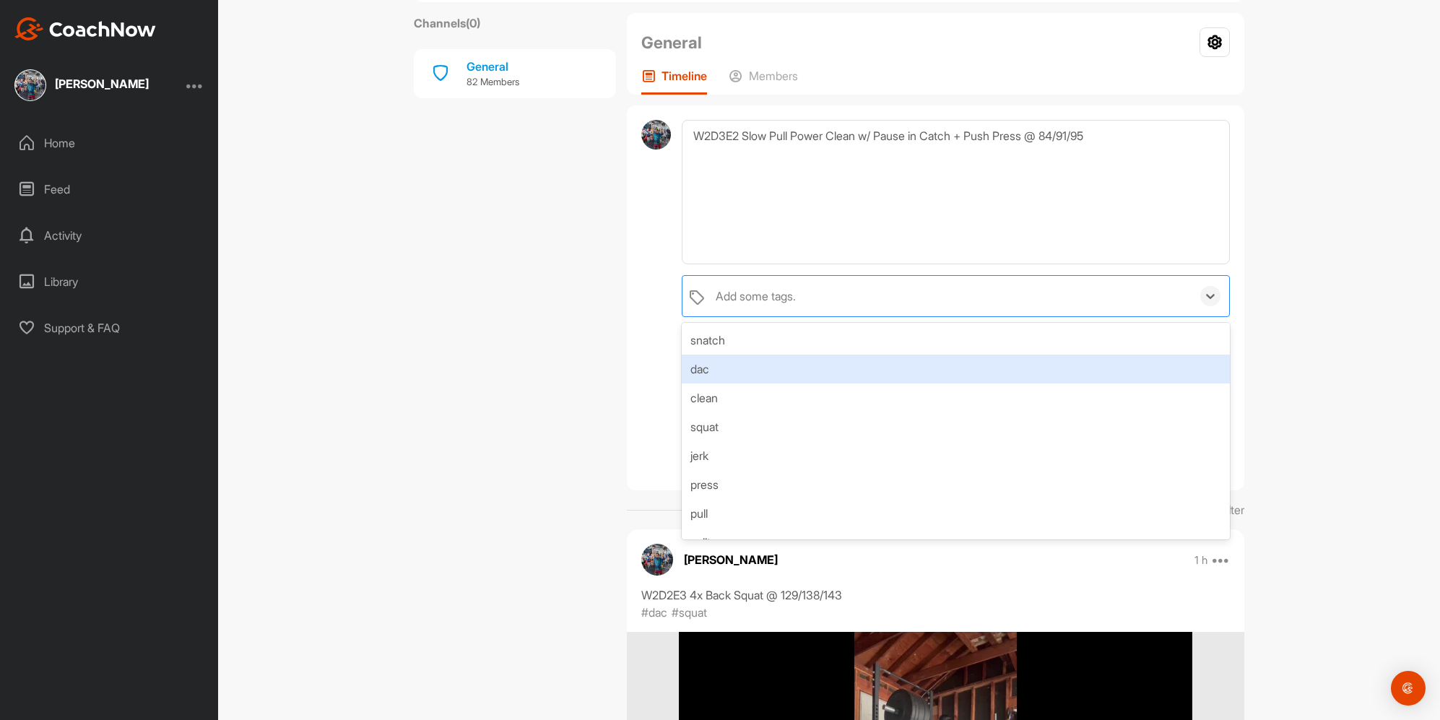
click at [764, 369] on div "dac" at bounding box center [956, 369] width 548 height 29
click at [749, 374] on div "clean" at bounding box center [956, 369] width 548 height 29
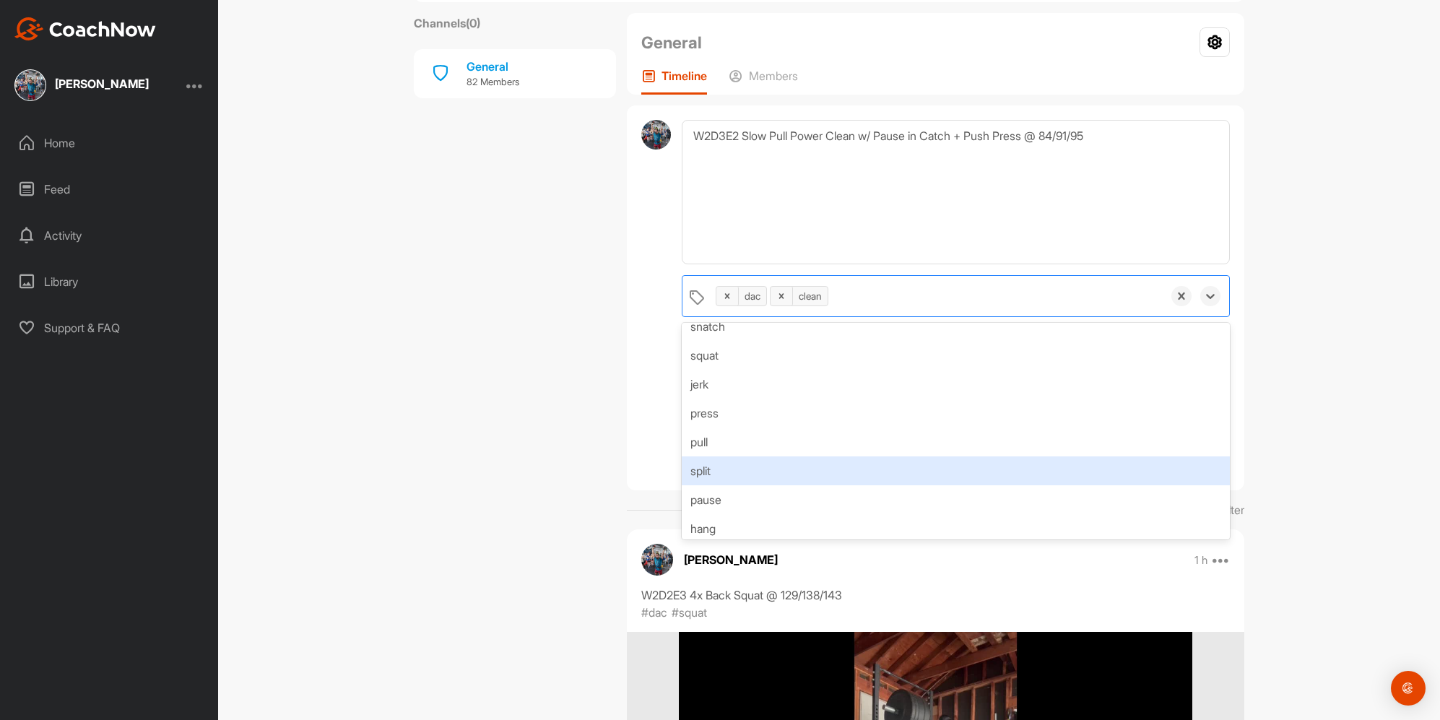
scroll to position [26, 0]
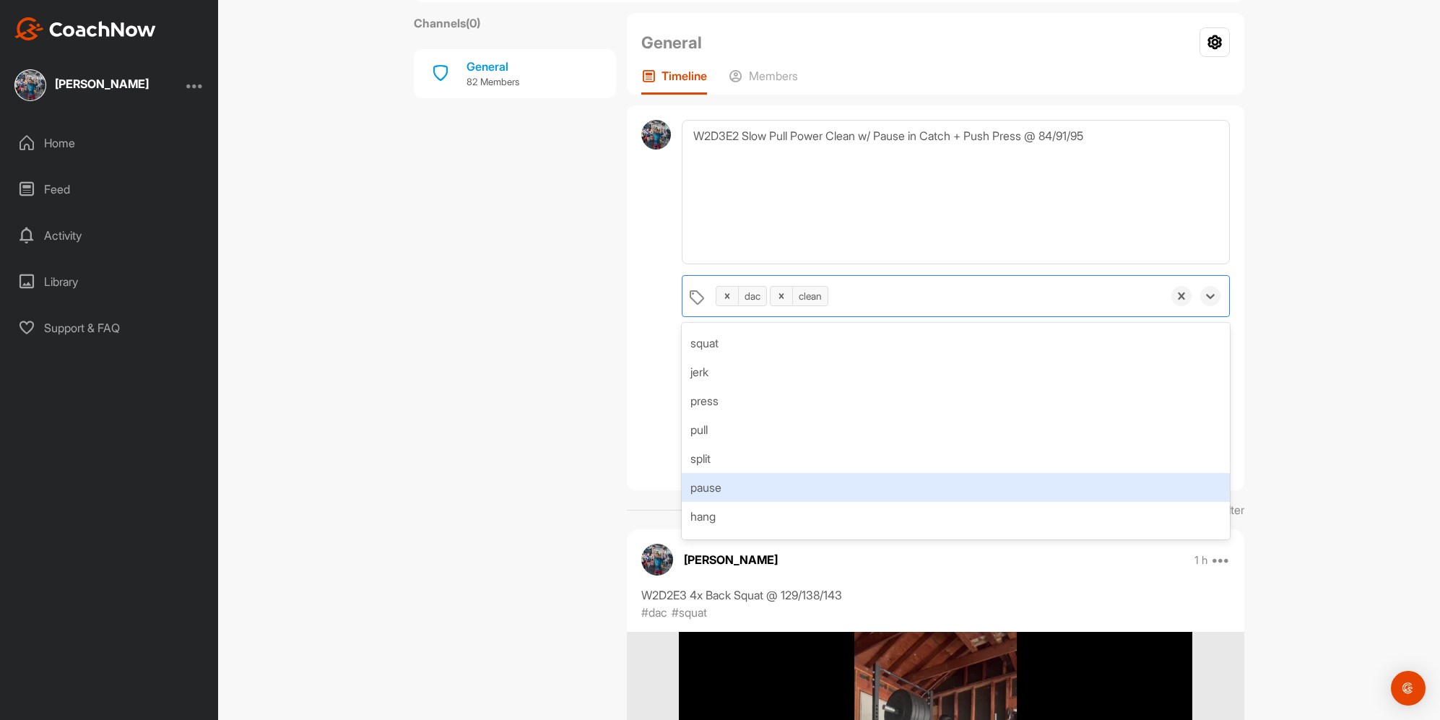
click at [753, 482] on div "pause" at bounding box center [956, 487] width 548 height 29
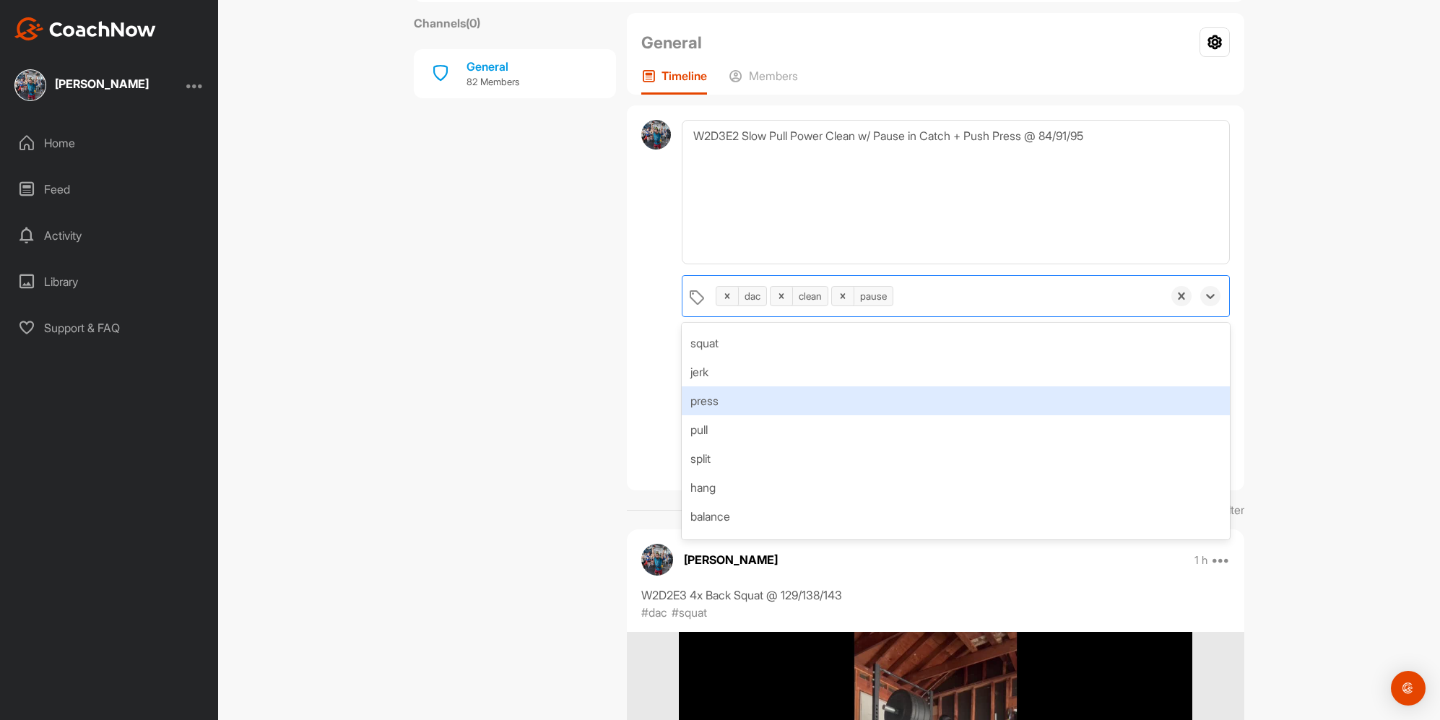
click at [740, 395] on div "press" at bounding box center [956, 400] width 548 height 29
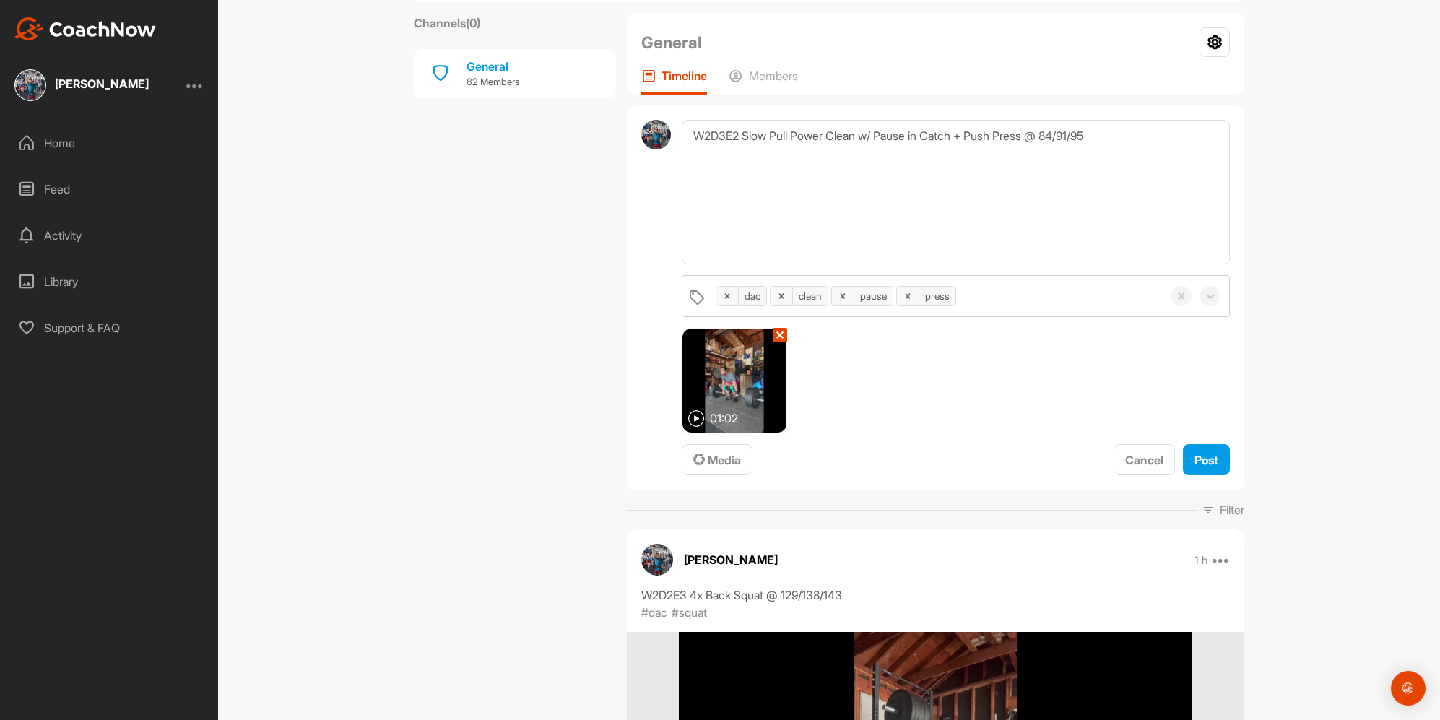
click at [1195, 467] on div "Post" at bounding box center [1207, 459] width 24 height 17
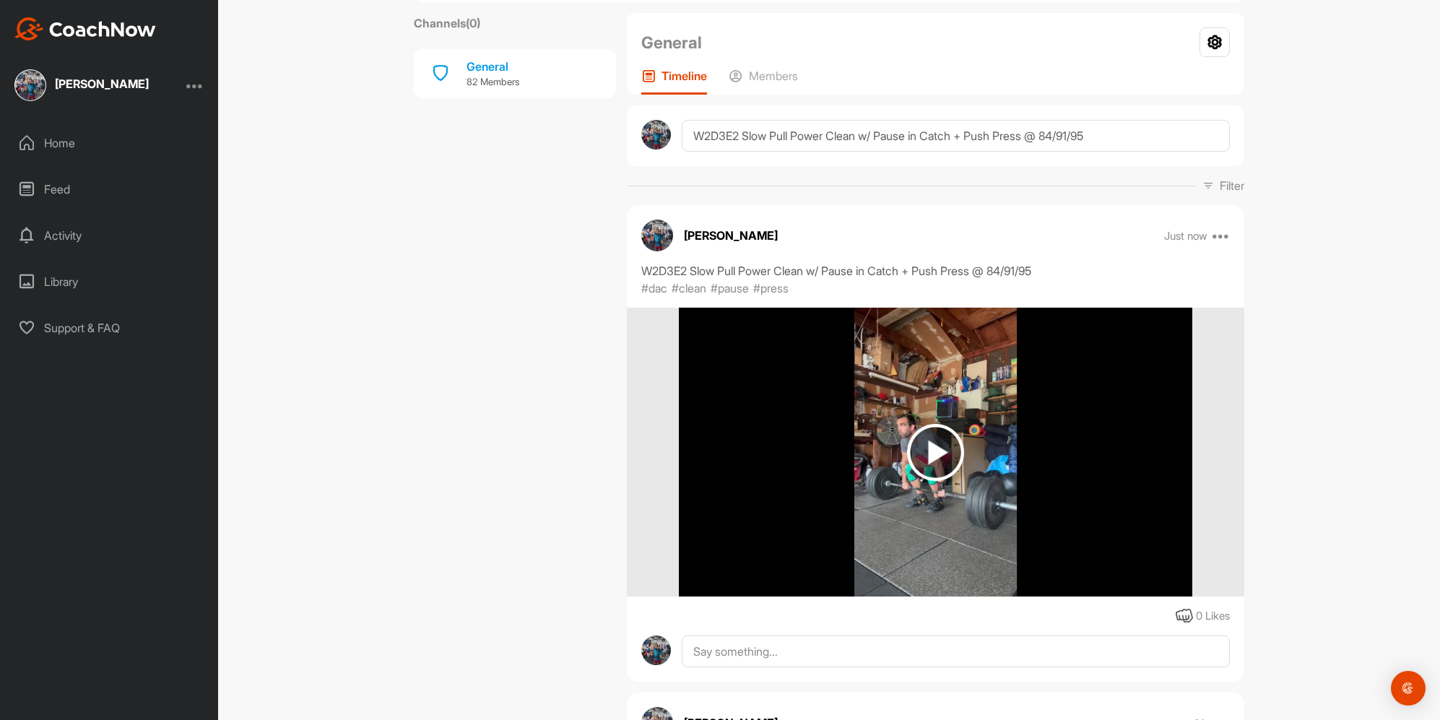
click at [65, 155] on div "Home" at bounding box center [110, 143] width 204 height 36
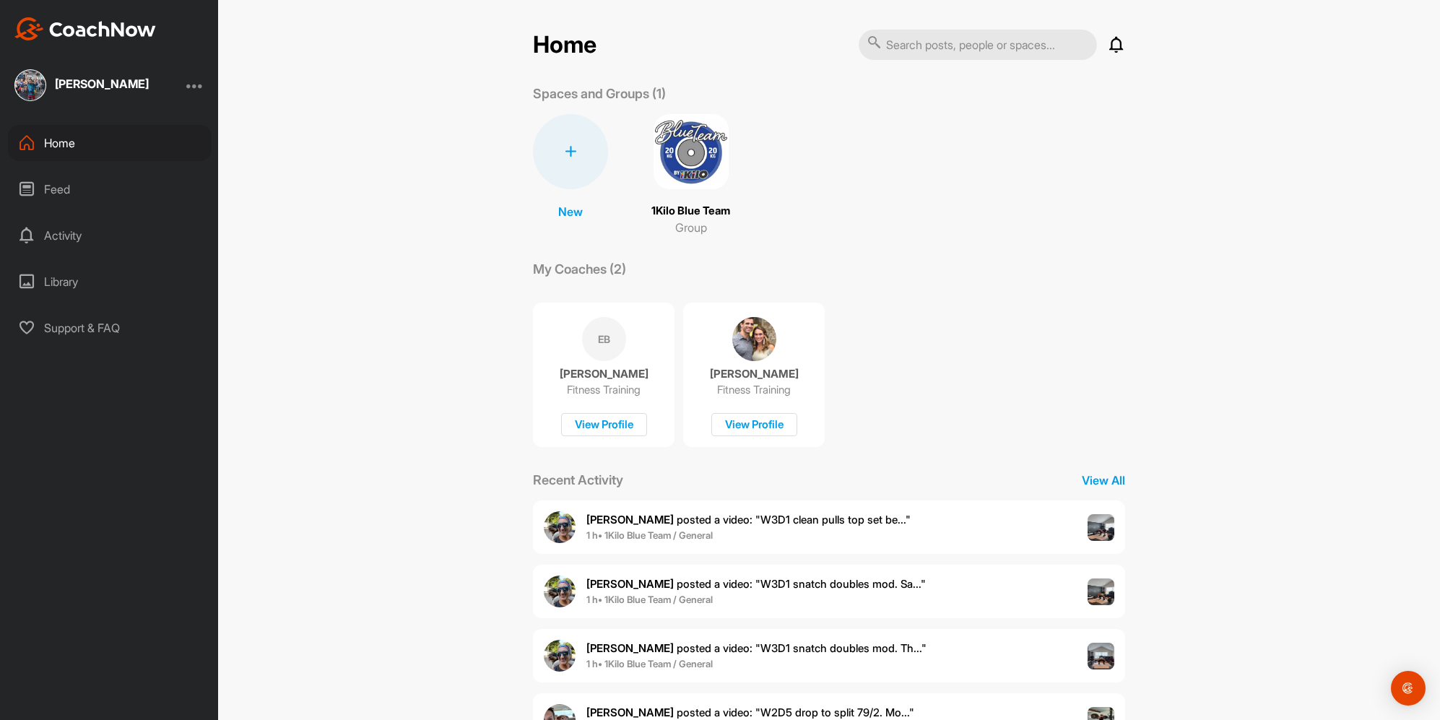
click at [685, 144] on img at bounding box center [691, 151] width 75 height 75
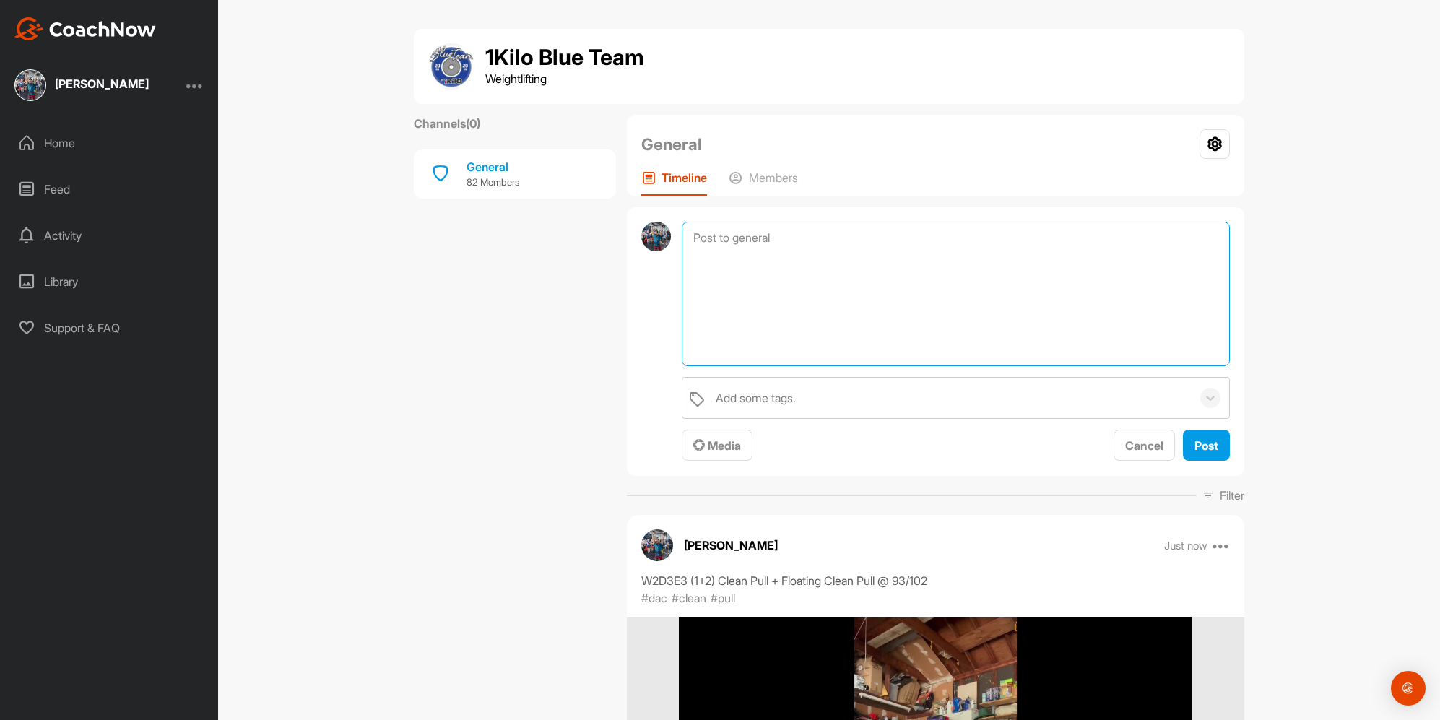
click at [742, 231] on textarea at bounding box center [956, 294] width 548 height 144
paste textarea "Deficit Clean"
click at [737, 240] on textarea "W3D1E2 Deficit Clean" at bounding box center [956, 294] width 548 height 144
click at [824, 237] on textarea "W3D1E2 2x Deficit Clean" at bounding box center [956, 294] width 548 height 144
click at [772, 407] on div "Add some tags." at bounding box center [950, 398] width 483 height 40
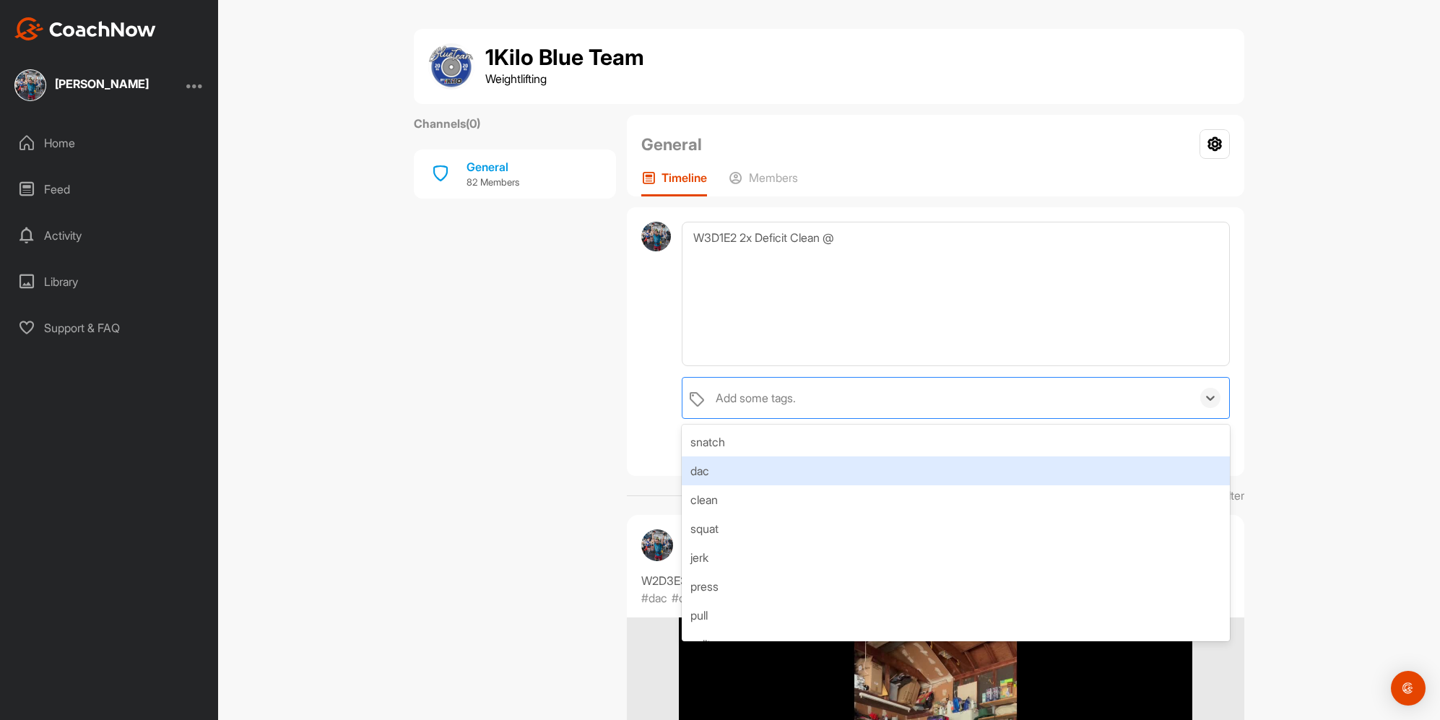
click at [735, 475] on div "dac" at bounding box center [956, 470] width 548 height 29
drag, startPoint x: 732, startPoint y: 467, endPoint x: 680, endPoint y: 459, distance: 52.7
click at [731, 467] on div "clean" at bounding box center [956, 470] width 548 height 29
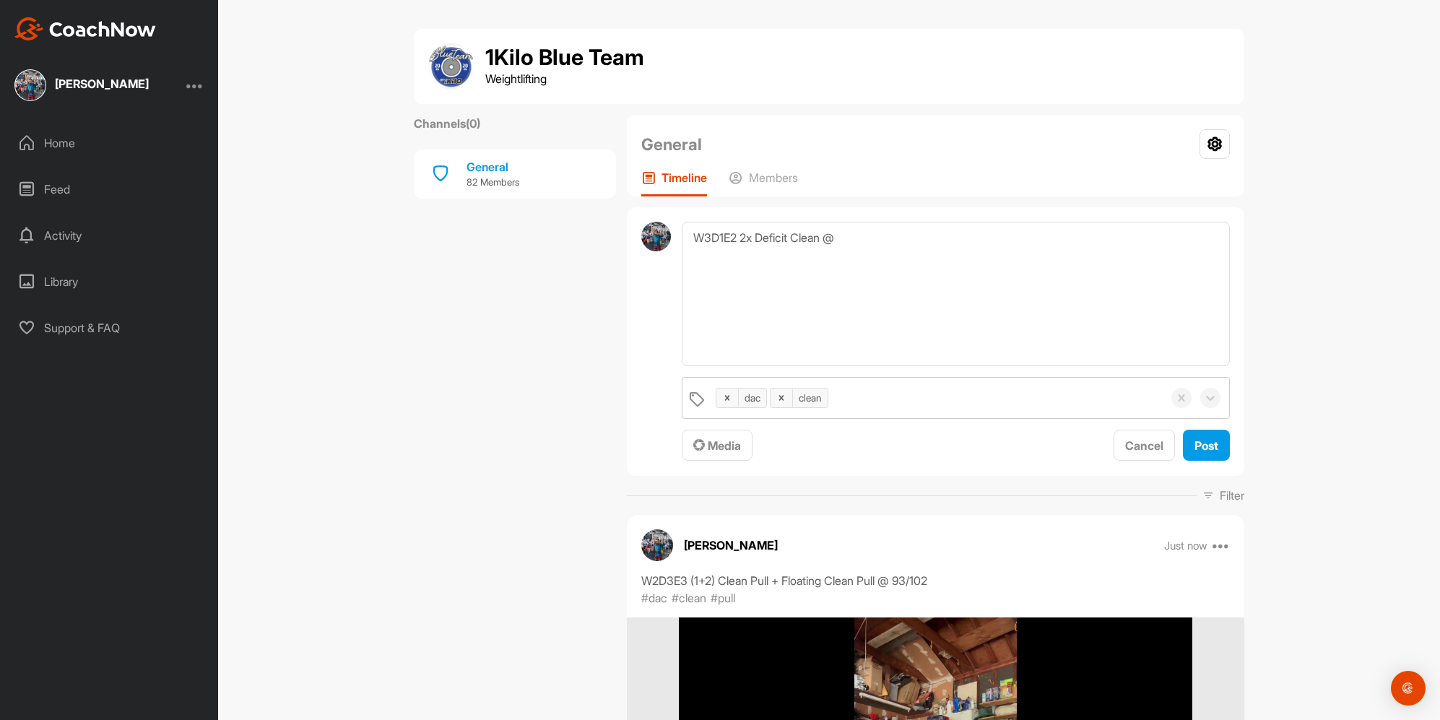
click at [711, 447] on span "Media" at bounding box center [717, 445] width 48 height 14
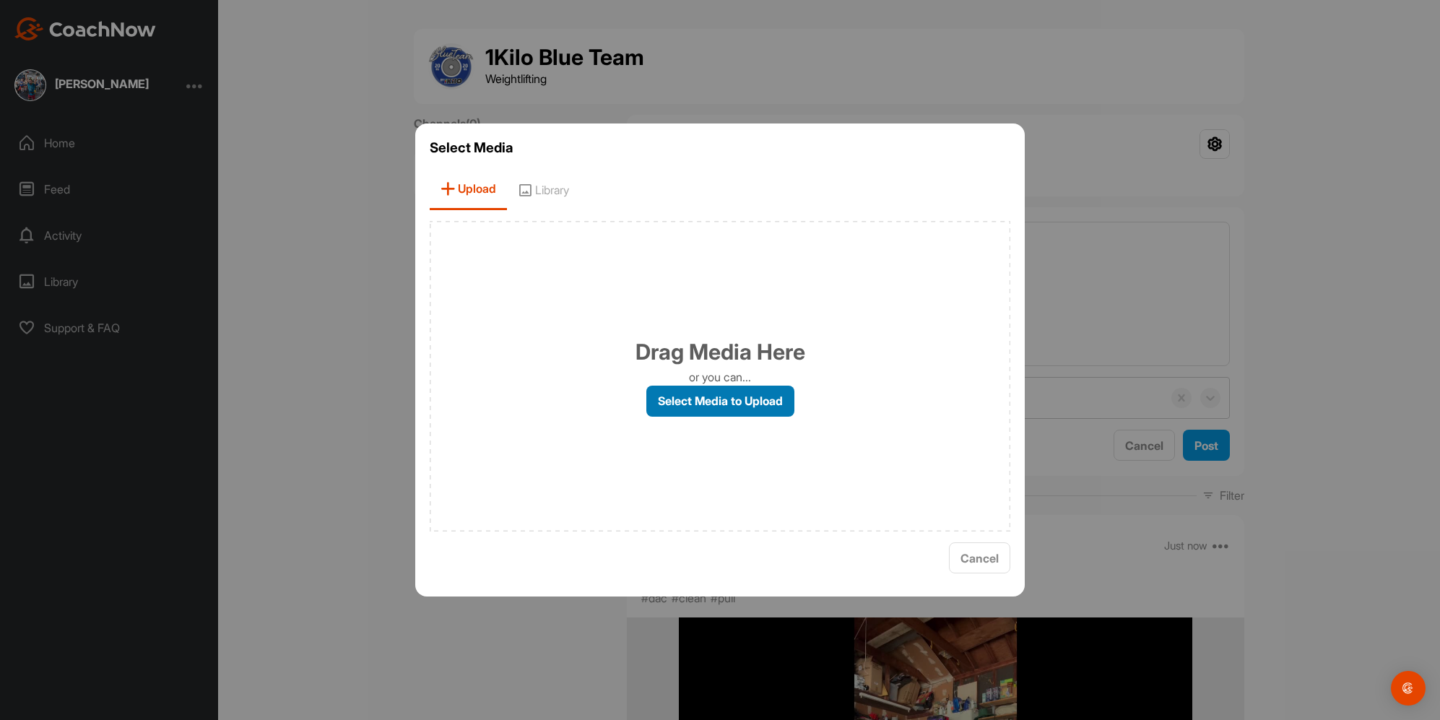
click at [674, 397] on label "Select Media to Upload" at bounding box center [720, 401] width 148 height 31
click at [0, 0] on input "Select Media to Upload" at bounding box center [0, 0] width 0 height 0
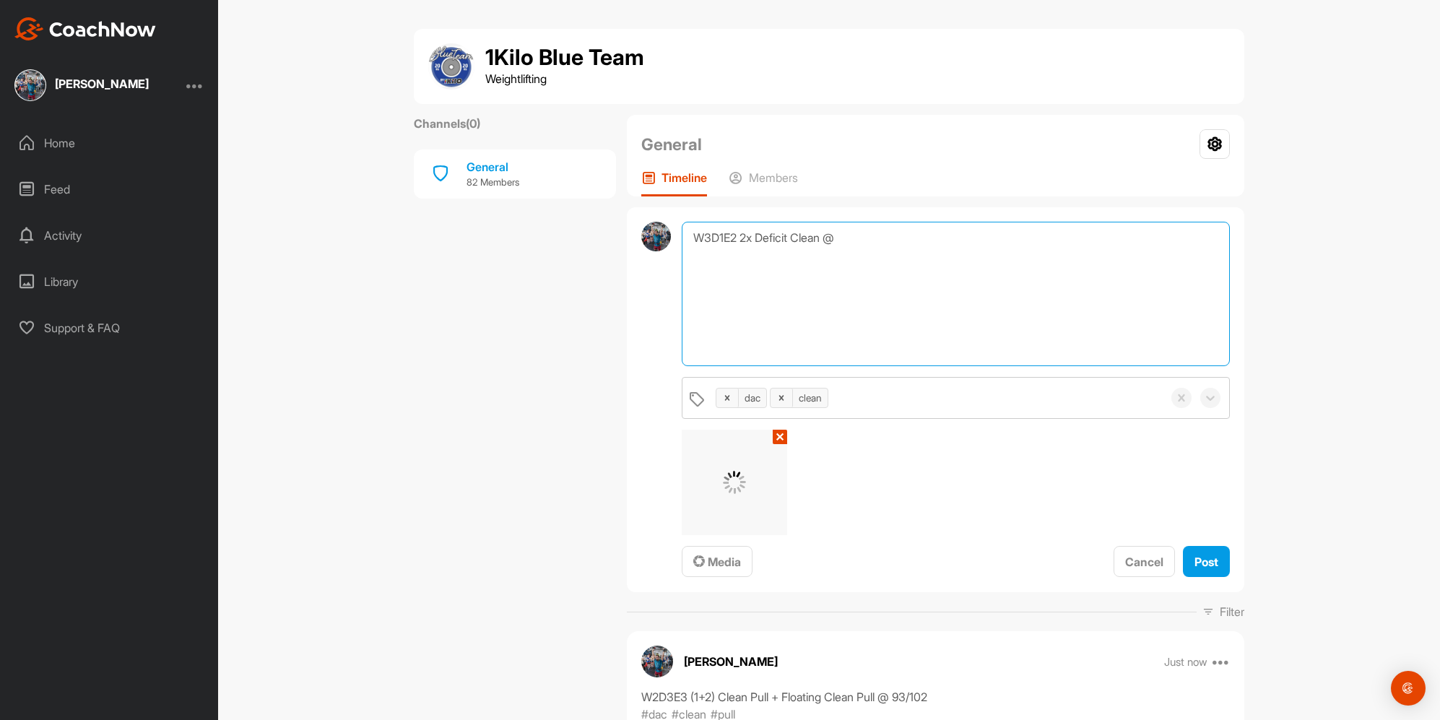
click at [899, 299] on textarea "W3D1E2 2x Deficit Clean @" at bounding box center [956, 294] width 548 height 144
type textarea "W3D1E2 2x Deficit Clean @ 66/75/91"
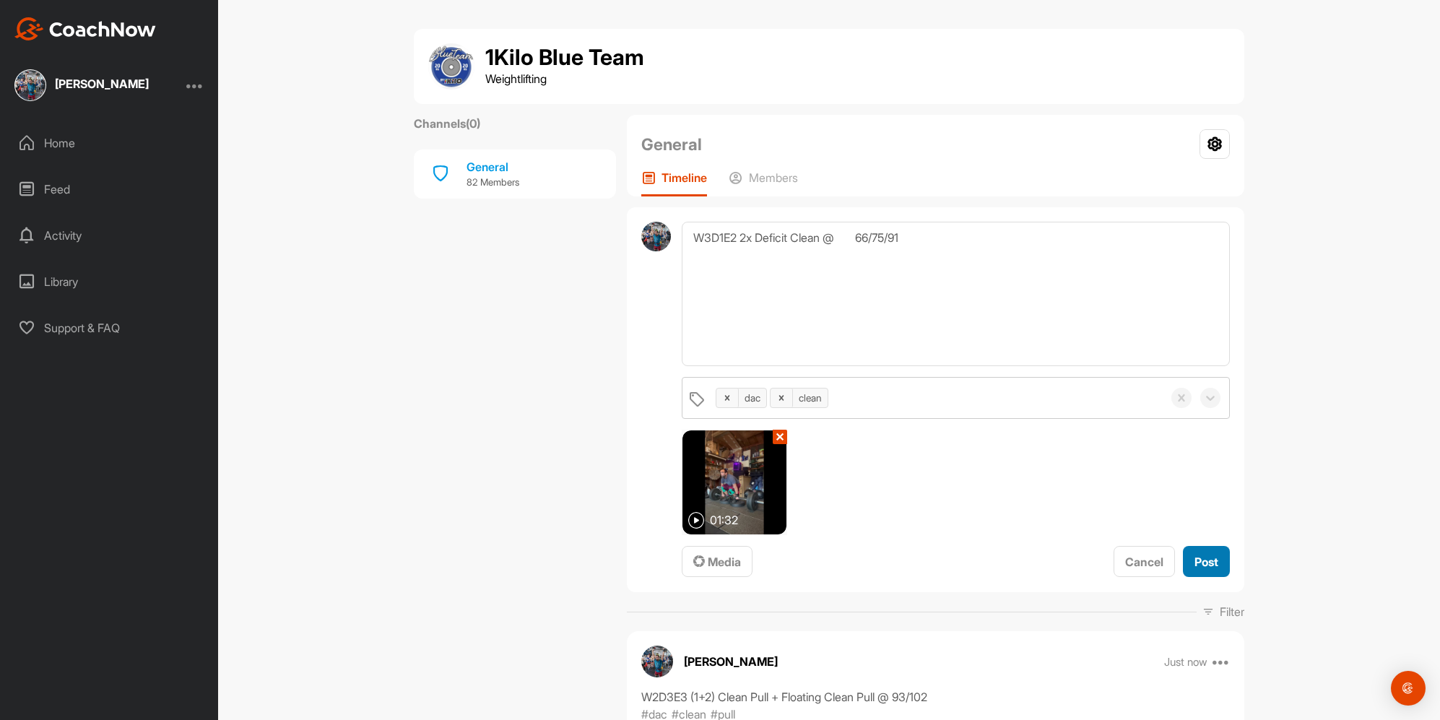
click at [1202, 568] on span "Post" at bounding box center [1207, 562] width 24 height 14
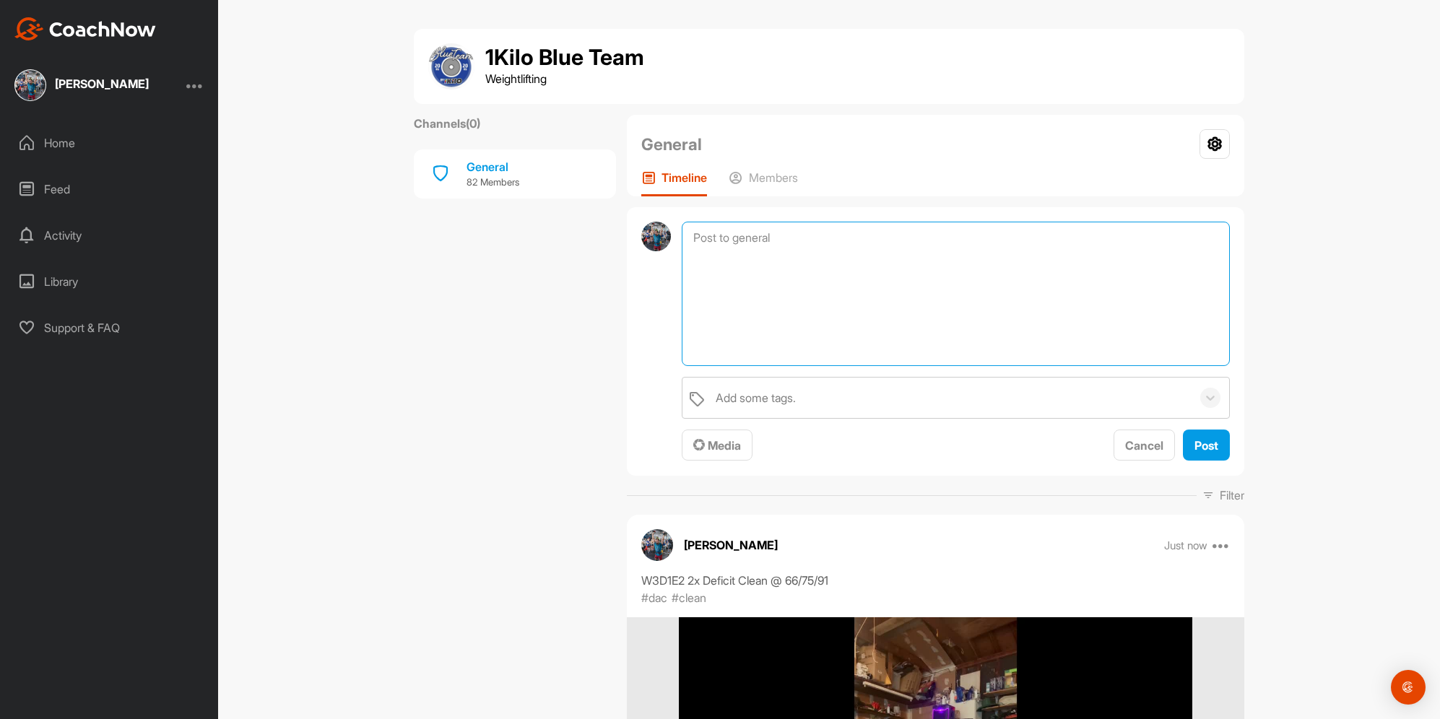
click at [765, 238] on textarea at bounding box center [956, 294] width 548 height 144
paste textarea "Jerk EMOM"
type textarea "W3D2E2 4min Jerk EMOM @ 95 (flat across)"
click at [757, 403] on div "Add some tags." at bounding box center [756, 397] width 80 height 17
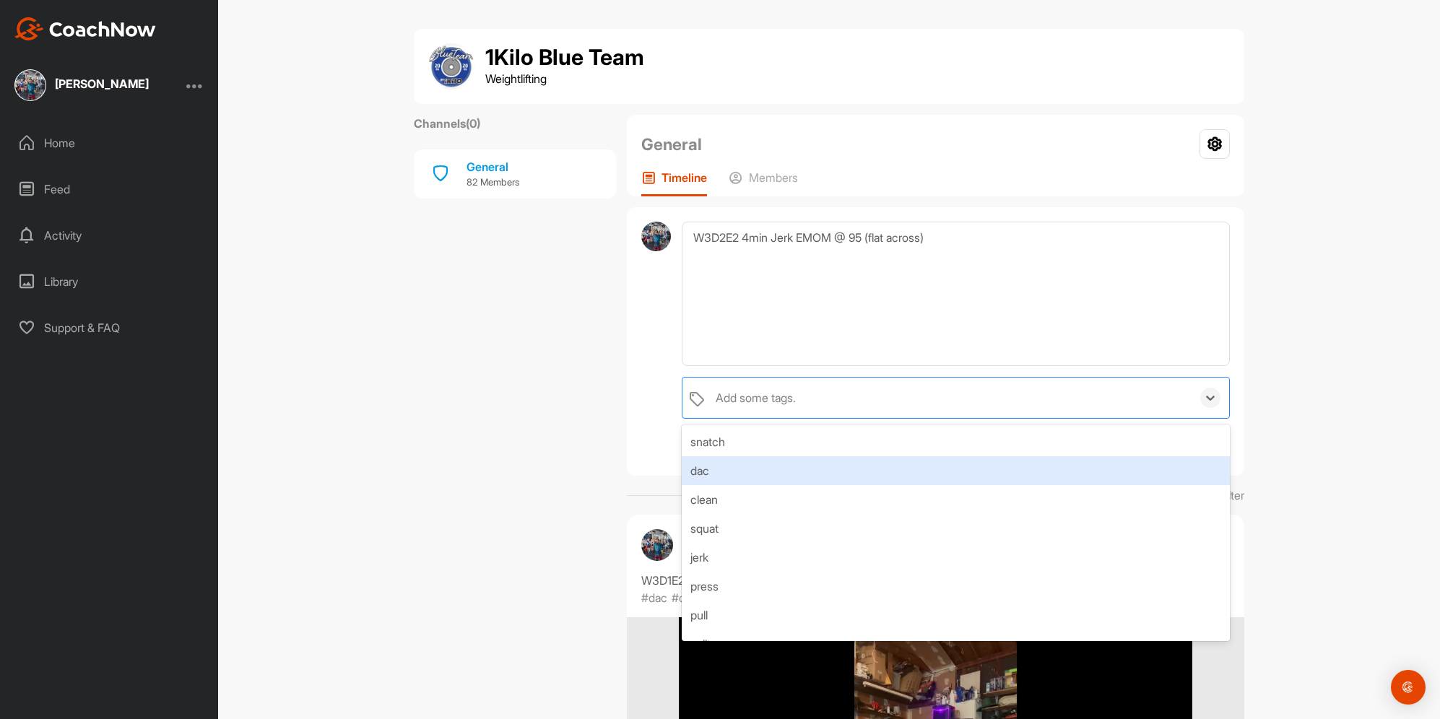
click at [770, 467] on div "dac" at bounding box center [956, 470] width 548 height 29
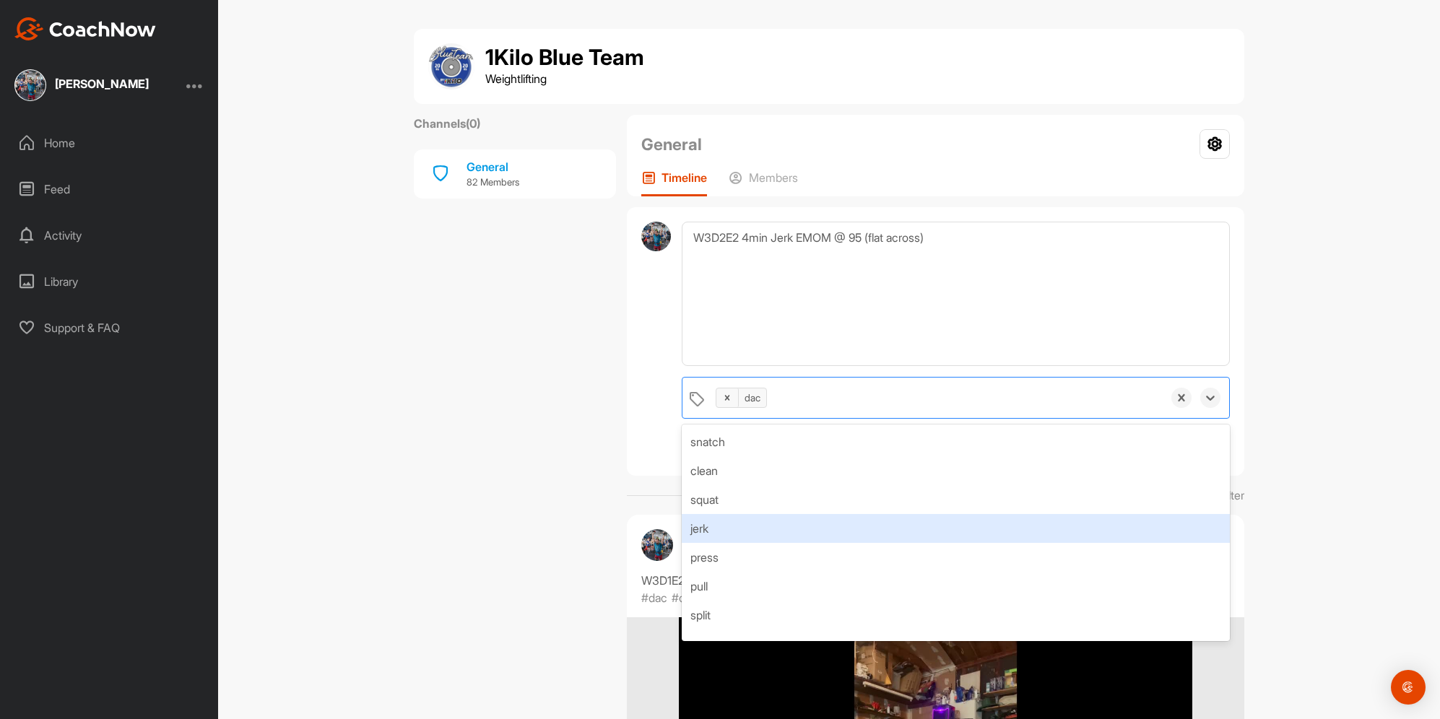
click at [758, 533] on div "jerk" at bounding box center [956, 528] width 548 height 29
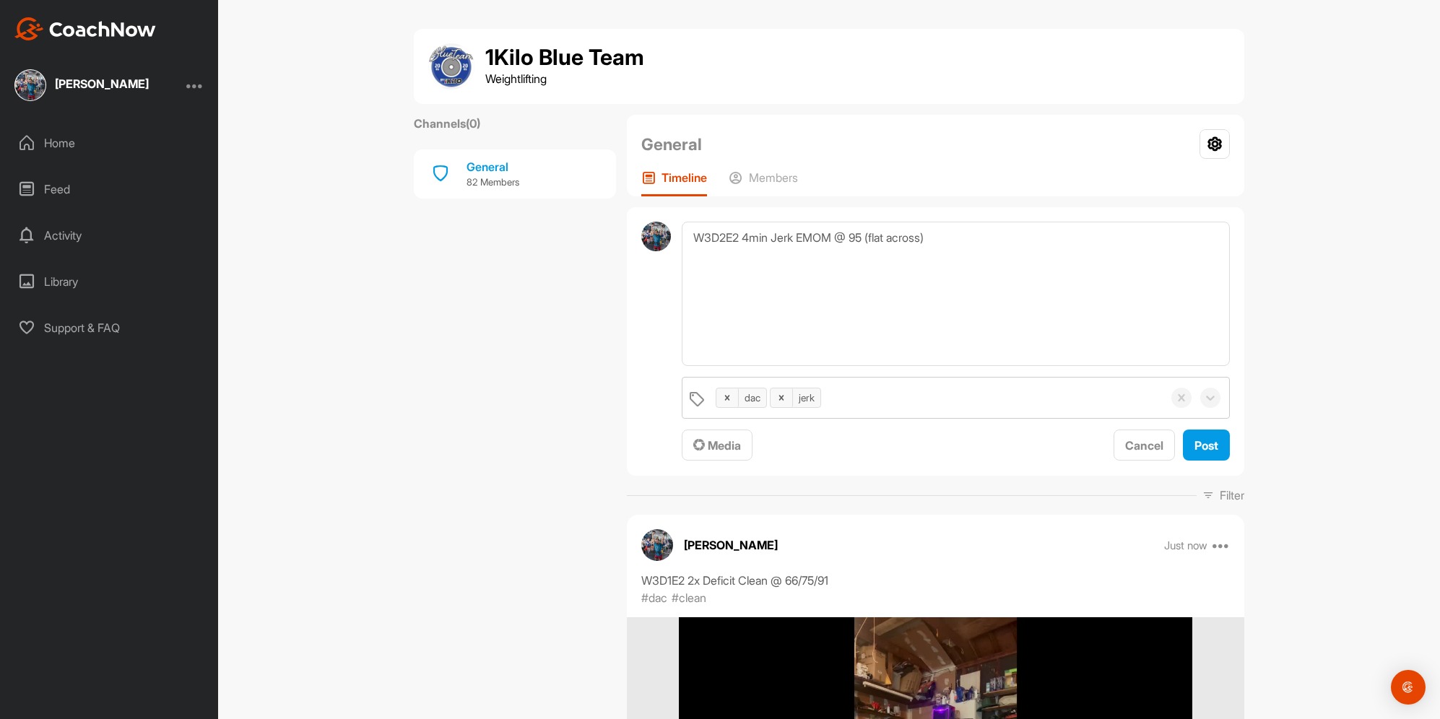
drag, startPoint x: 592, startPoint y: 430, endPoint x: 580, endPoint y: 380, distance: 51.3
click at [705, 438] on span "Media" at bounding box center [717, 445] width 48 height 14
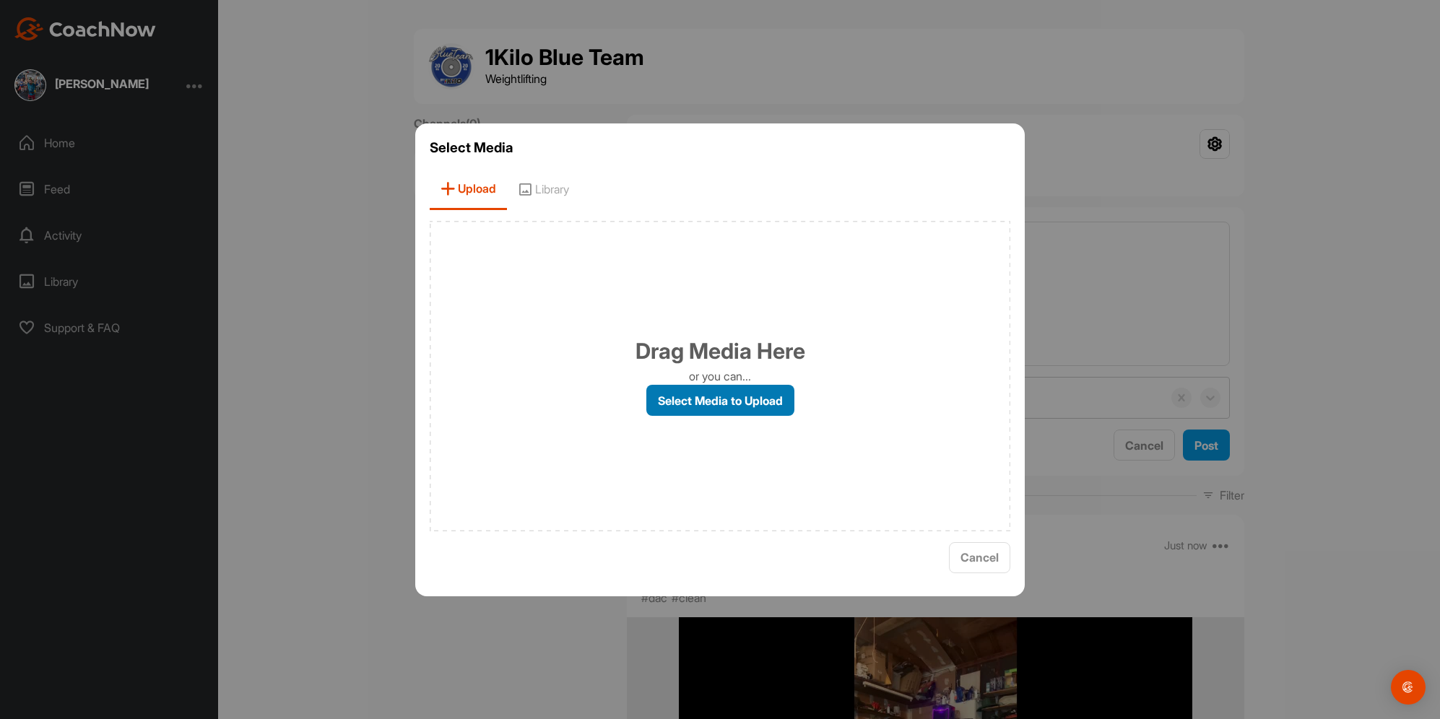
click at [693, 389] on label "Select Media to Upload" at bounding box center [720, 400] width 148 height 31
click at [0, 0] on input "Select Media to Upload" at bounding box center [0, 0] width 0 height 0
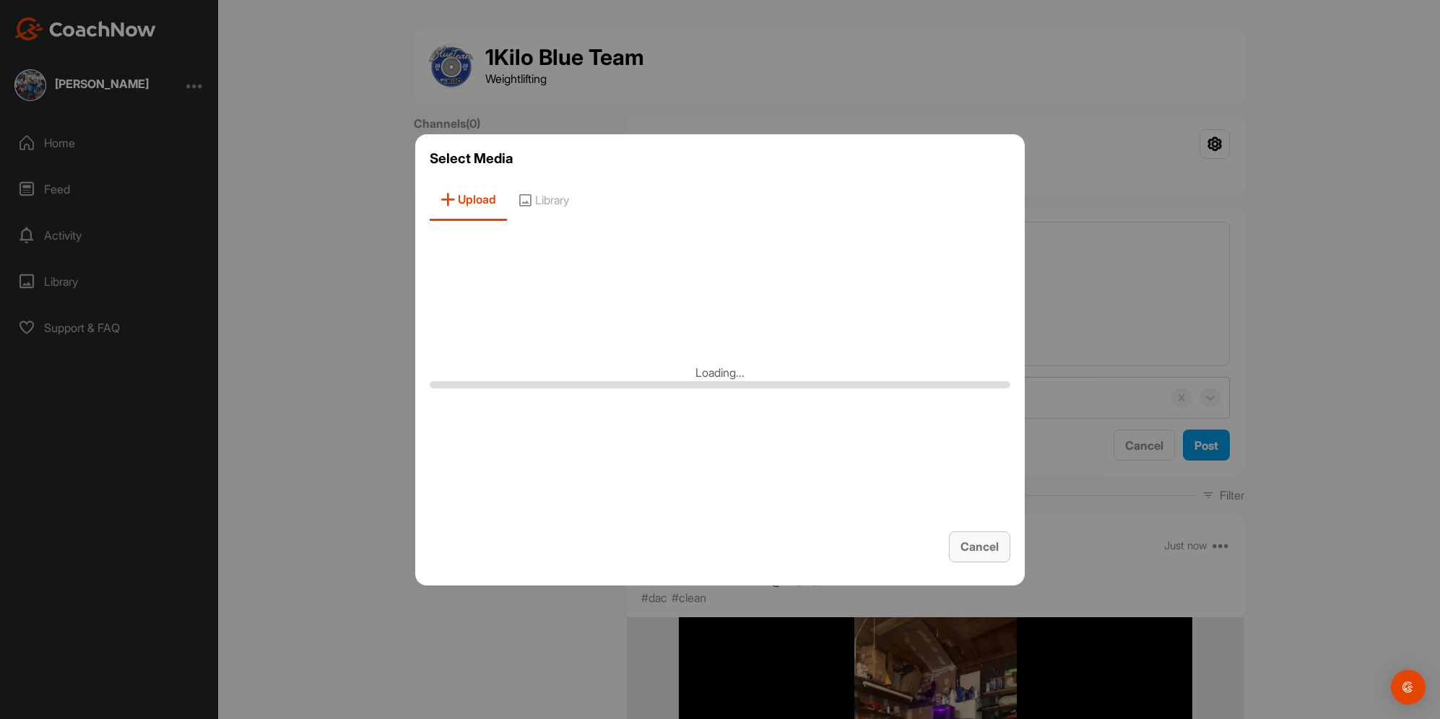
click at [984, 550] on span "Cancel" at bounding box center [980, 547] width 38 height 14
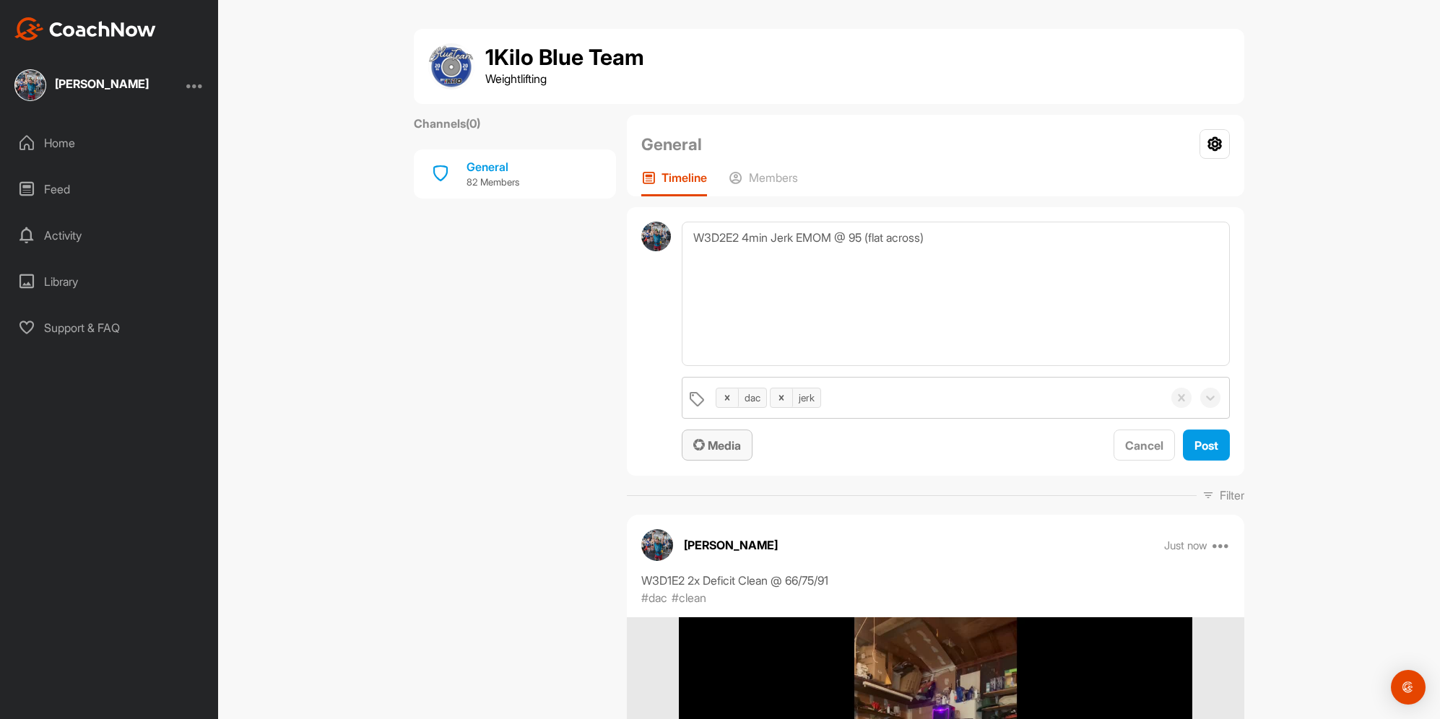
click at [716, 453] on div "Media" at bounding box center [717, 445] width 48 height 17
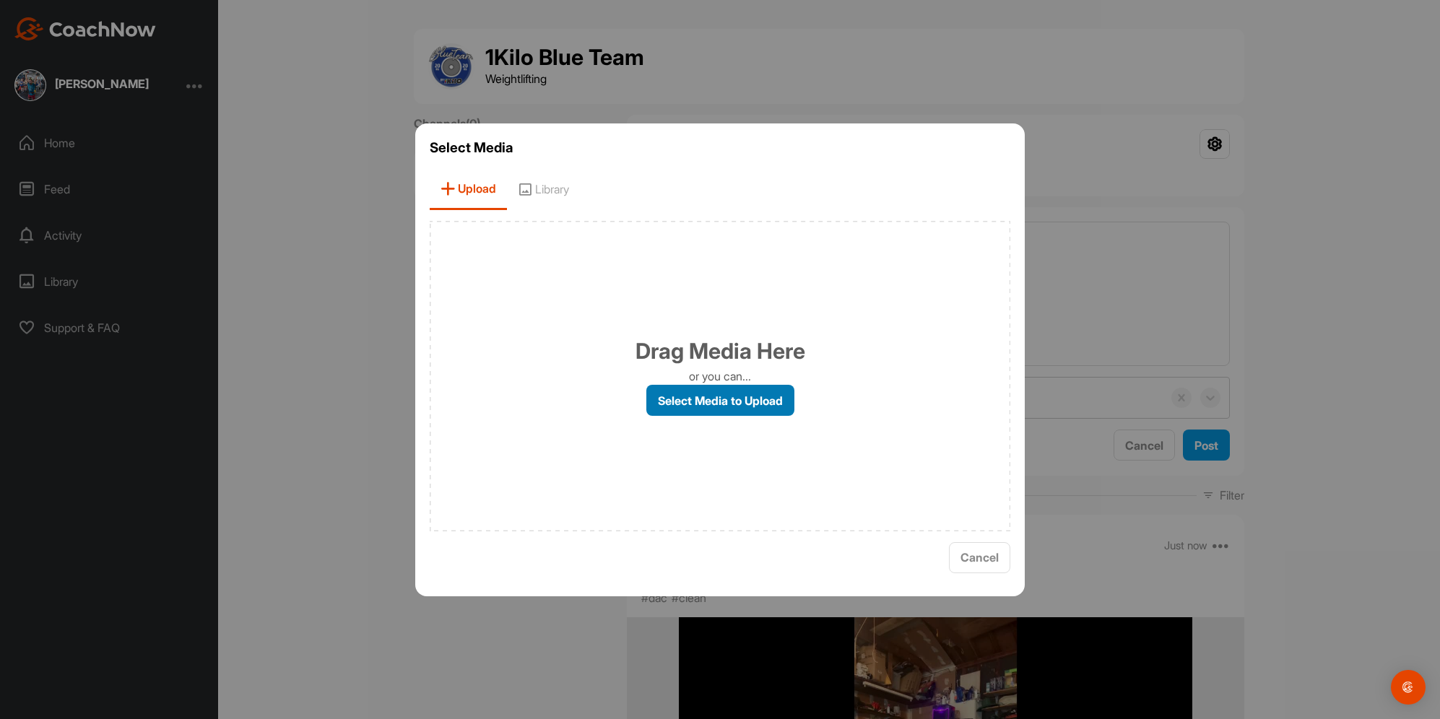
click at [666, 398] on label "Select Media to Upload" at bounding box center [720, 400] width 148 height 31
click at [0, 0] on input "Select Media to Upload" at bounding box center [0, 0] width 0 height 0
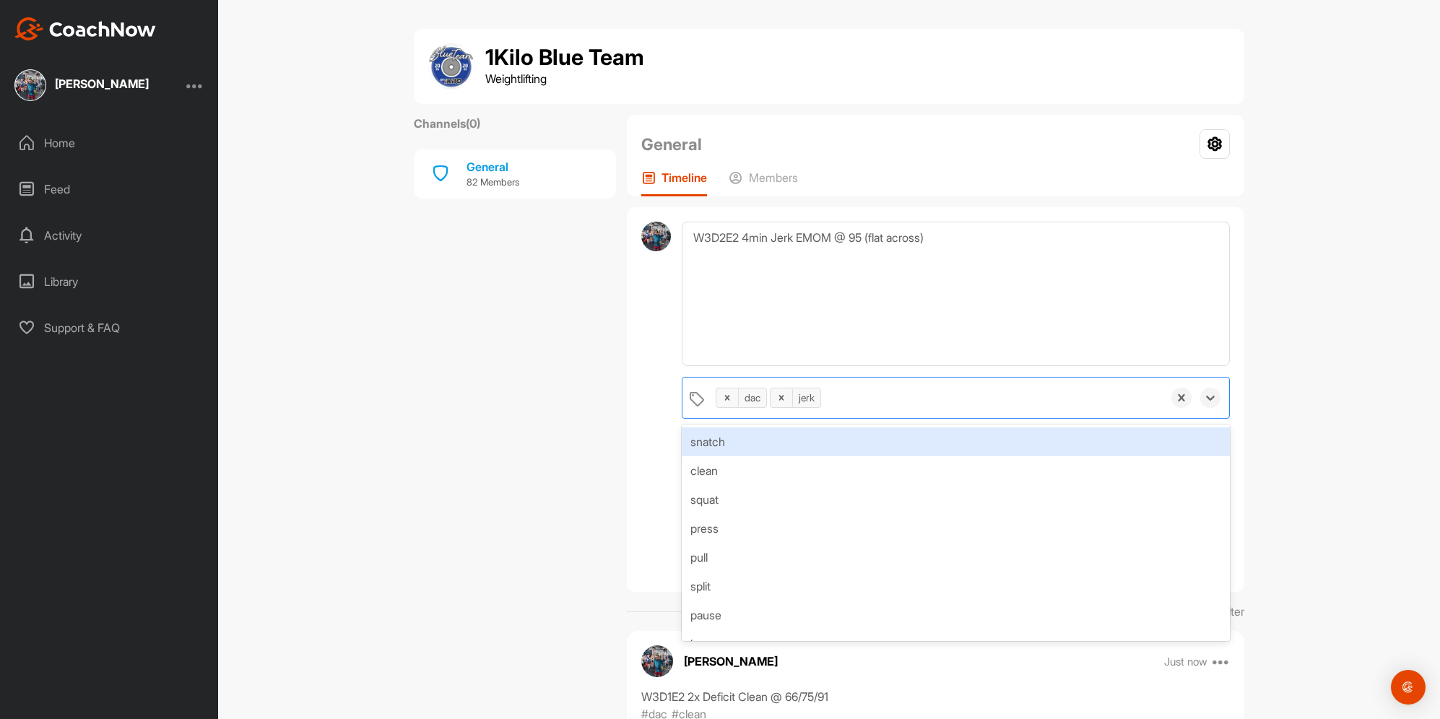
drag, startPoint x: 865, startPoint y: 402, endPoint x: 860, endPoint y: 415, distance: 13.9
click at [865, 402] on div "dac jerk" at bounding box center [936, 398] width 454 height 40
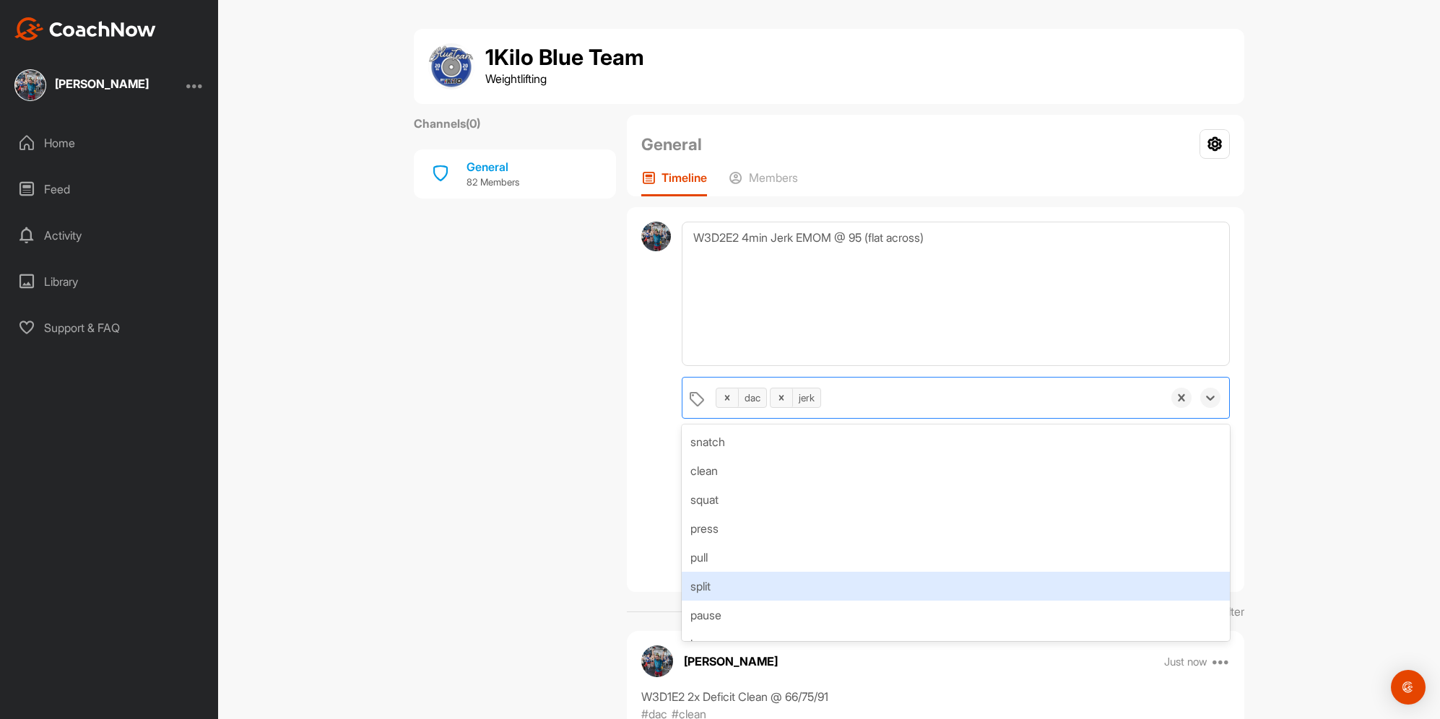
click at [750, 584] on div "split" at bounding box center [956, 586] width 548 height 29
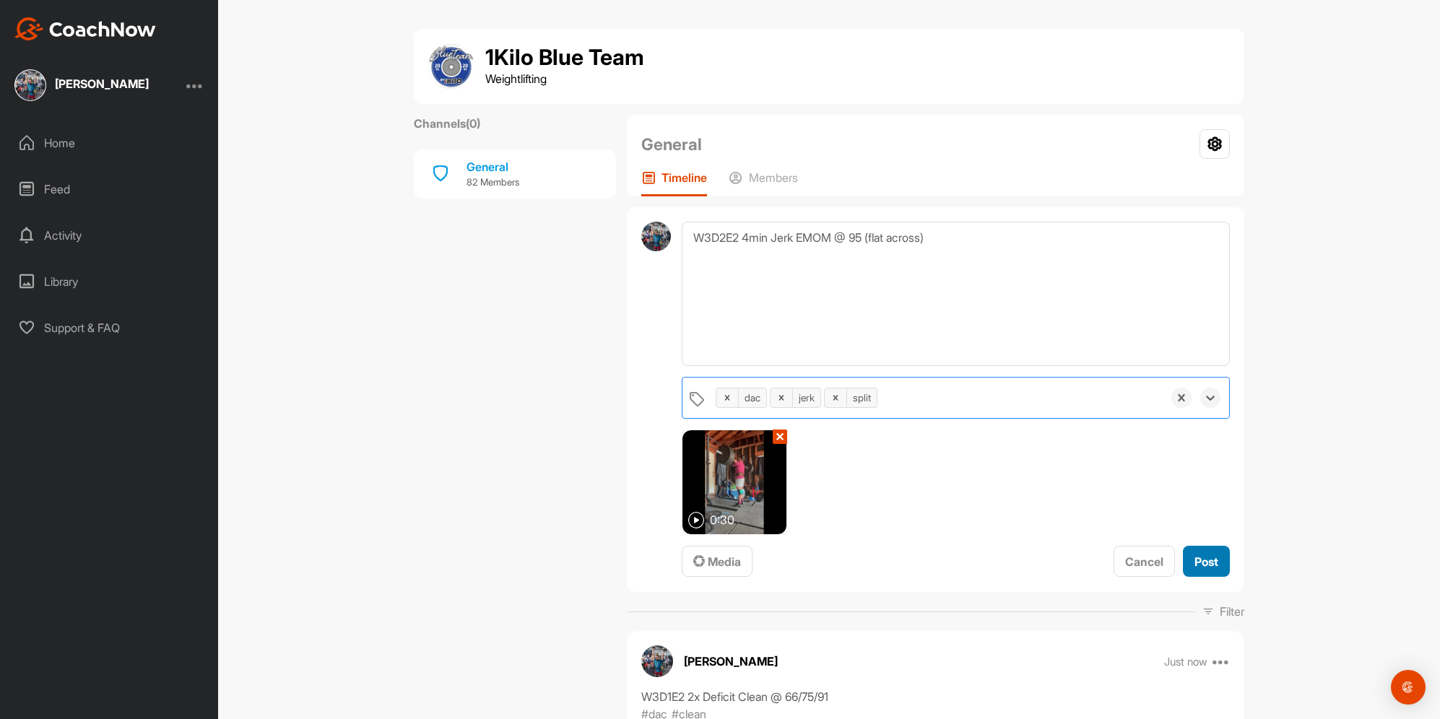
click at [1191, 551] on button "Post" at bounding box center [1206, 561] width 47 height 31
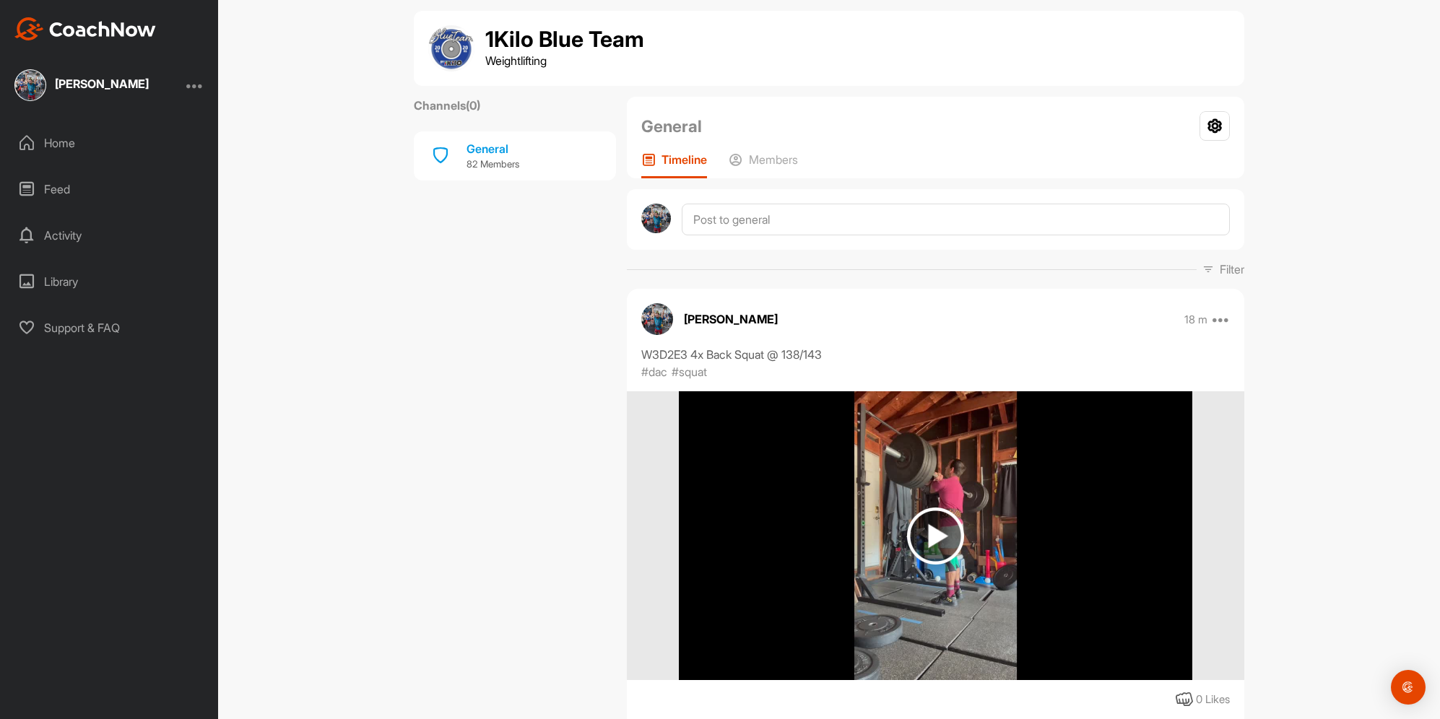
scroll to position [25, 0]
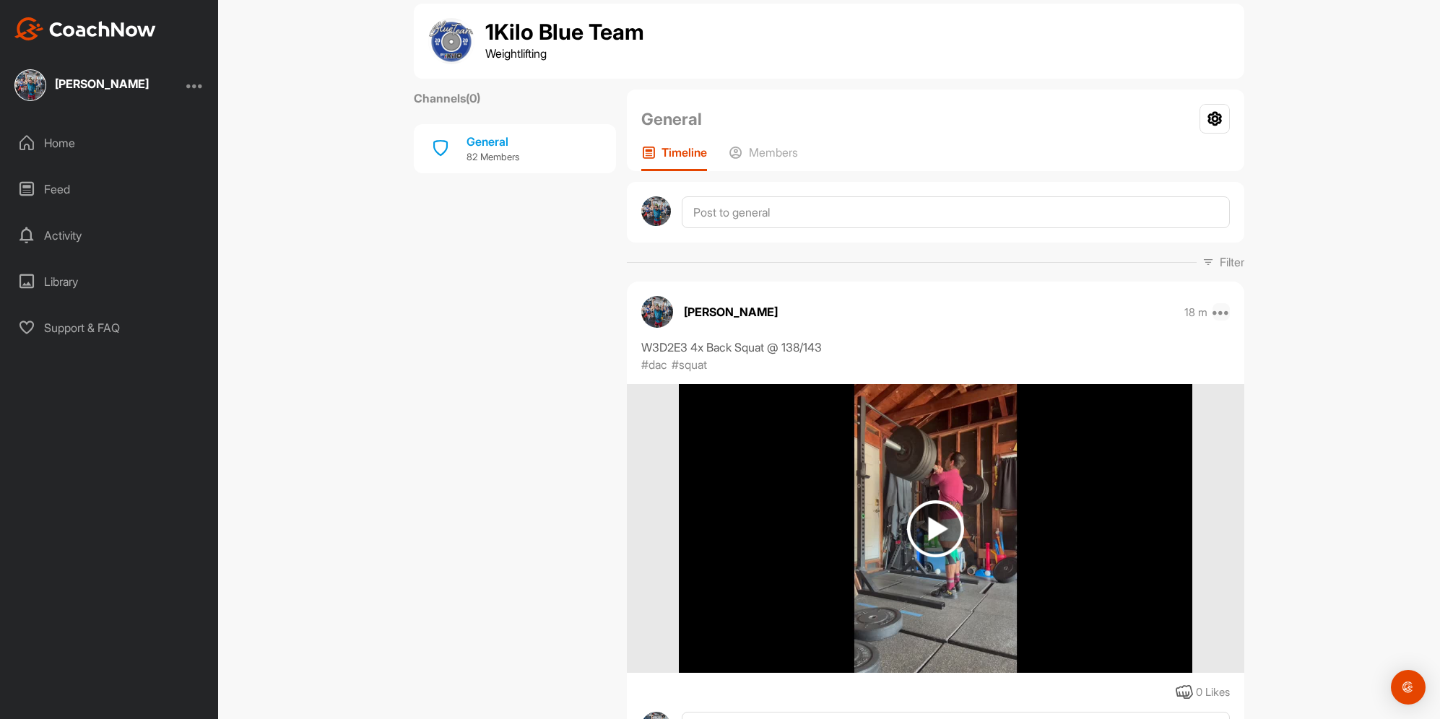
click at [1214, 315] on icon at bounding box center [1221, 311] width 17 height 17
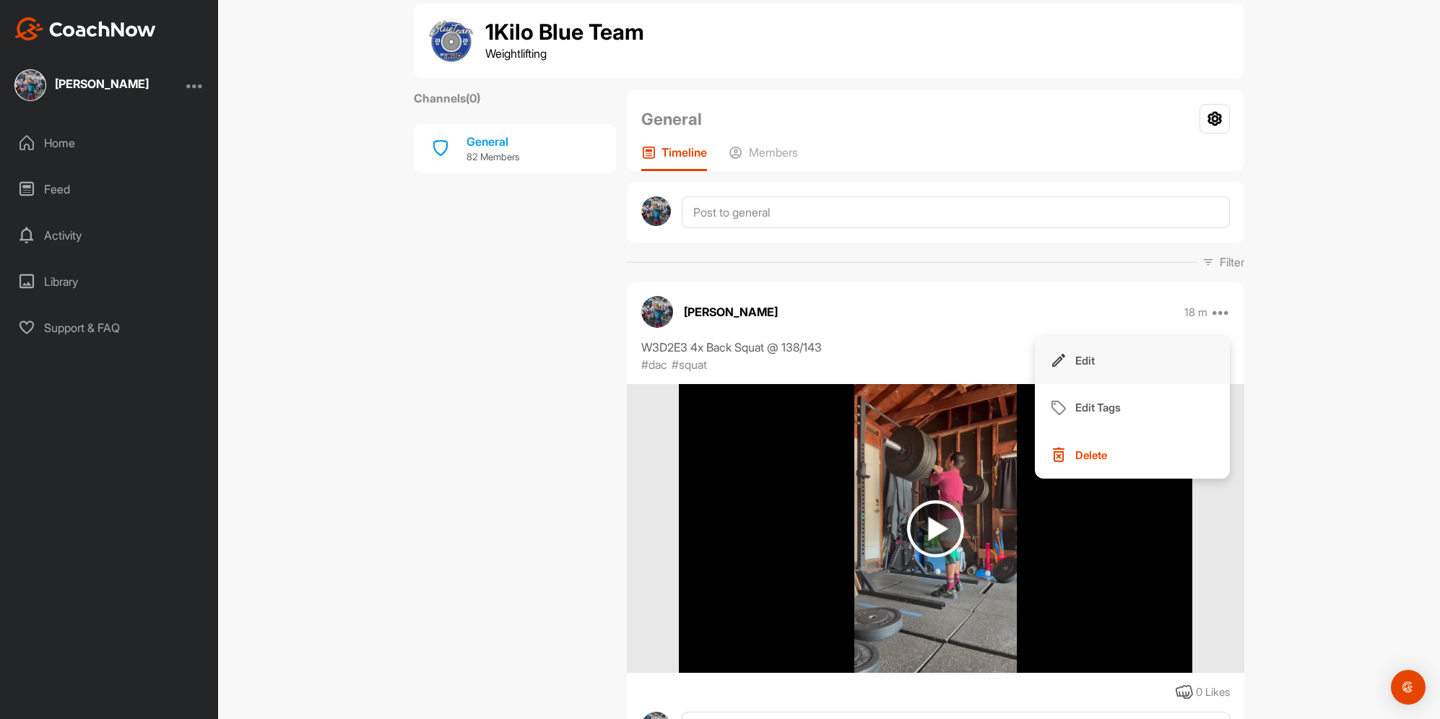
click at [1101, 370] on button "Edit" at bounding box center [1132, 361] width 195 height 48
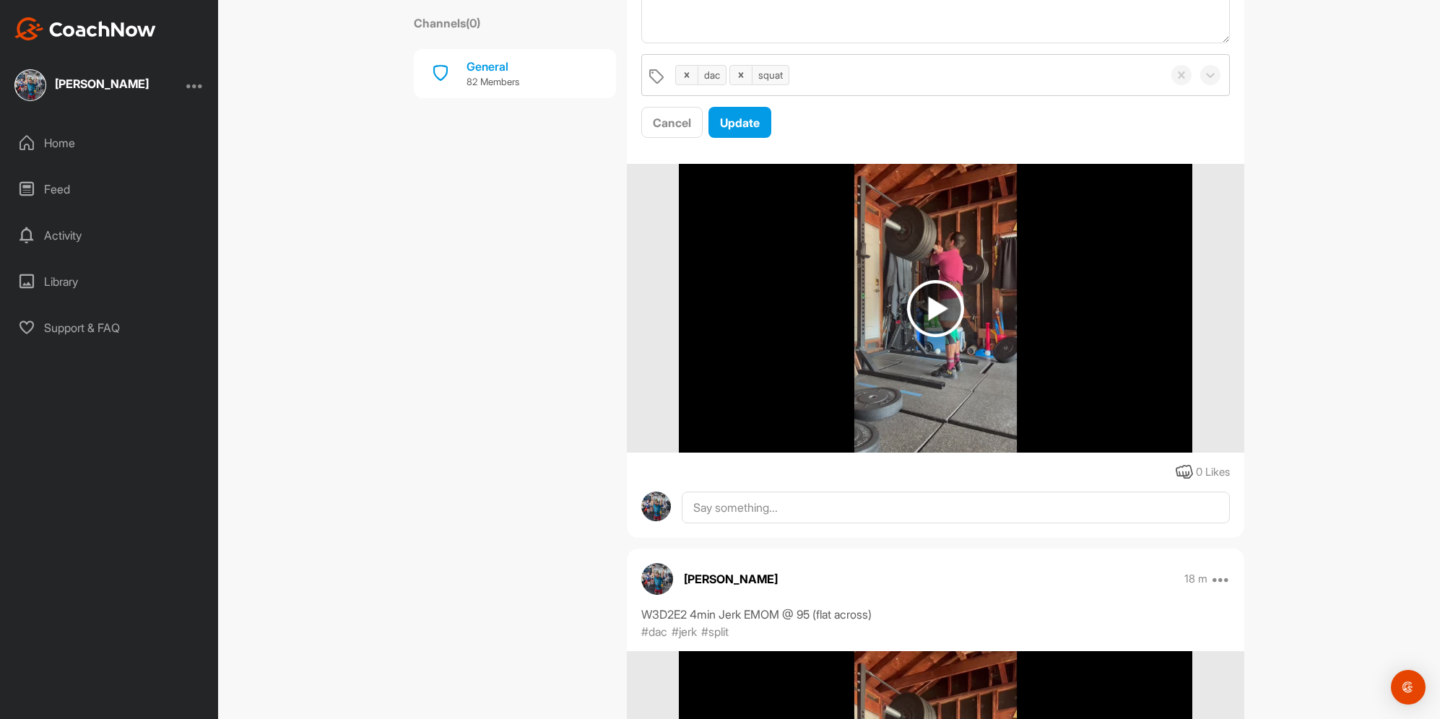
scroll to position [0, 0]
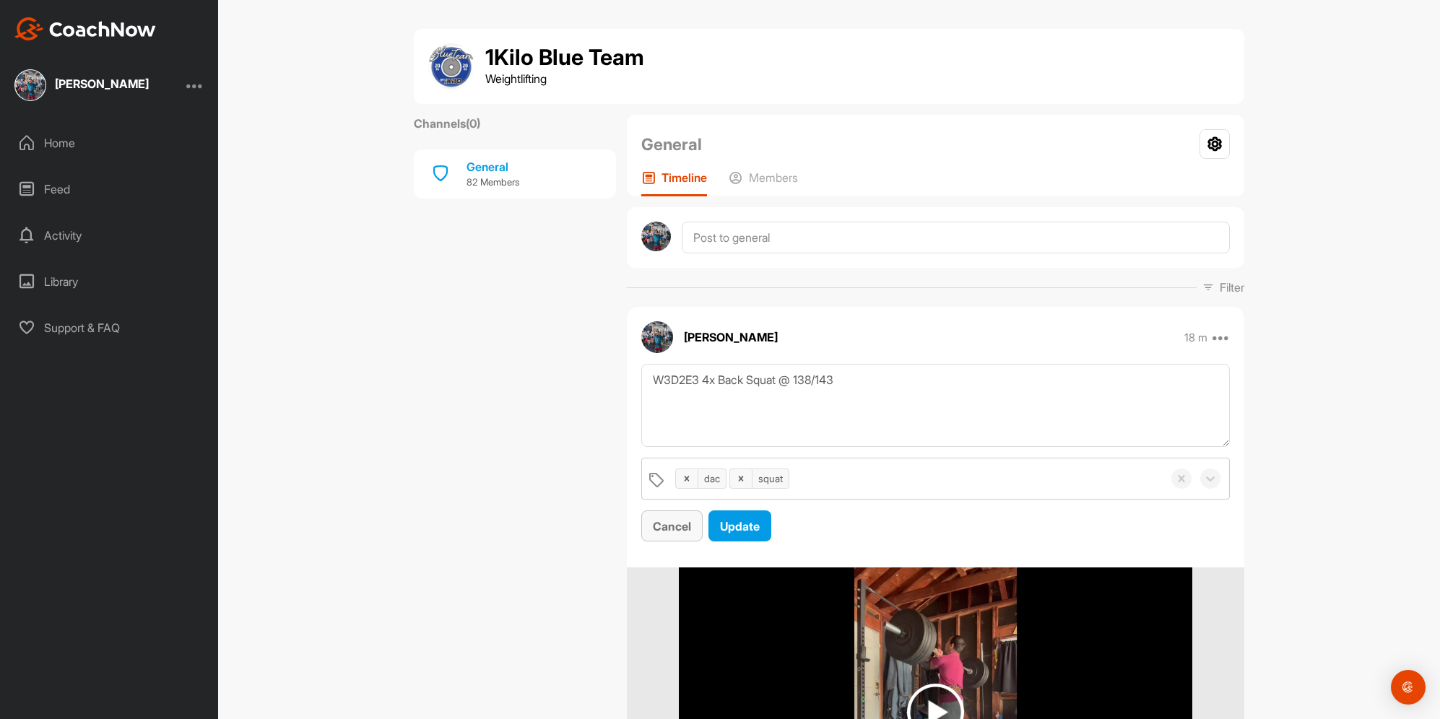
click at [665, 522] on span "Cancel" at bounding box center [672, 526] width 38 height 14
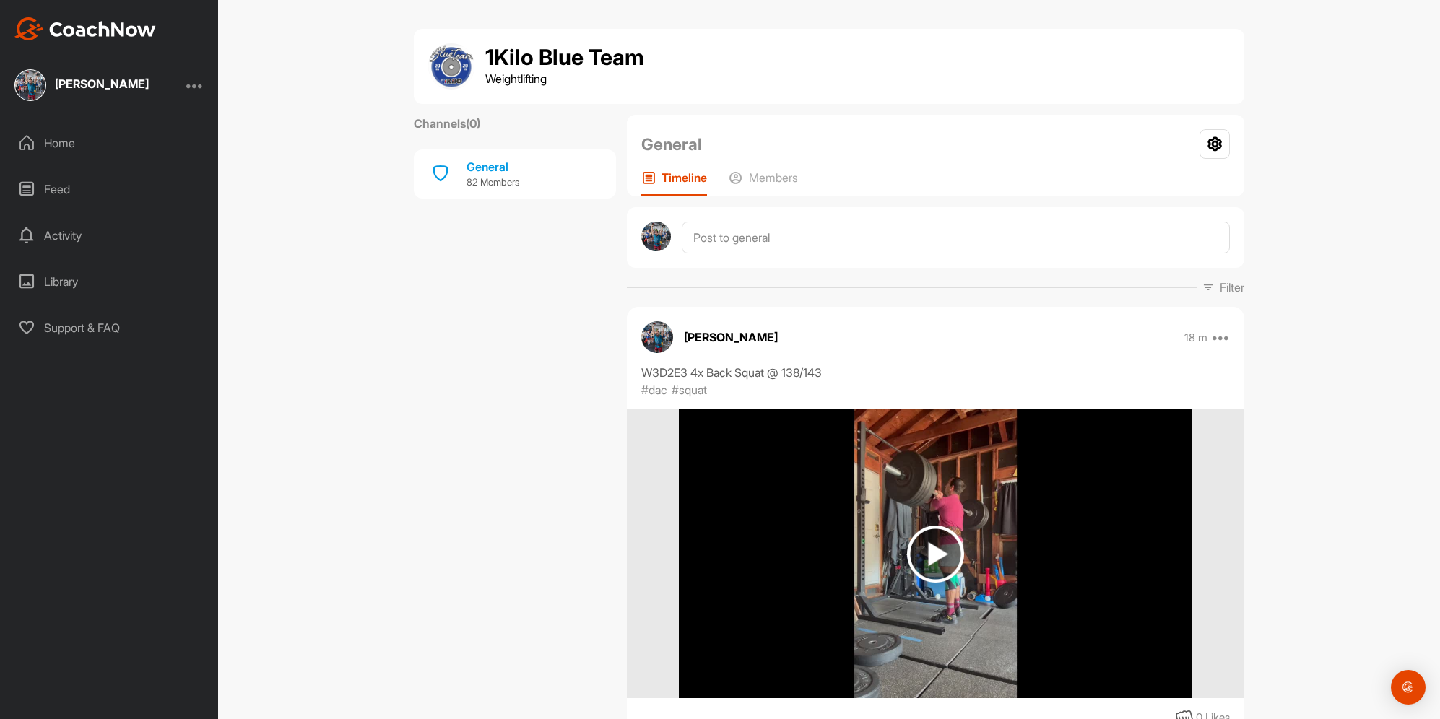
click at [797, 372] on div "W3D2E3 4x Back Squat @ 138/143" at bounding box center [935, 372] width 589 height 17
copy div "W3D2E3 4x Back Squat @ 138/143"
click at [1222, 338] on icon at bounding box center [1221, 337] width 17 height 17
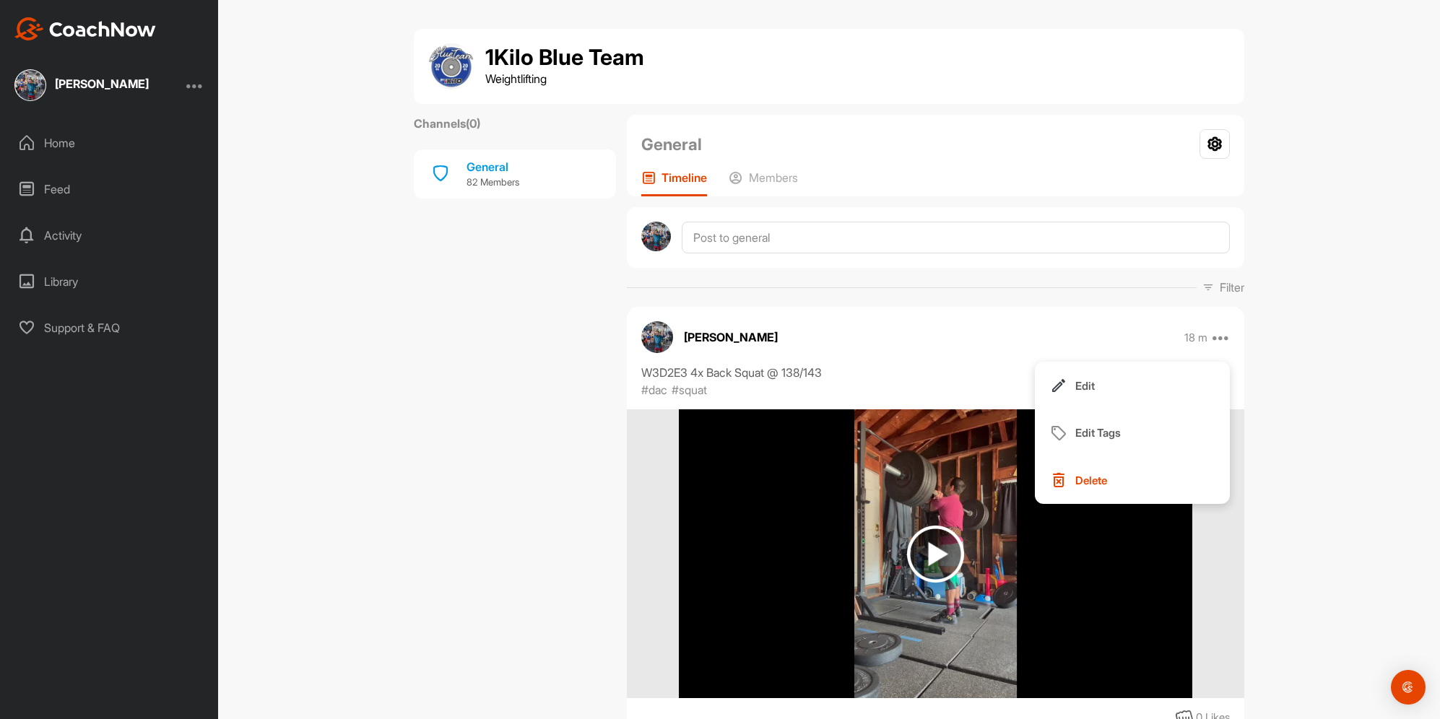
click at [1088, 490] on button "Delete" at bounding box center [1132, 480] width 195 height 48
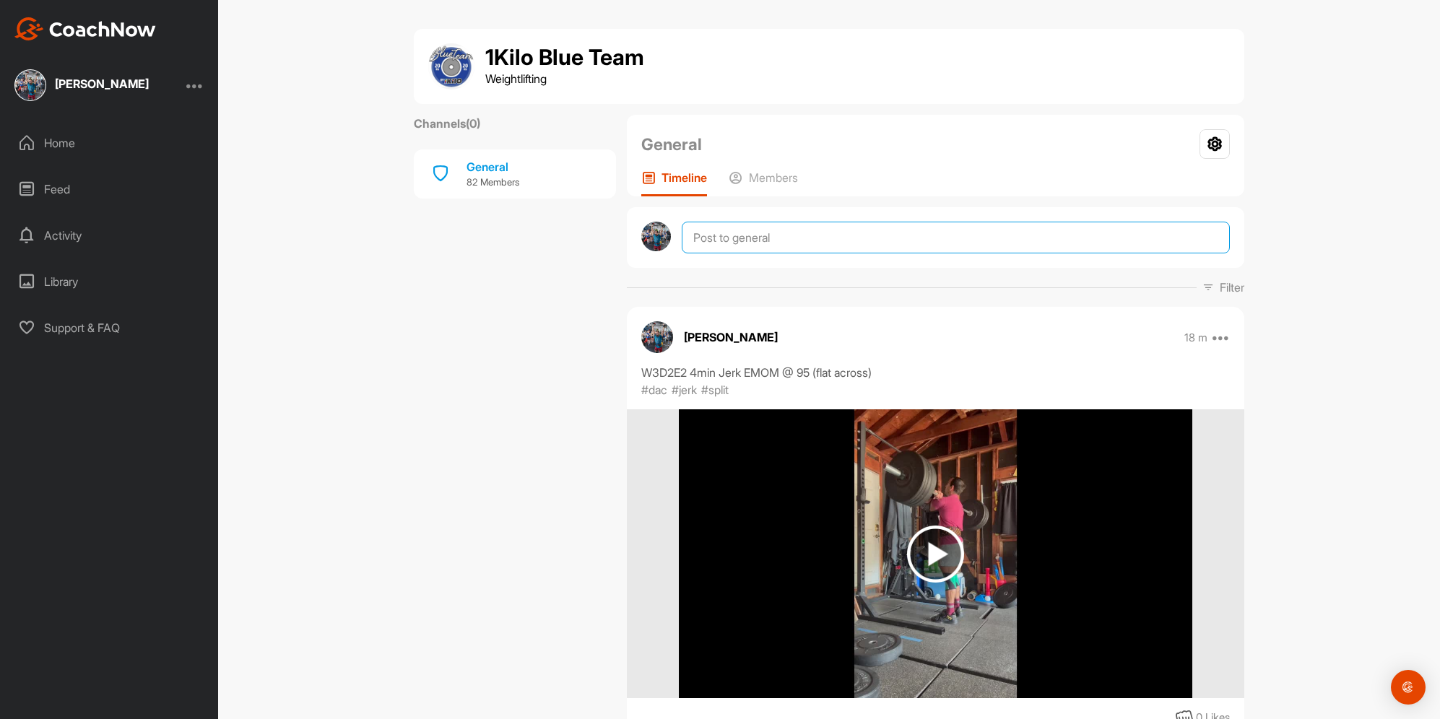
click at [753, 228] on textarea at bounding box center [956, 238] width 548 height 32
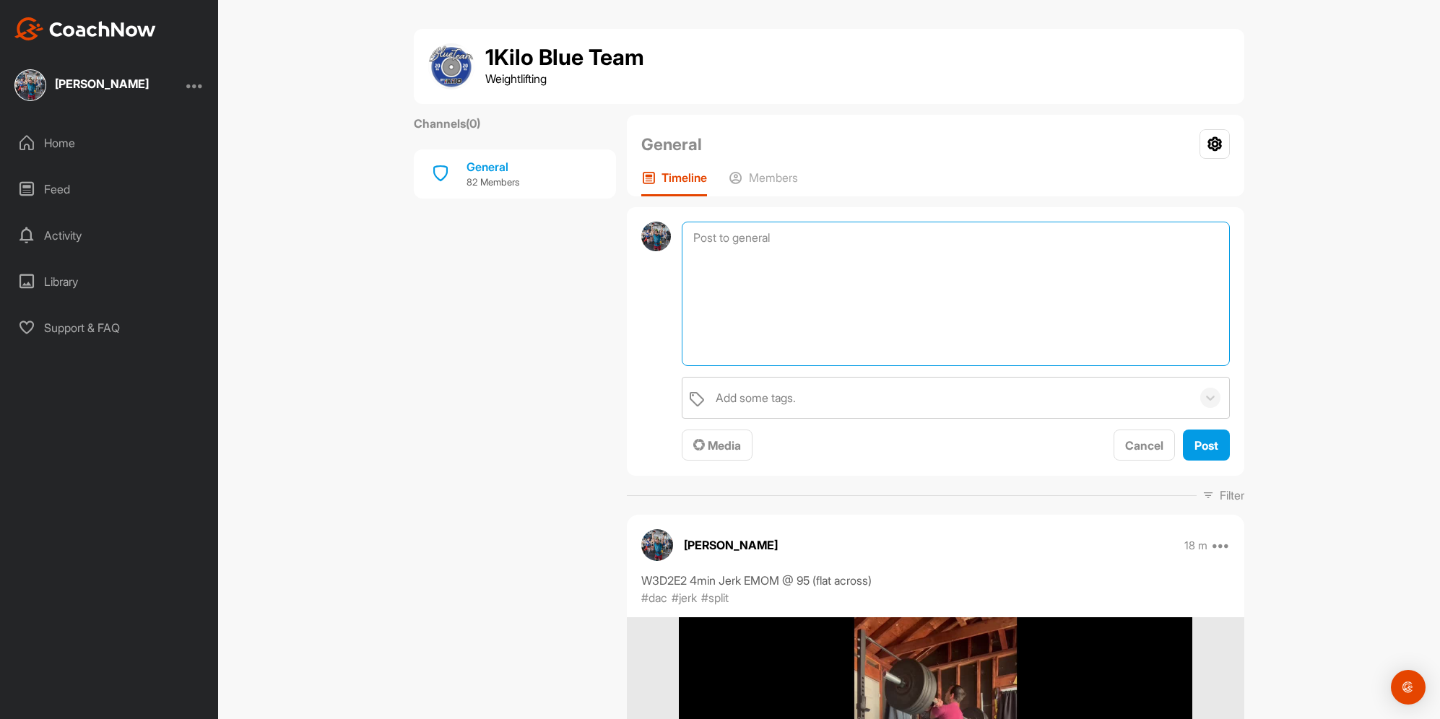
paste textarea "W3D2E3 4x Back Squat @ 138/143"
type textarea "W3D2E3 4x Back Squat @ 138/143"
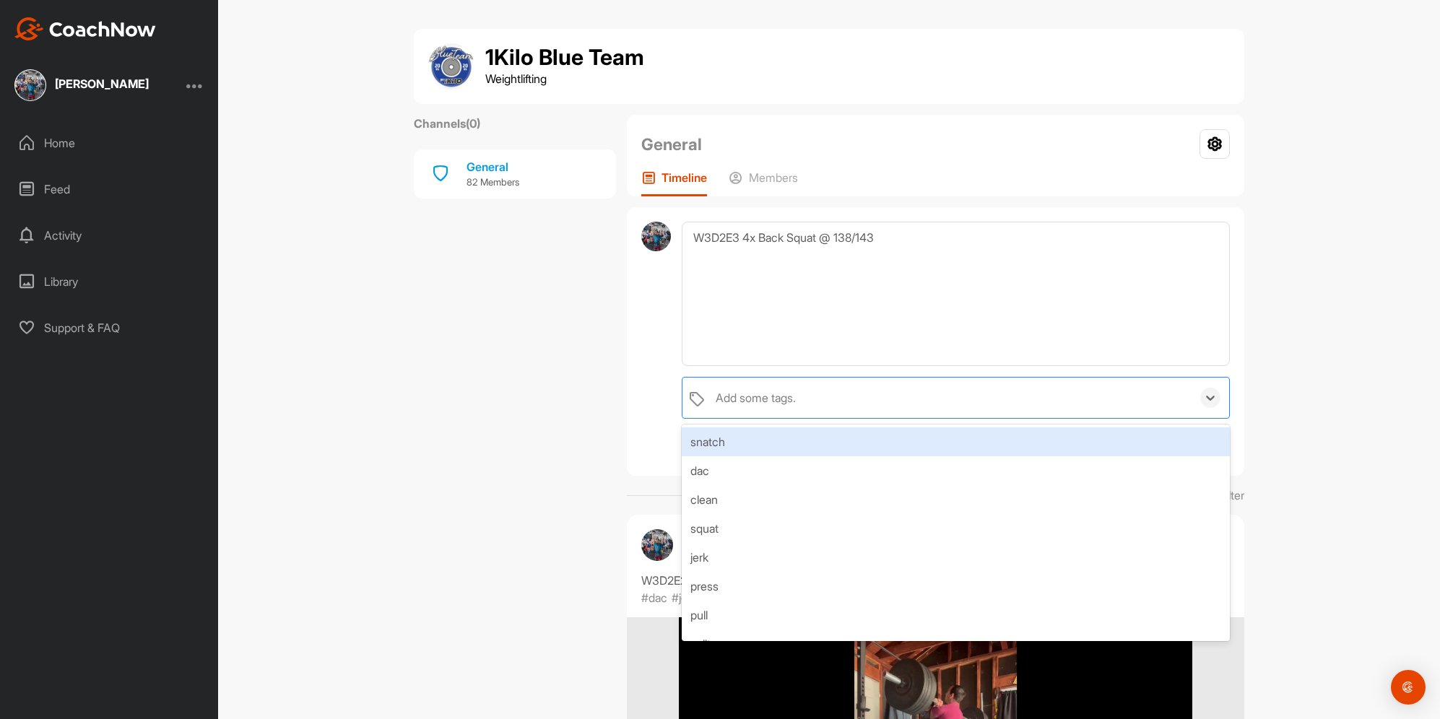
click at [743, 399] on div "Add some tags." at bounding box center [756, 397] width 80 height 17
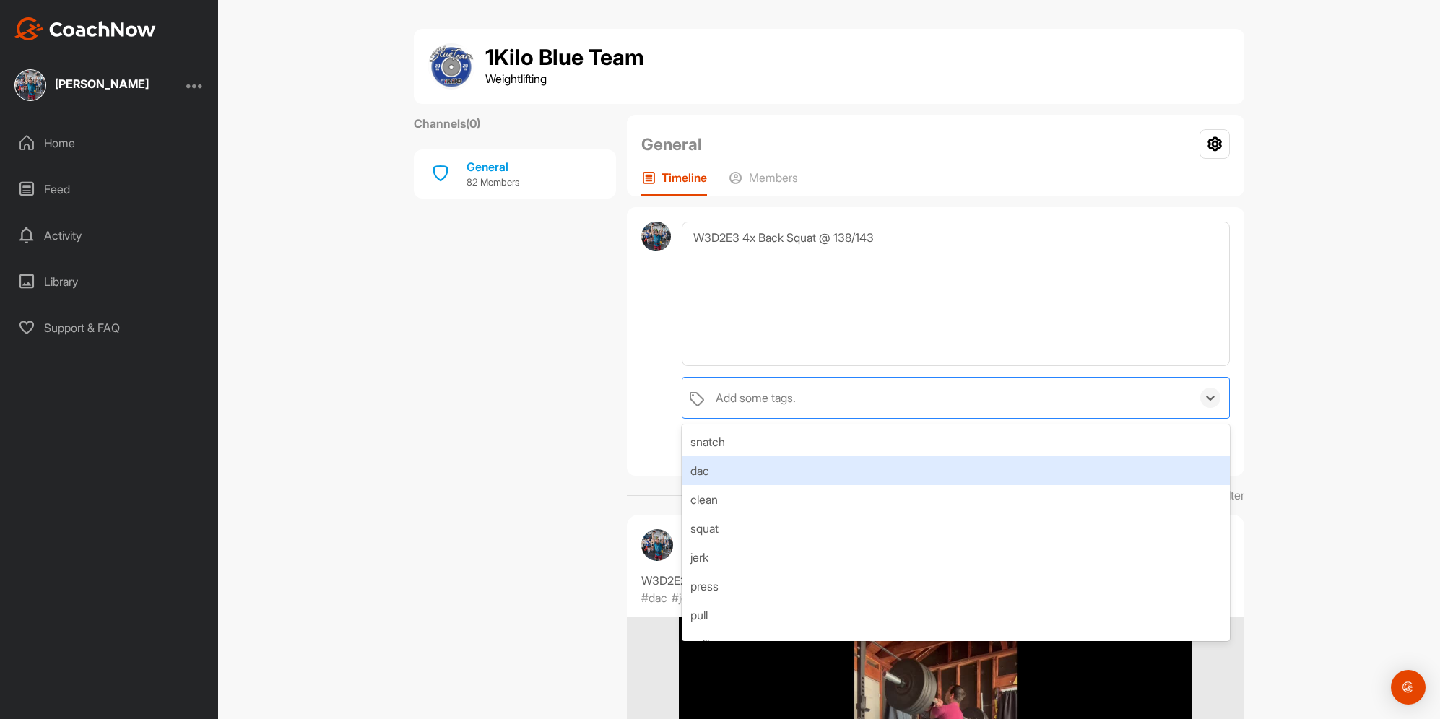
click at [748, 478] on div "dac" at bounding box center [956, 470] width 548 height 29
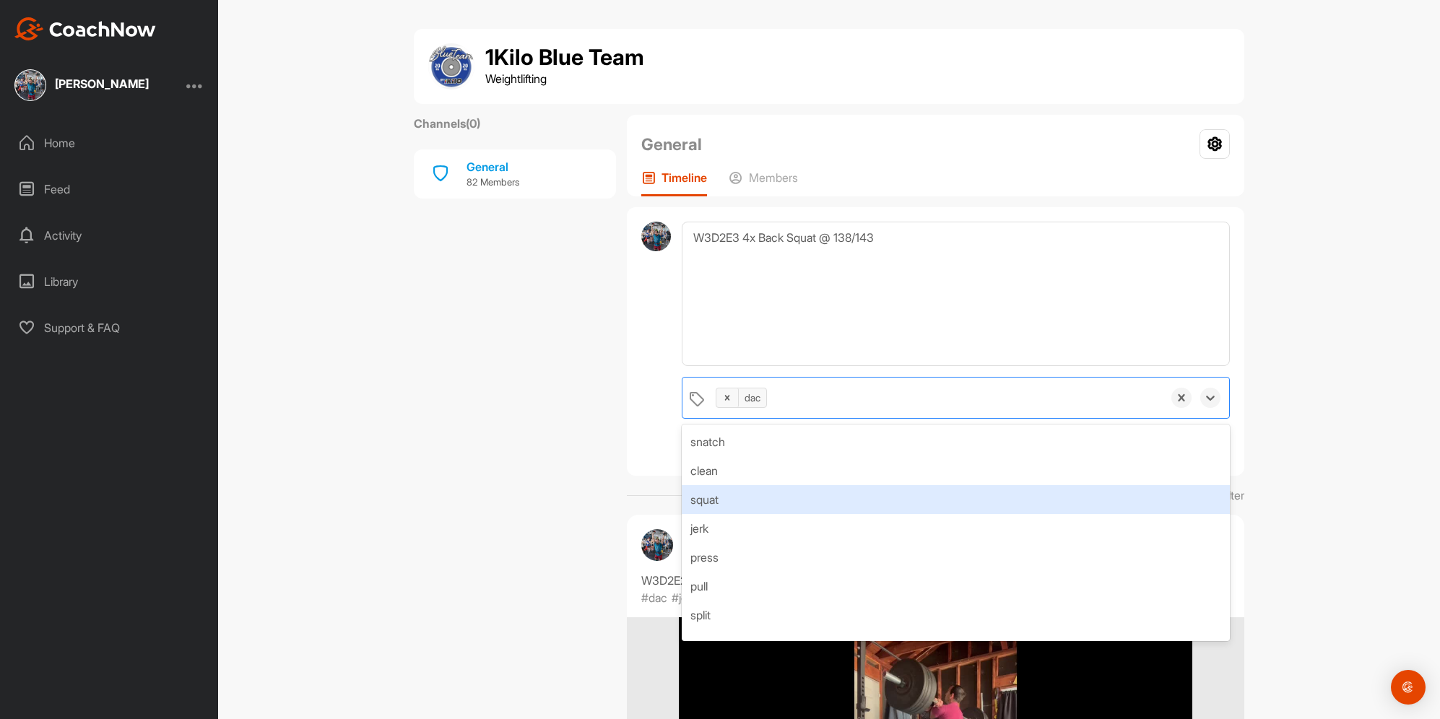
click at [749, 500] on div "squat" at bounding box center [956, 499] width 548 height 29
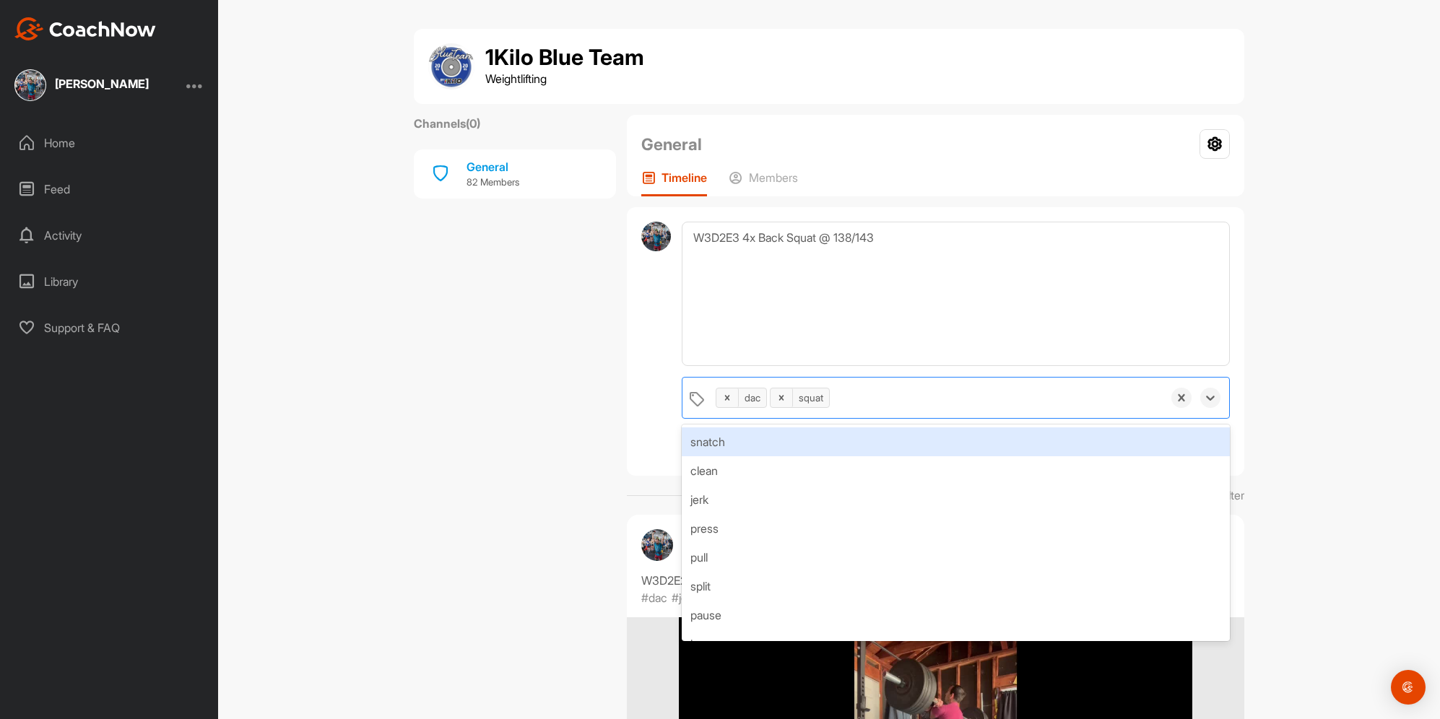
drag, startPoint x: 596, startPoint y: 450, endPoint x: 610, endPoint y: 453, distance: 14.0
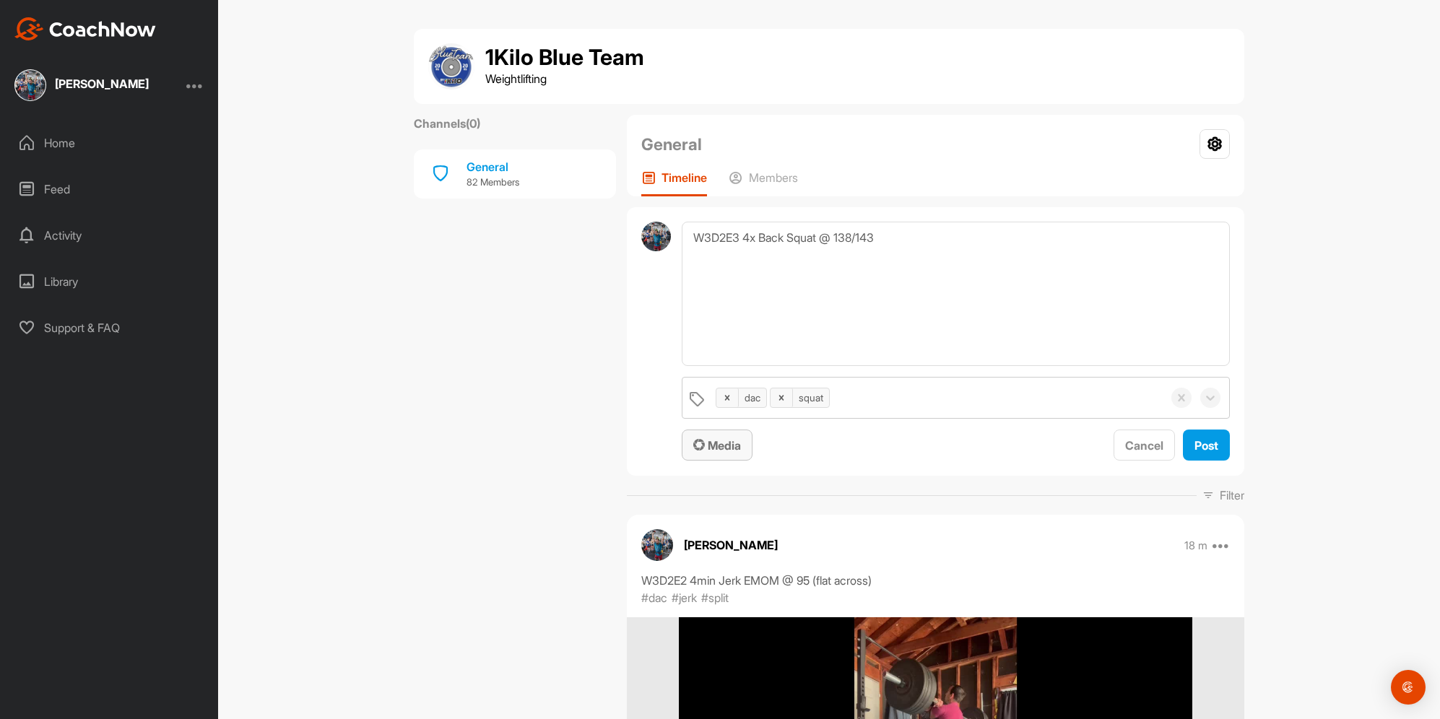
click at [709, 445] on span "Media" at bounding box center [717, 445] width 48 height 14
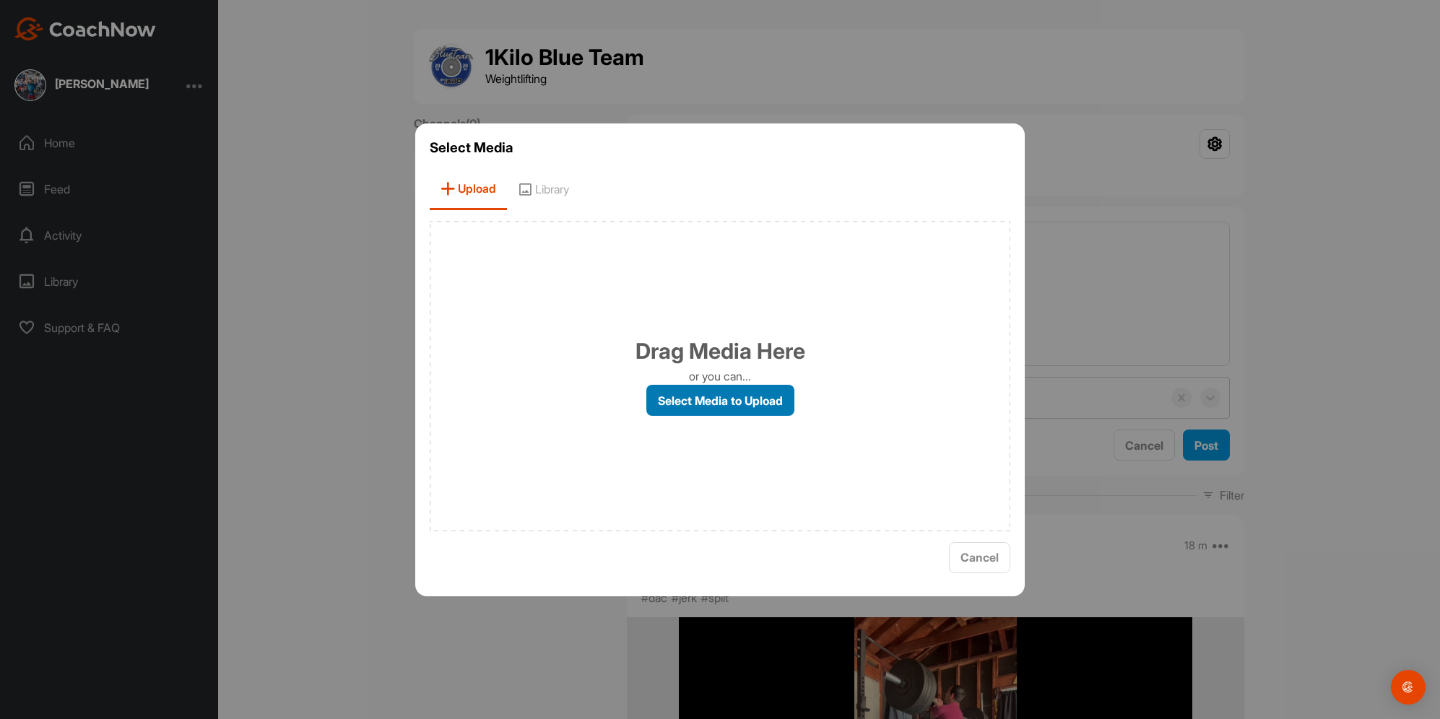
click at [711, 391] on label "Select Media to Upload" at bounding box center [720, 400] width 148 height 31
click at [0, 0] on input "Select Media to Upload" at bounding box center [0, 0] width 0 height 0
click at [672, 388] on label "Select Media to Upload" at bounding box center [720, 400] width 148 height 31
click at [0, 0] on input "Select Media to Upload" at bounding box center [0, 0] width 0 height 0
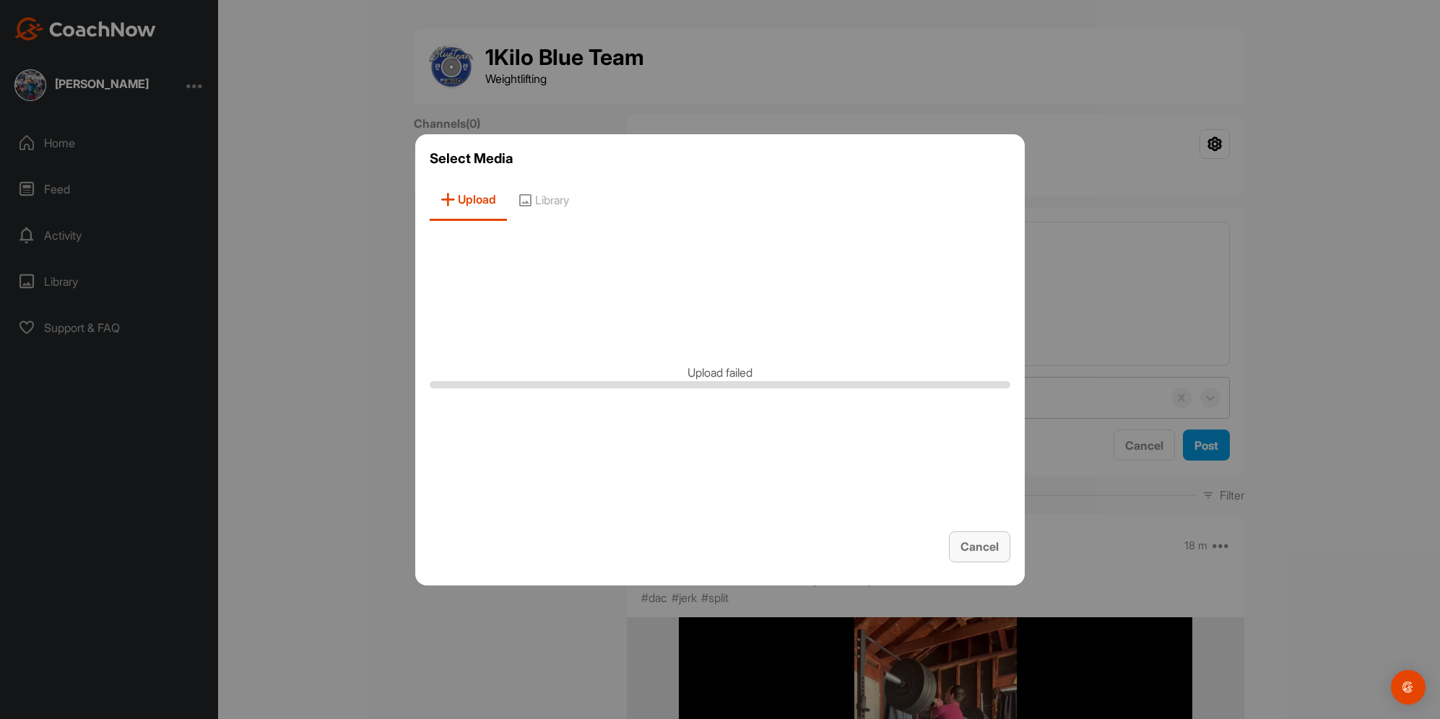
drag, startPoint x: 988, startPoint y: 551, endPoint x: 995, endPoint y: 550, distance: 7.3
click at [988, 551] on span "Cancel" at bounding box center [980, 547] width 38 height 14
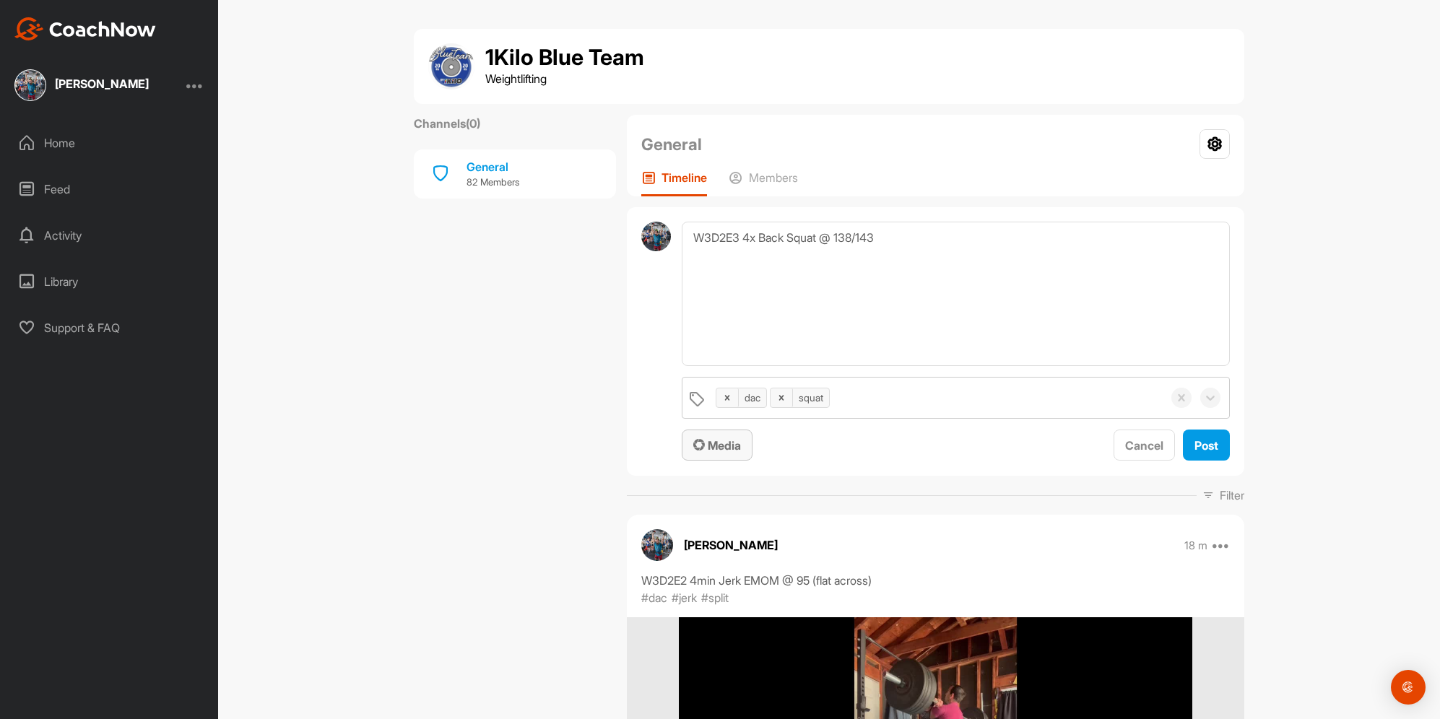
click at [711, 442] on span "Media" at bounding box center [717, 445] width 48 height 14
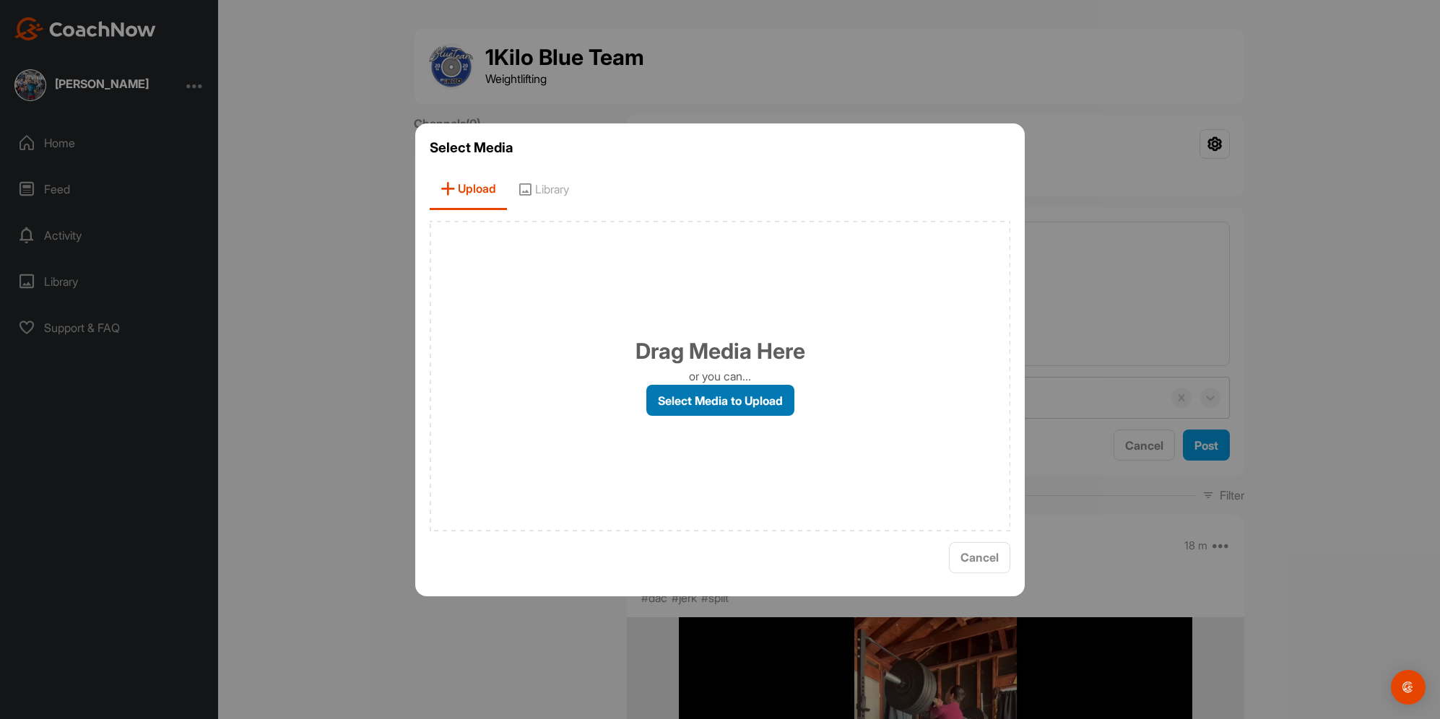
click at [677, 405] on label "Select Media to Upload" at bounding box center [720, 400] width 148 height 31
click at [776, 400] on label "Select Media to Upload" at bounding box center [720, 400] width 148 height 31
click at [0, 0] on input "Select Media to Upload" at bounding box center [0, 0] width 0 height 0
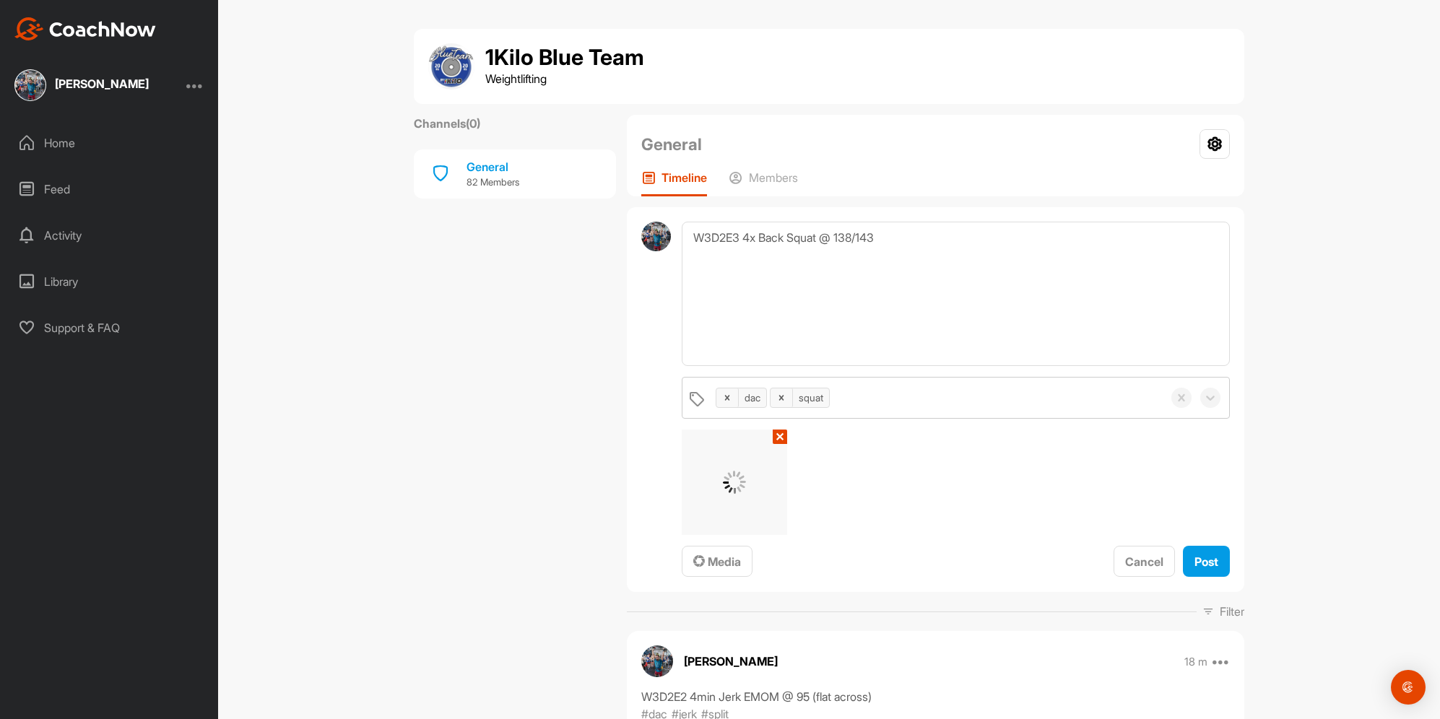
click at [745, 500] on div at bounding box center [735, 482] width 104 height 104
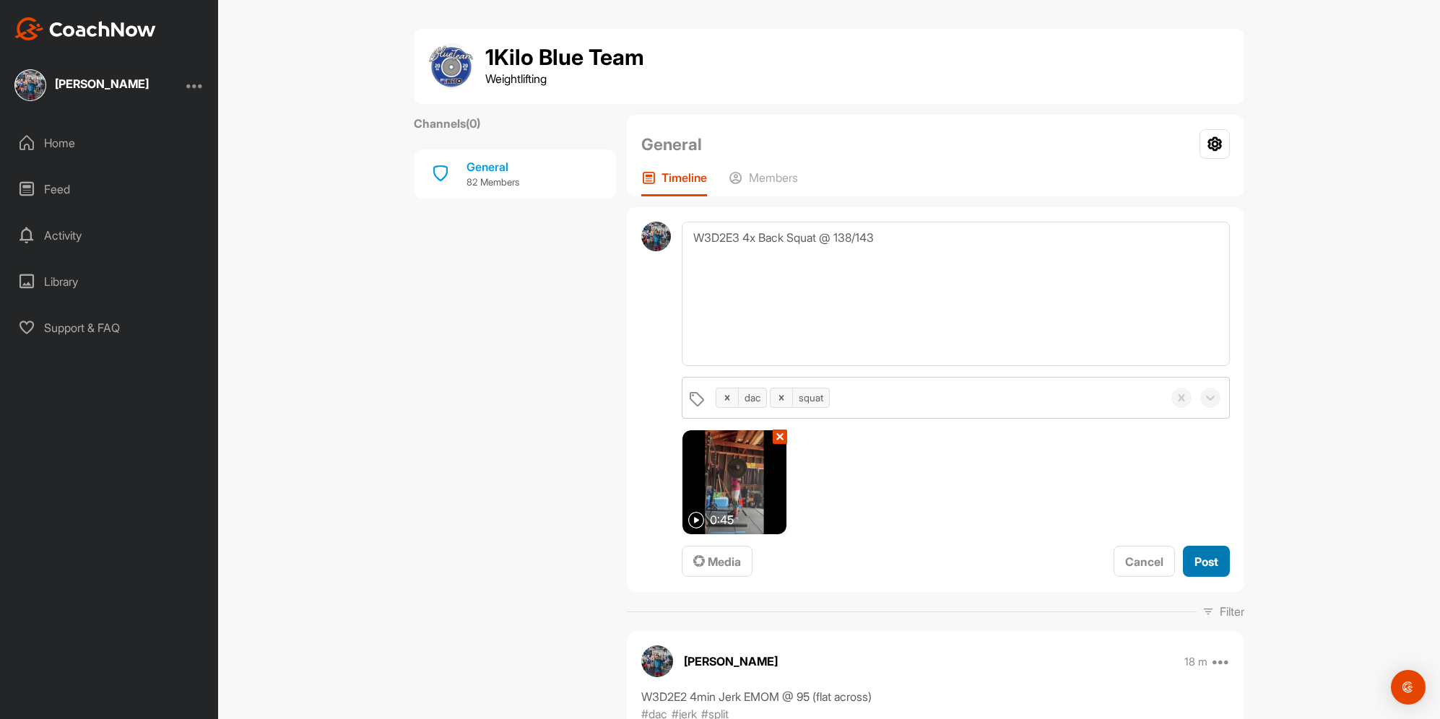
click at [1213, 561] on button "Post" at bounding box center [1206, 561] width 47 height 31
